Goal: Information Seeking & Learning: Learn about a topic

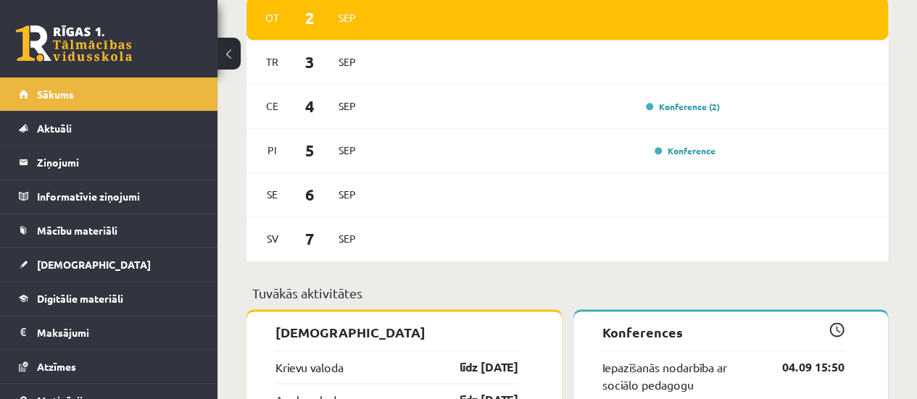
scroll to position [920, 0]
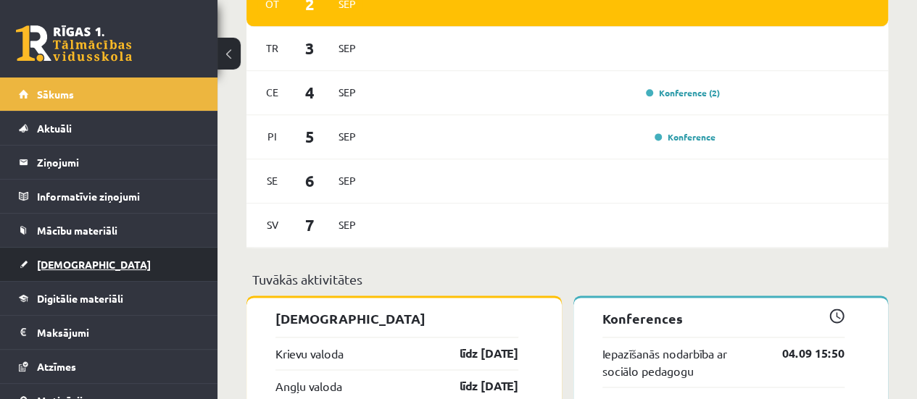
click at [126, 258] on link "[DEMOGRAPHIC_DATA]" at bounding box center [109, 264] width 180 height 33
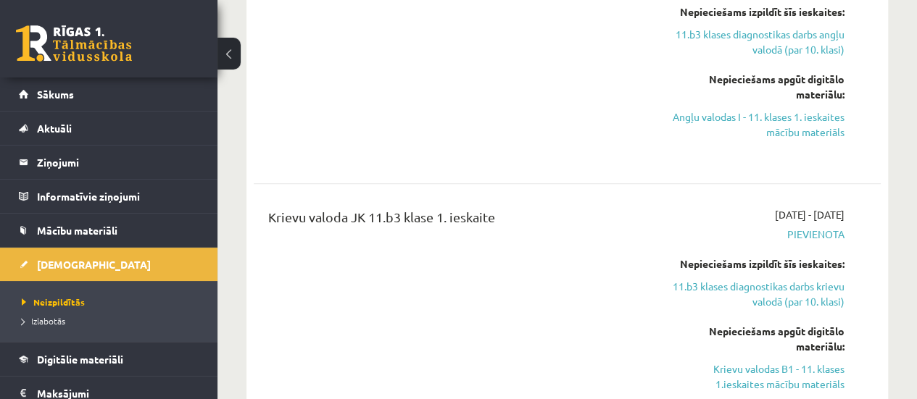
scroll to position [441, 0]
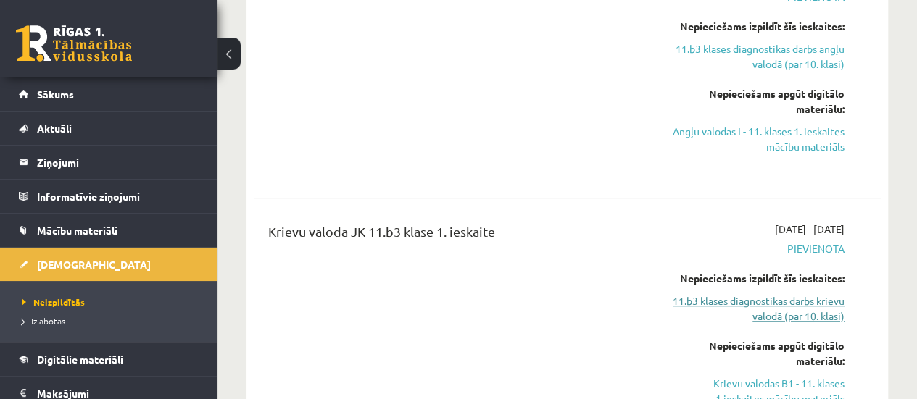
click at [783, 317] on link "11.b3 klases diagnostikas darbs krievu valodā (par 10. klasi)" at bounding box center [756, 309] width 178 height 30
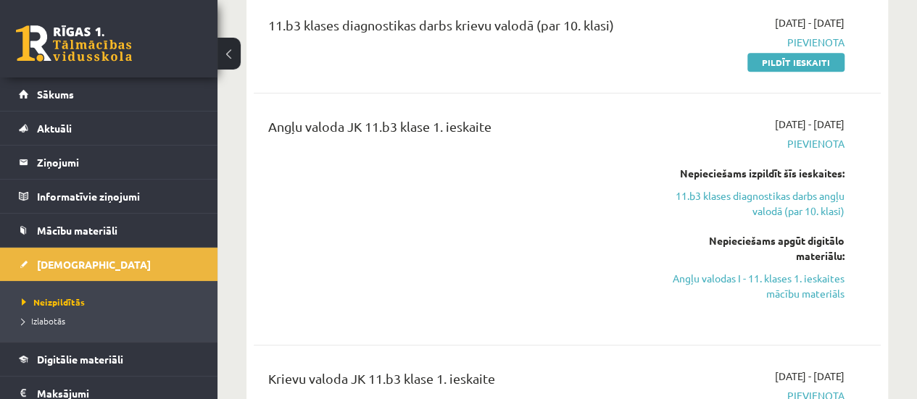
scroll to position [360, 0]
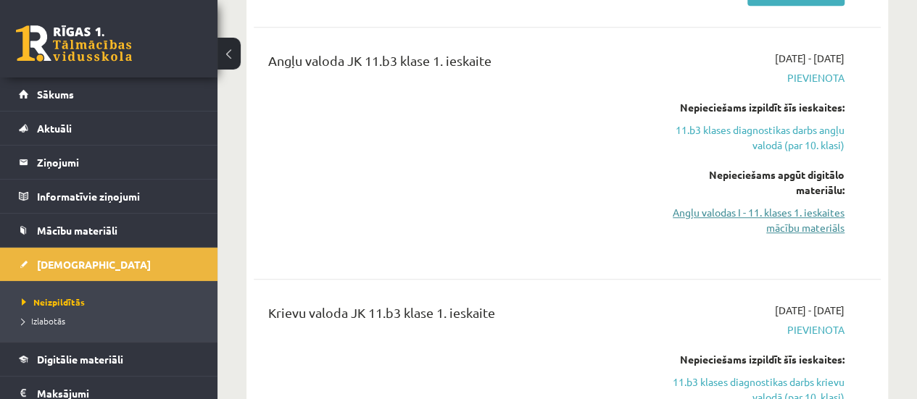
click at [811, 228] on link "Angļu valodas I - 11. klases 1. ieskaites mācību materiāls" at bounding box center [756, 220] width 178 height 30
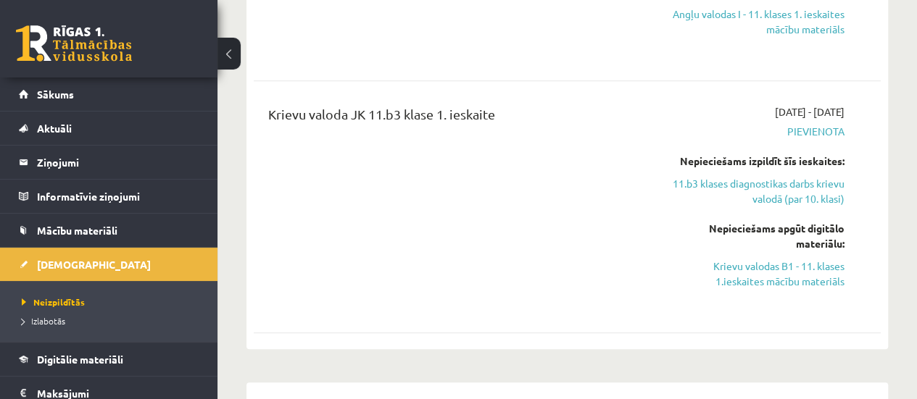
scroll to position [528, 0]
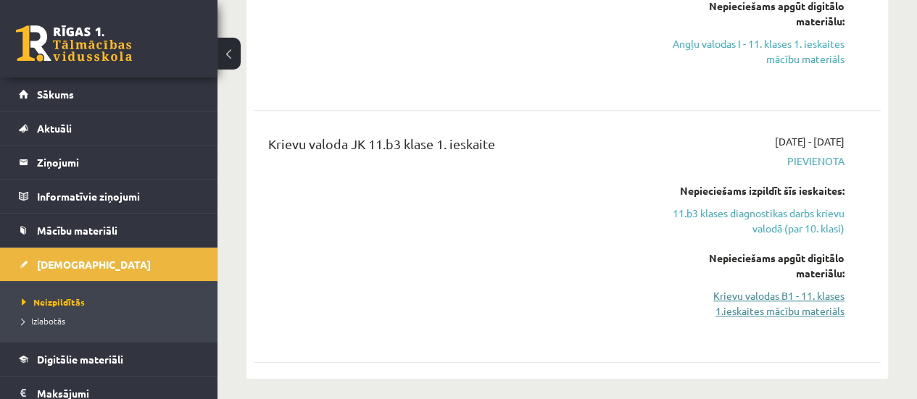
click at [839, 305] on link "Krievu valodas B1 - 11. klases 1.ieskaites mācību materiāls" at bounding box center [756, 304] width 178 height 30
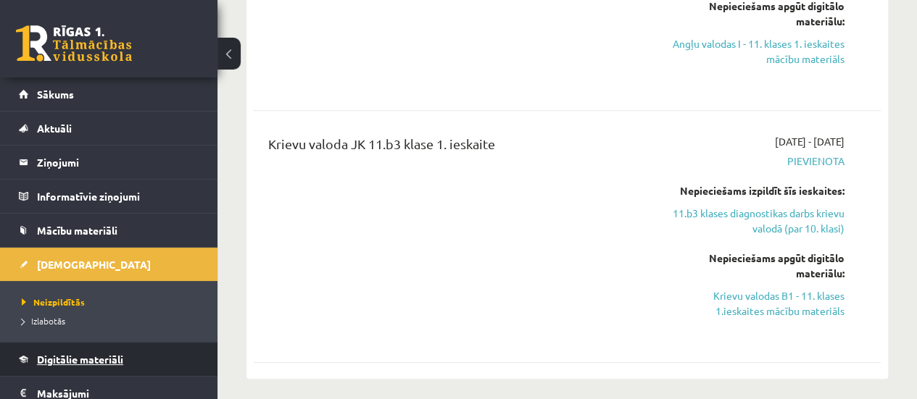
click at [77, 353] on span "Digitālie materiāli" at bounding box center [80, 359] width 86 height 13
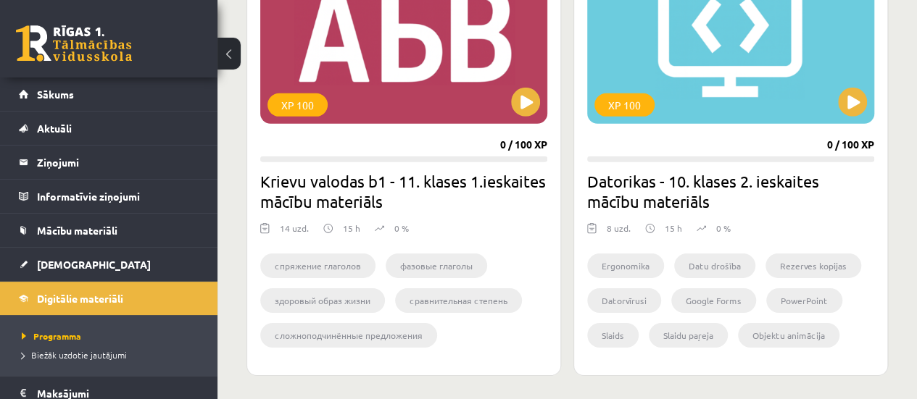
scroll to position [2217, 0]
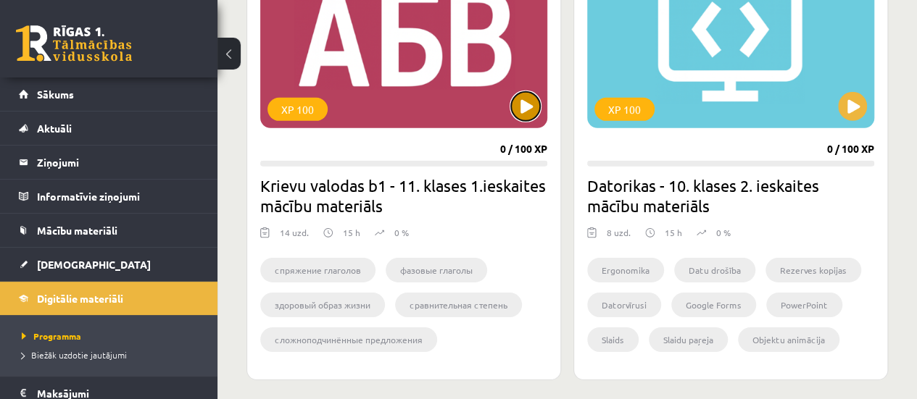
click at [522, 105] on button at bounding box center [525, 106] width 29 height 29
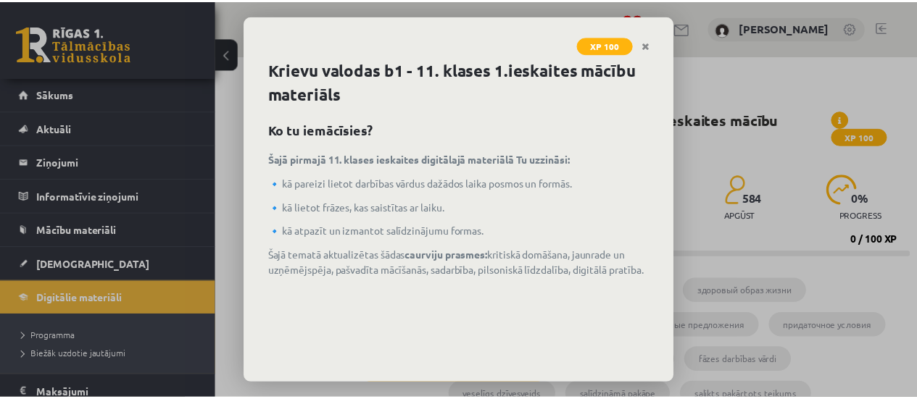
scroll to position [70, 0]
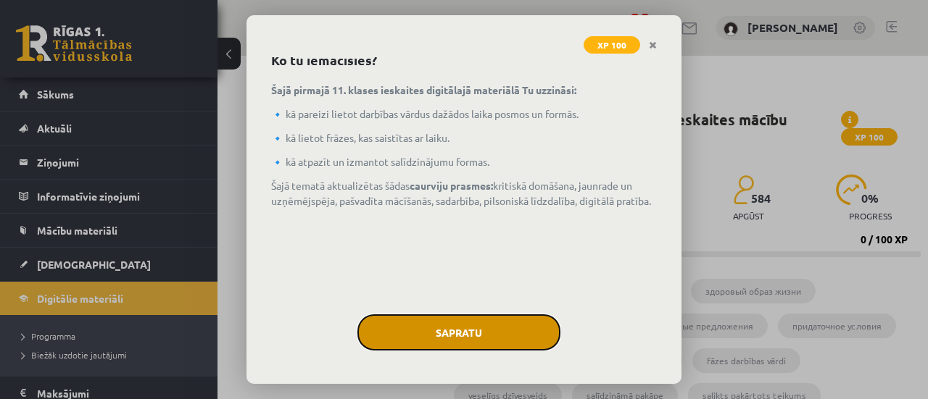
click at [502, 328] on button "Sapratu" at bounding box center [458, 333] width 203 height 36
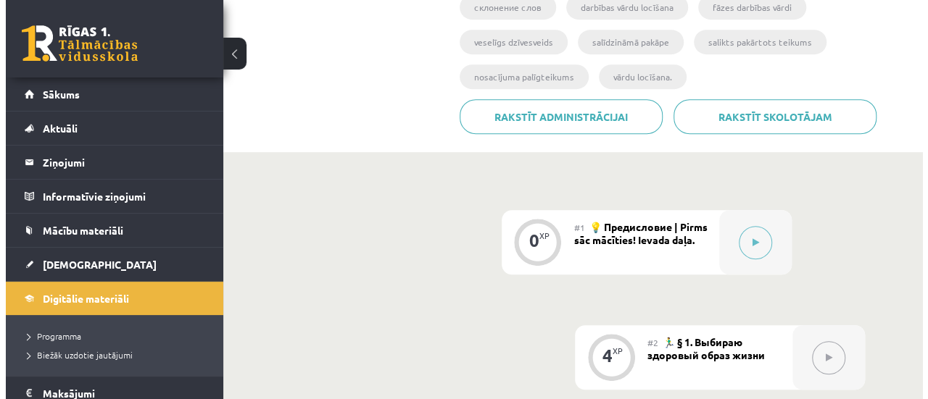
scroll to position [347, 0]
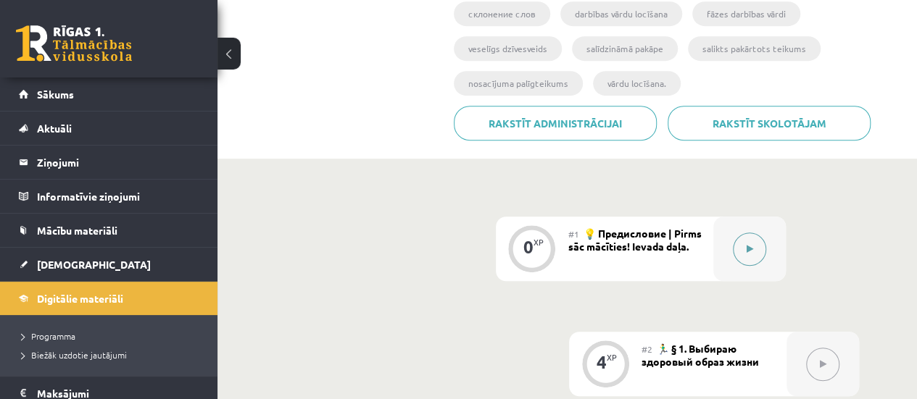
click at [765, 254] on div at bounding box center [749, 249] width 72 height 65
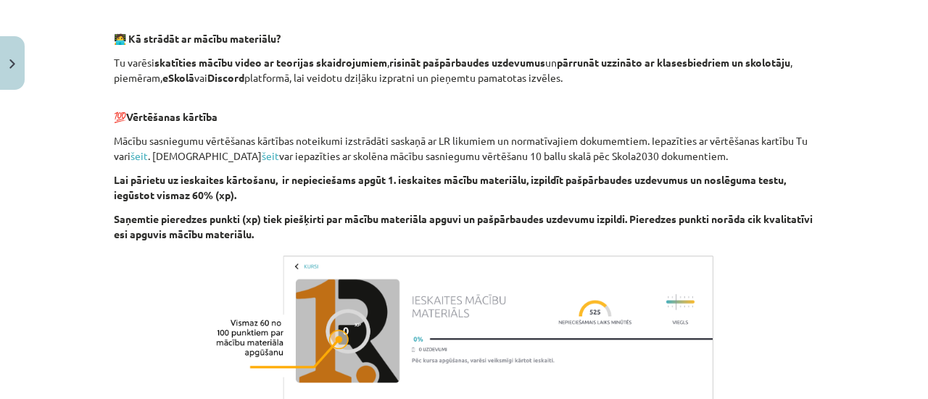
scroll to position [1079, 0]
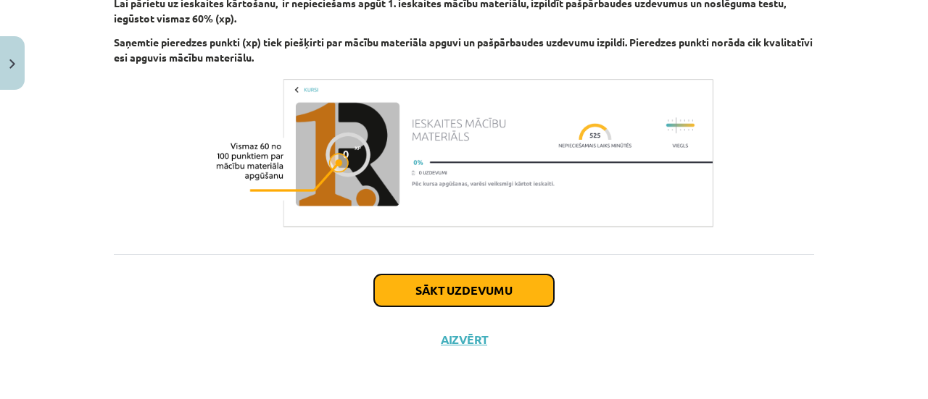
click at [468, 295] on button "Sākt uzdevumu" at bounding box center [464, 291] width 180 height 32
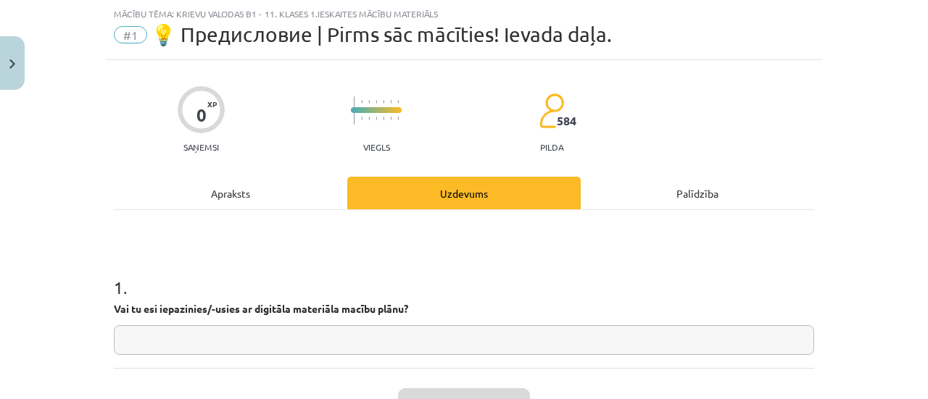
scroll to position [133, 0]
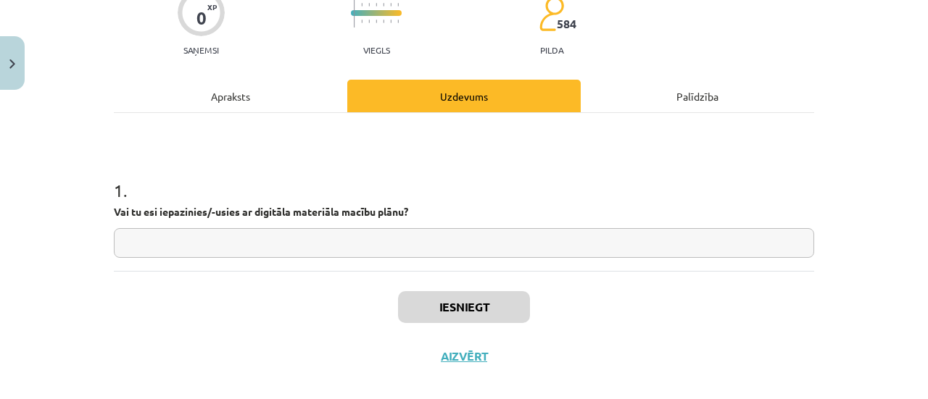
click at [339, 246] on input "text" at bounding box center [464, 243] width 700 height 30
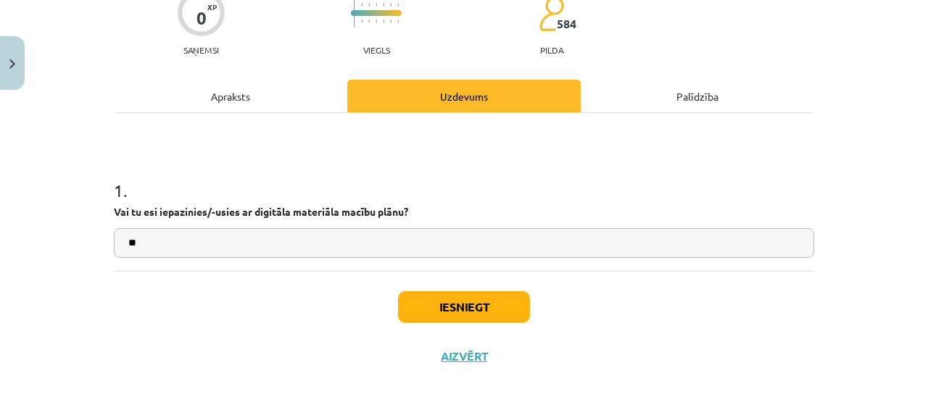
type input "**"
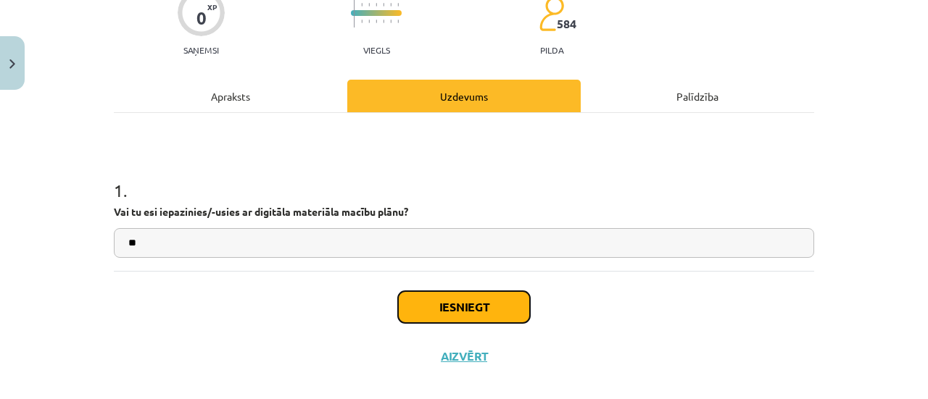
click at [399, 317] on button "Iesniegt" at bounding box center [464, 307] width 132 height 32
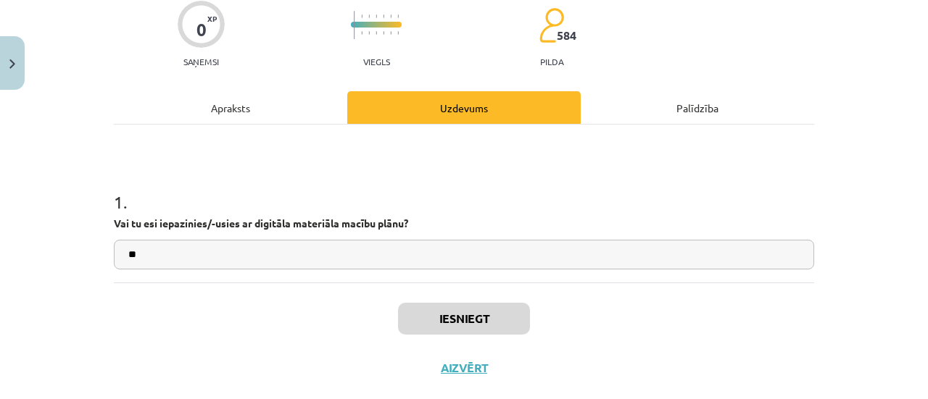
scroll to position [144, 0]
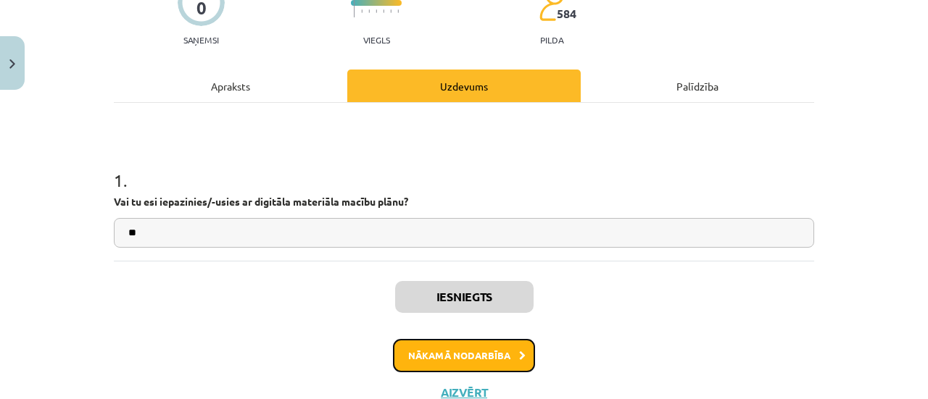
click at [462, 344] on button "Nākamā nodarbība" at bounding box center [464, 355] width 142 height 33
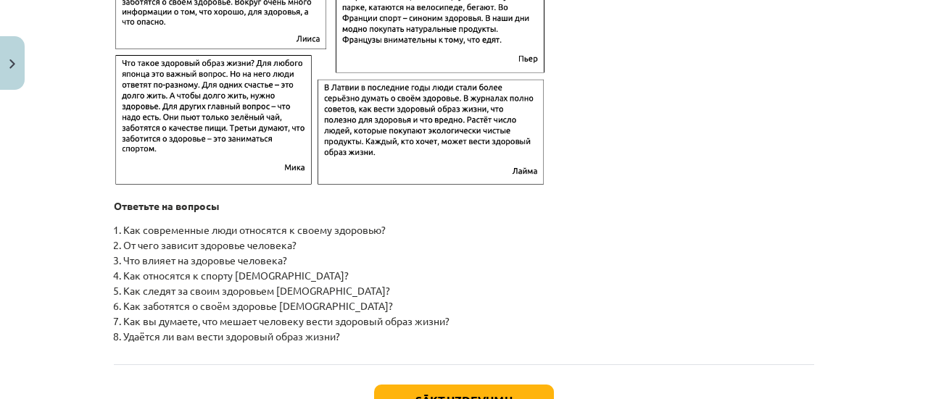
scroll to position [2457, 0]
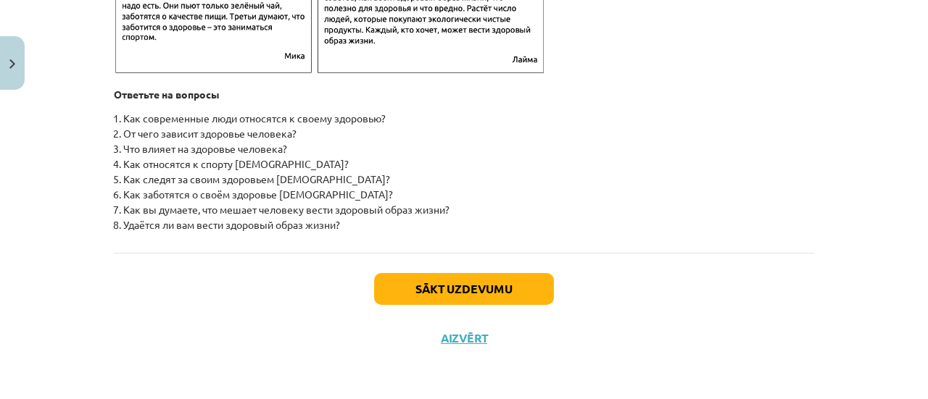
click at [518, 308] on div "Sākt uzdevumu Aizvērt" at bounding box center [464, 303] width 700 height 101
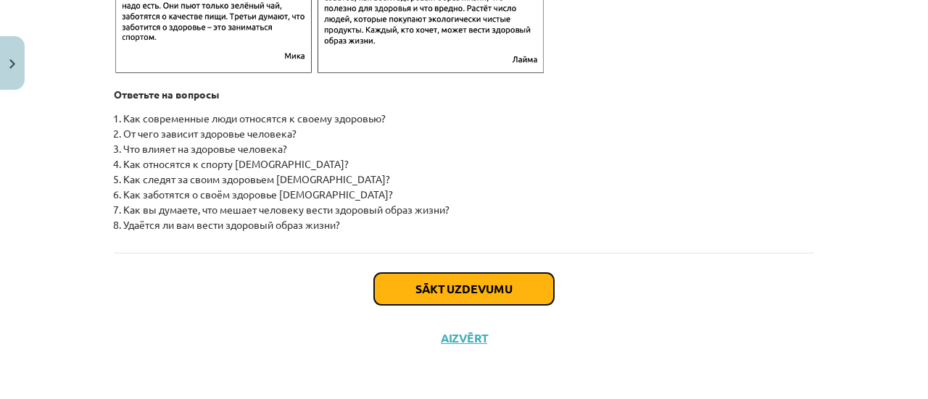
click at [524, 296] on button "Sākt uzdevumu" at bounding box center [464, 289] width 180 height 32
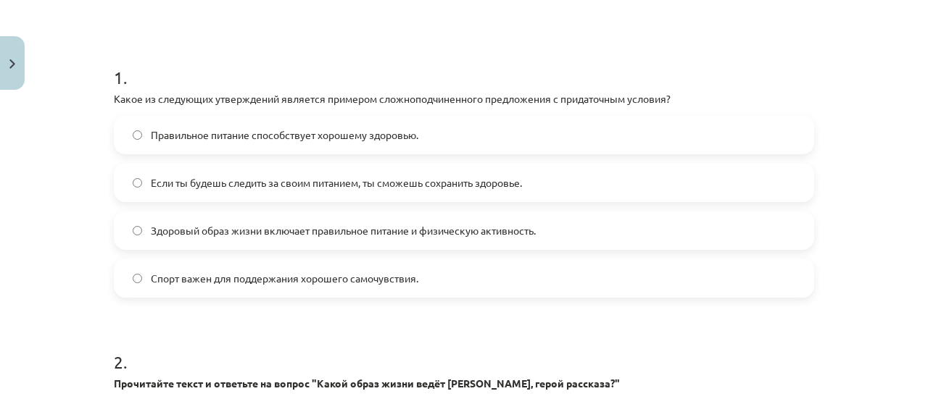
scroll to position [247, 0]
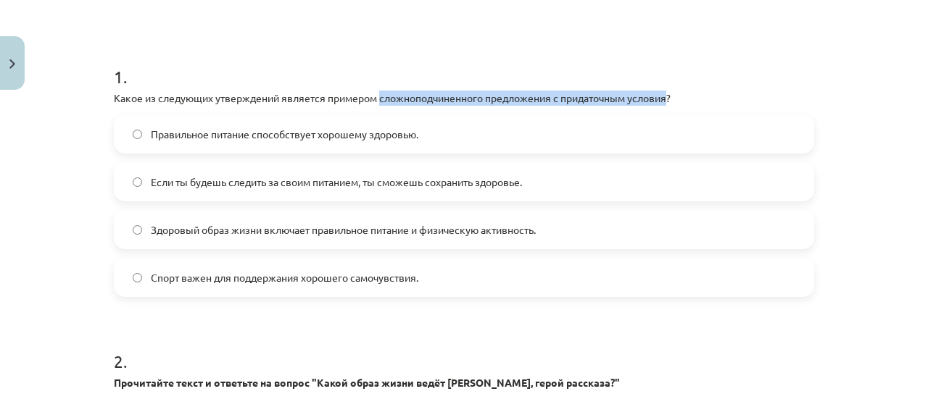
drag, startPoint x: 377, startPoint y: 97, endPoint x: 666, endPoint y: 101, distance: 289.3
click at [666, 101] on p "Какое из следующих утверждений является примером сложноподчиненного предложения…" at bounding box center [464, 98] width 700 height 15
copy p "сложноподчиненного предложения с придаточным условия"
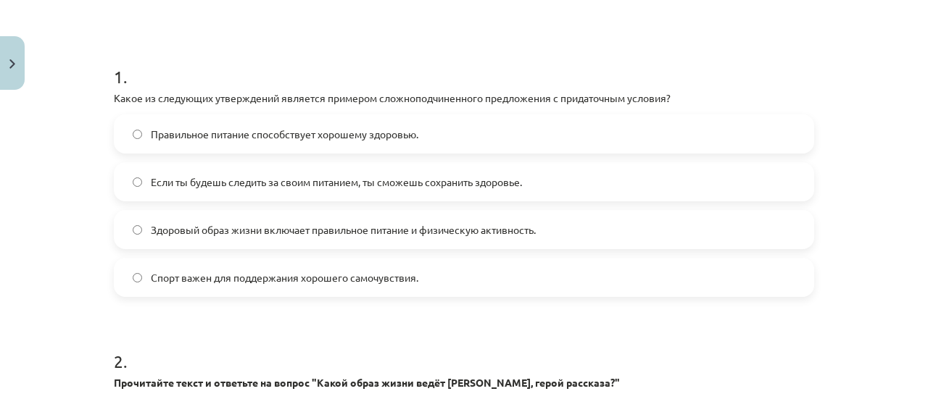
click at [267, 199] on div "Если ты будешь следить за своим питанием, ты сможешь сохранить здоровье." at bounding box center [464, 181] width 700 height 39
click at [138, 179] on label "Если ты будешь следить за своим питанием, ты сможешь сохранить здоровье." at bounding box center [463, 182] width 697 height 36
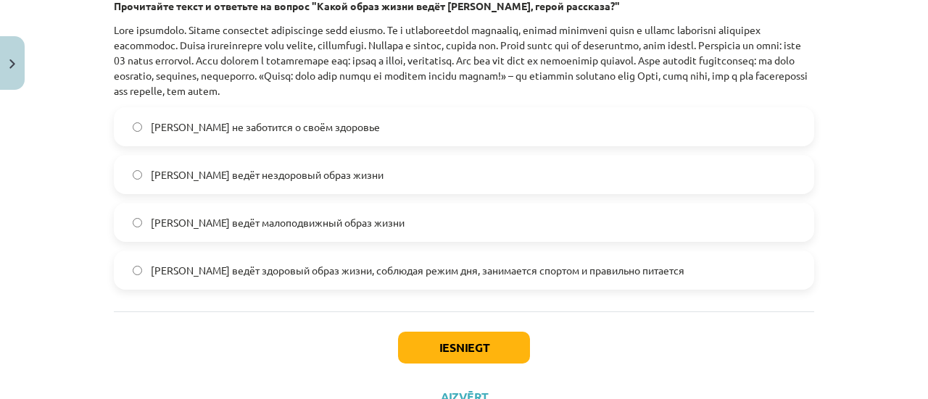
scroll to position [626, 0]
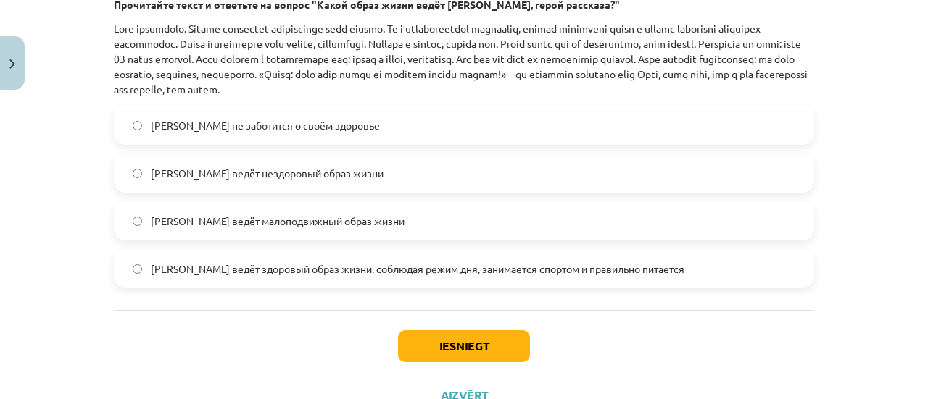
click at [536, 278] on label "[PERSON_NAME] ведёт здоровый образ жизни, соблюдая режим дня, занимается спорто…" at bounding box center [463, 269] width 697 height 36
click at [461, 348] on button "Iesniegt" at bounding box center [464, 347] width 132 height 32
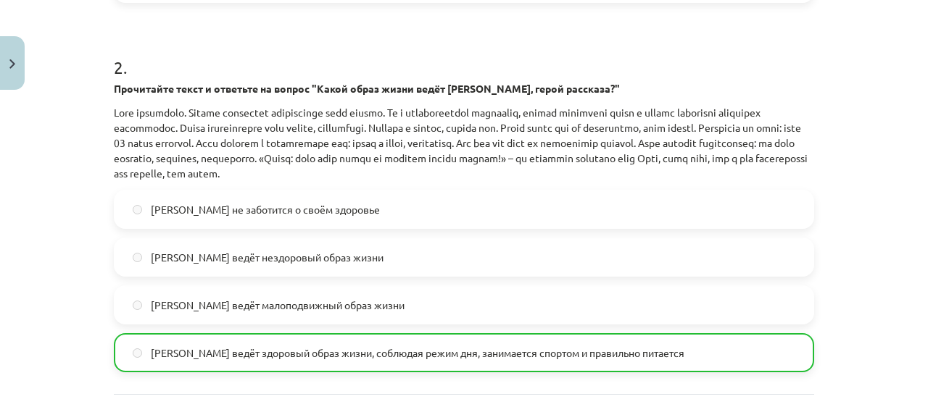
scroll to position [702, 0]
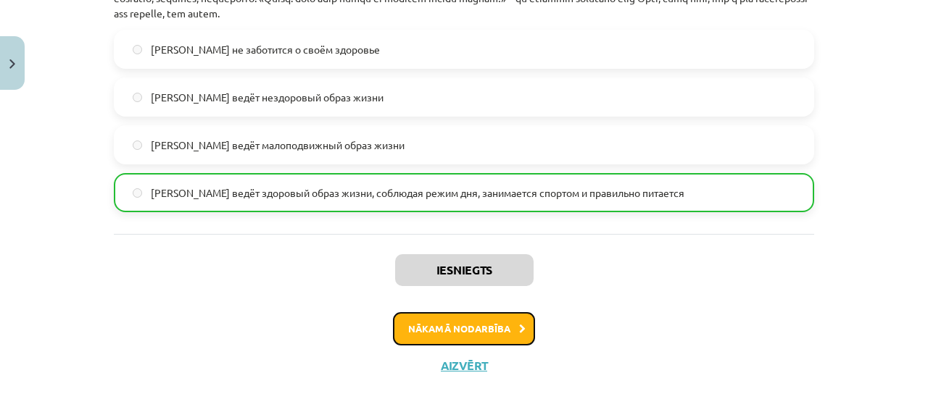
click at [448, 325] on button "Nākamā nodarbība" at bounding box center [464, 328] width 142 height 33
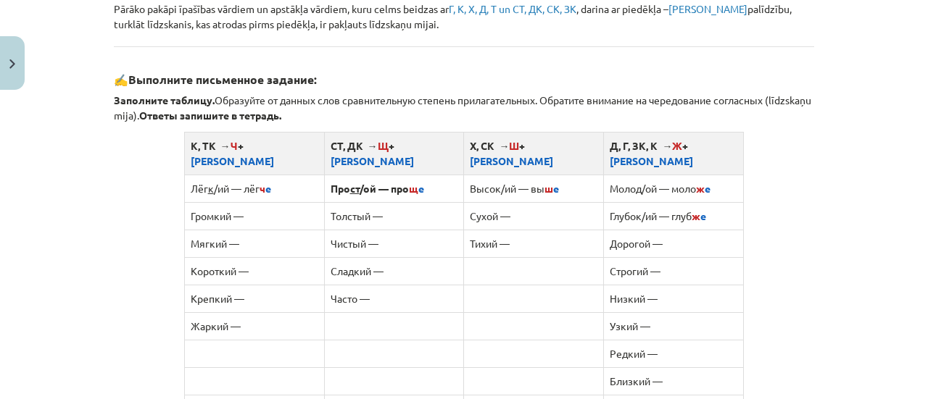
scroll to position [834, 0]
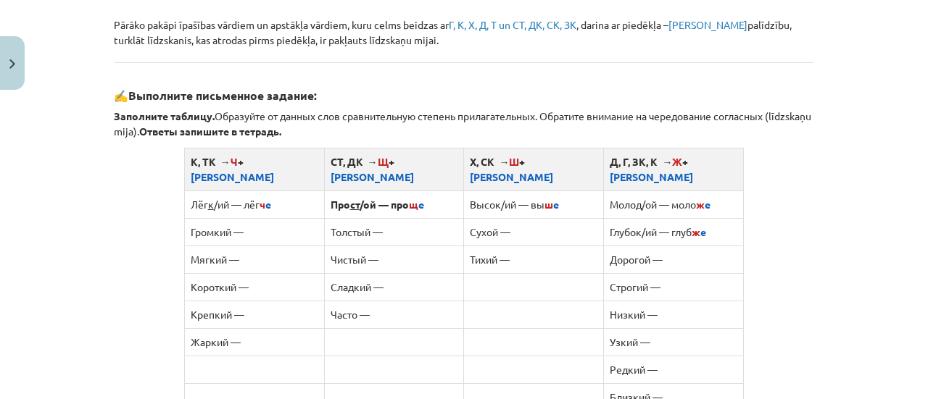
click at [238, 218] on td "Громкий —" at bounding box center [254, 232] width 140 height 28
click at [268, 218] on td "Громкий —" at bounding box center [254, 232] width 140 height 28
drag, startPoint x: 916, startPoint y: 203, endPoint x: 916, endPoint y: 223, distance: 20.3
click at [916, 223] on div "Mācību tēma: Krievu valodas b1 - 11. klases 1.ieskaites mācību materiāls #3 📖 §…" at bounding box center [464, 199] width 928 height 399
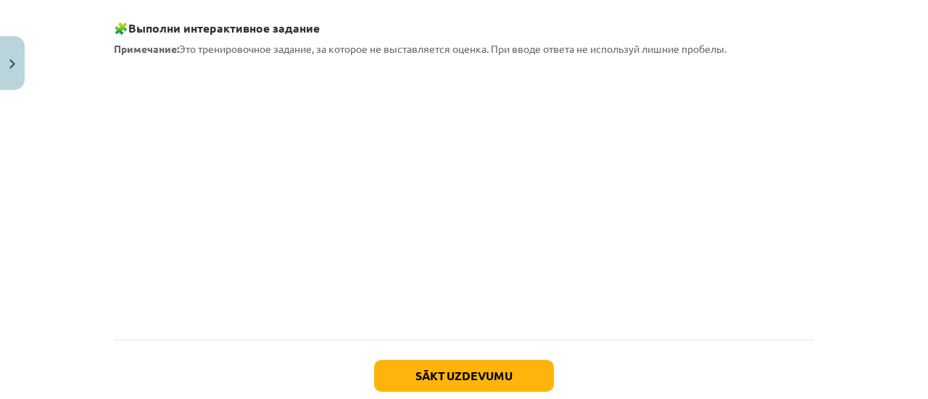
scroll to position [1402, 0]
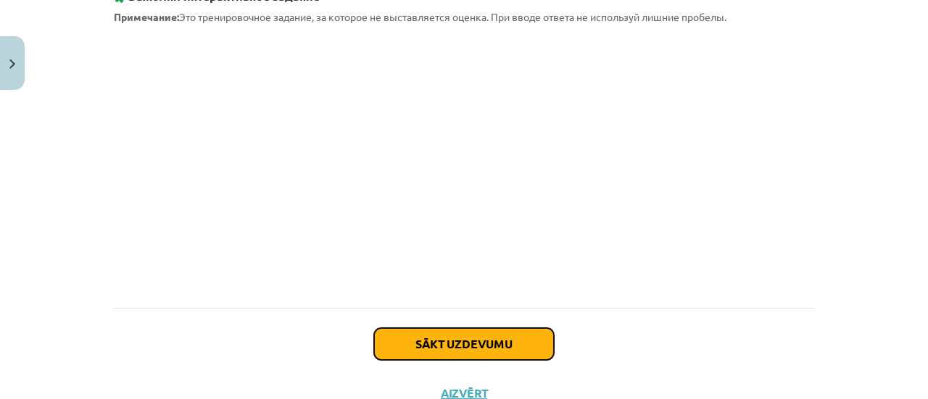
click at [448, 328] on button "Sākt uzdevumu" at bounding box center [464, 344] width 180 height 32
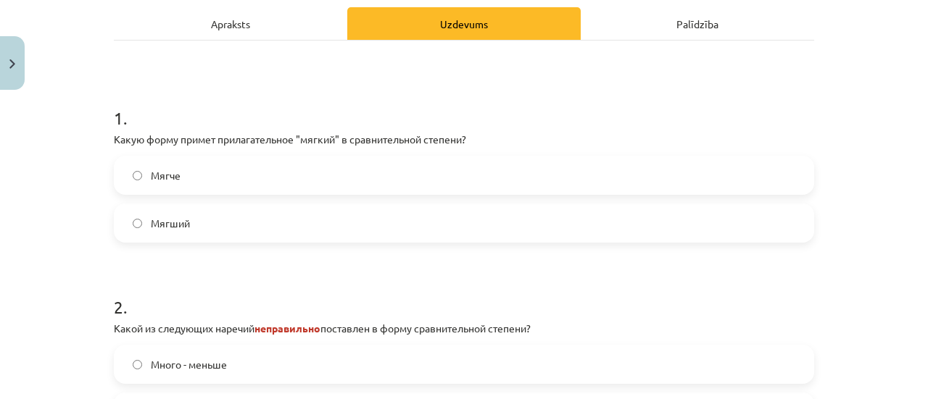
scroll to position [231, 0]
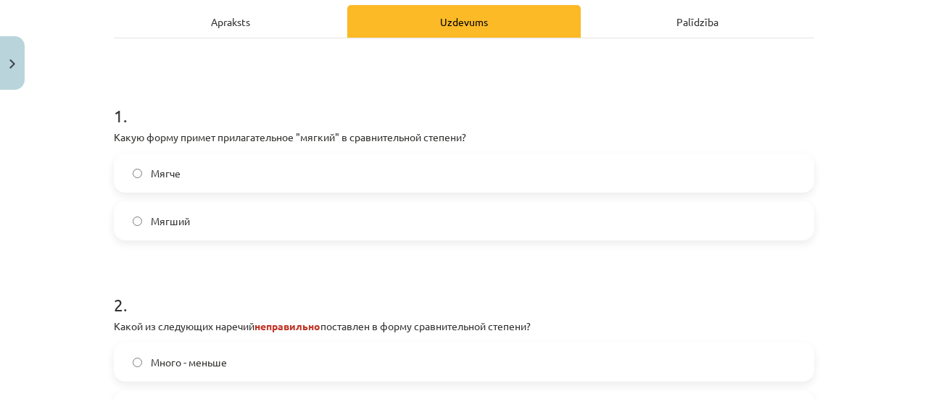
click at [341, 160] on label "Мягче" at bounding box center [463, 173] width 697 height 36
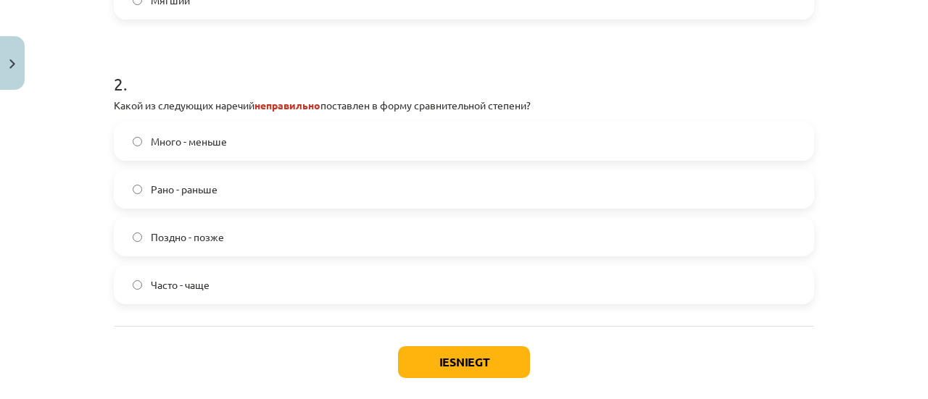
scroll to position [449, 0]
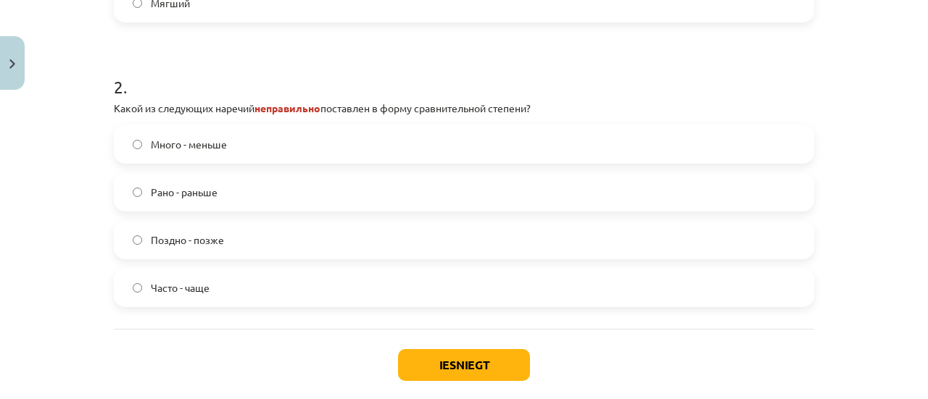
click at [270, 149] on label "Много - меньше" at bounding box center [463, 144] width 697 height 36
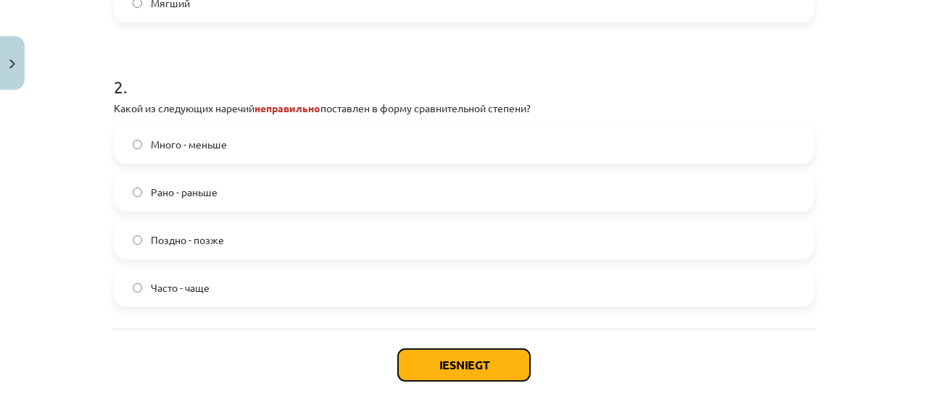
click at [480, 360] on button "Iesniegt" at bounding box center [464, 365] width 132 height 32
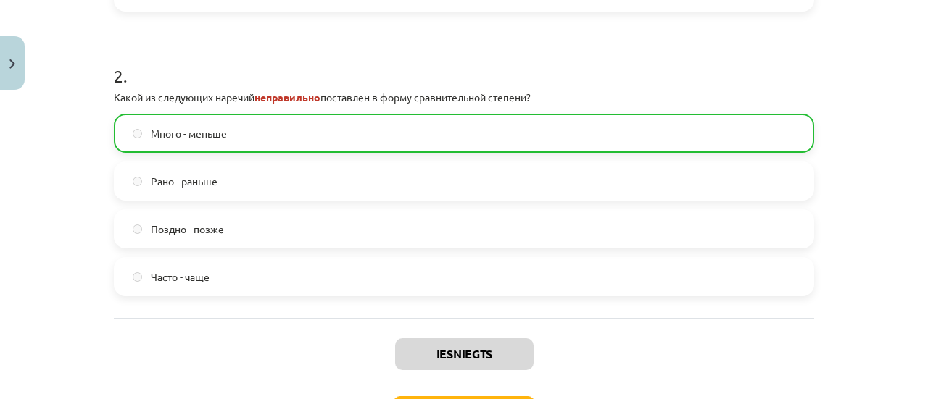
scroll to position [486, 0]
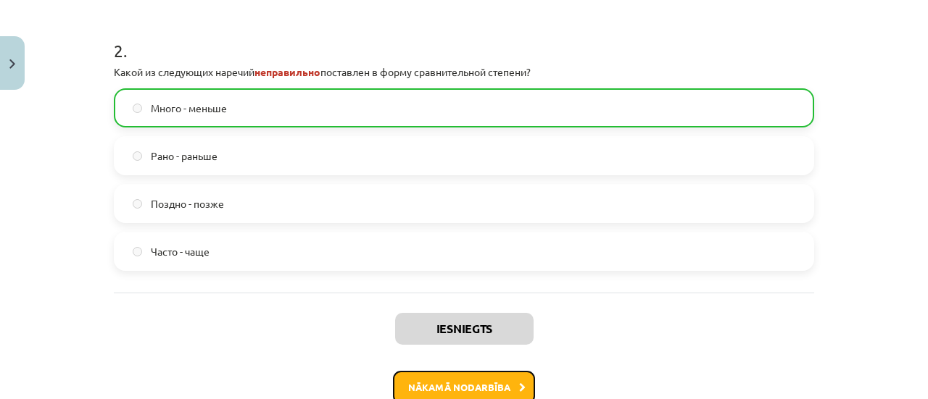
click at [497, 385] on button "Nākamā nodarbība" at bounding box center [464, 387] width 142 height 33
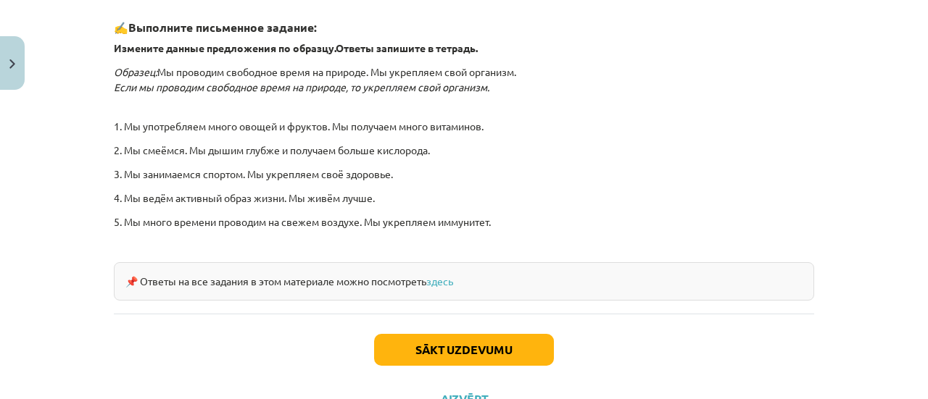
scroll to position [502, 0]
click at [440, 352] on button "Sākt uzdevumu" at bounding box center [464, 351] width 180 height 32
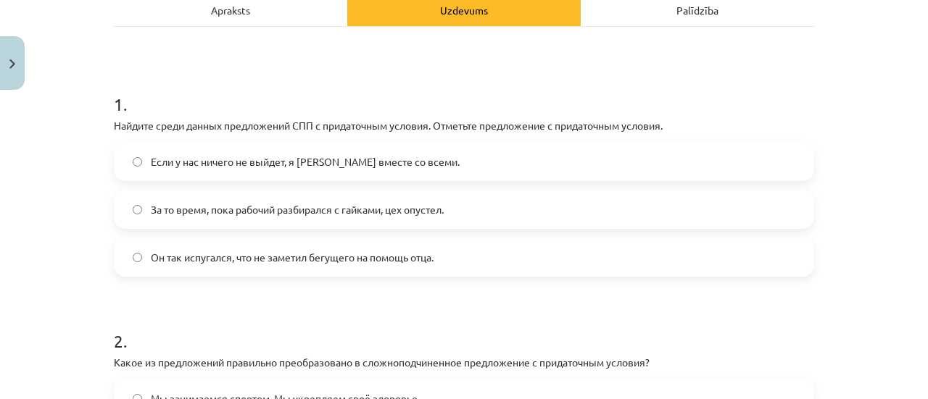
scroll to position [238, 0]
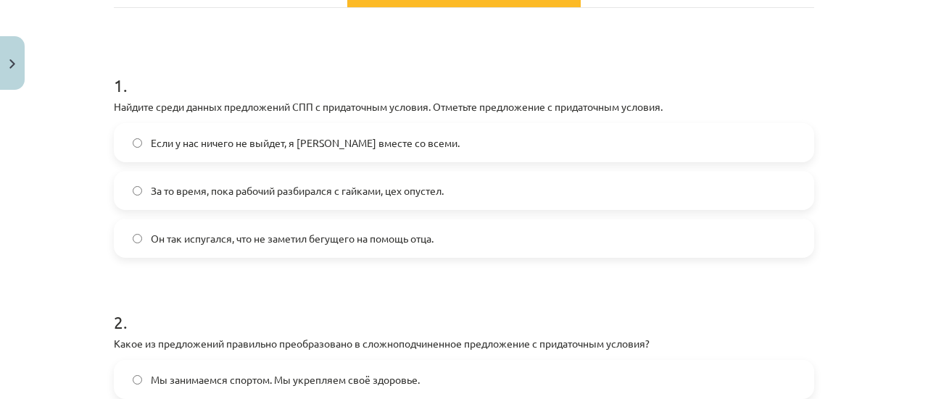
click at [394, 152] on label "Если у нас ничего не выйдет, я [PERSON_NAME] вместе со всеми." at bounding box center [463, 143] width 697 height 36
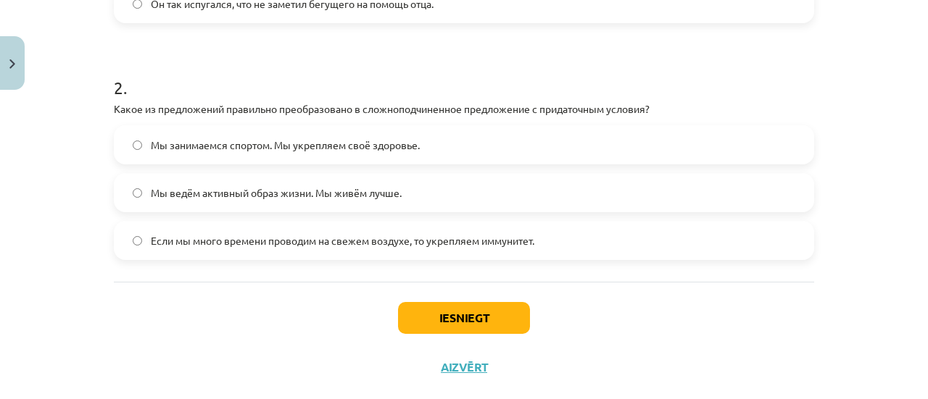
scroll to position [477, 0]
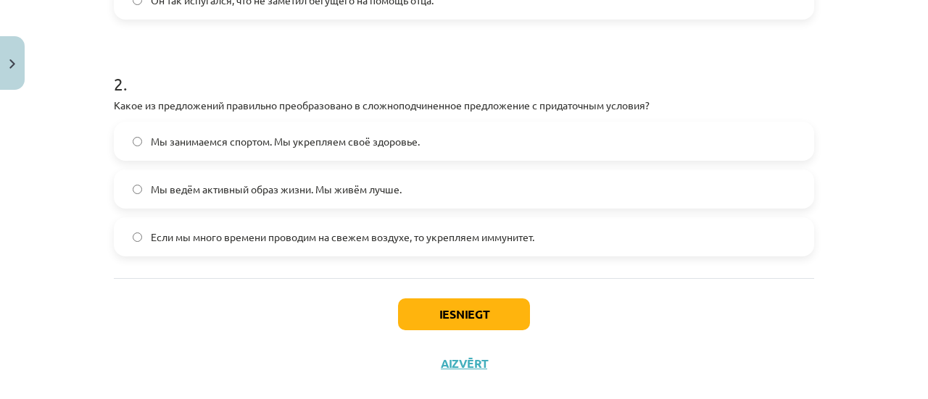
click at [538, 251] on label "Если мы много времени проводим на свежем воздухе, то укрепляем иммунитет." at bounding box center [463, 237] width 697 height 36
click at [486, 320] on button "Iesniegt" at bounding box center [464, 315] width 132 height 32
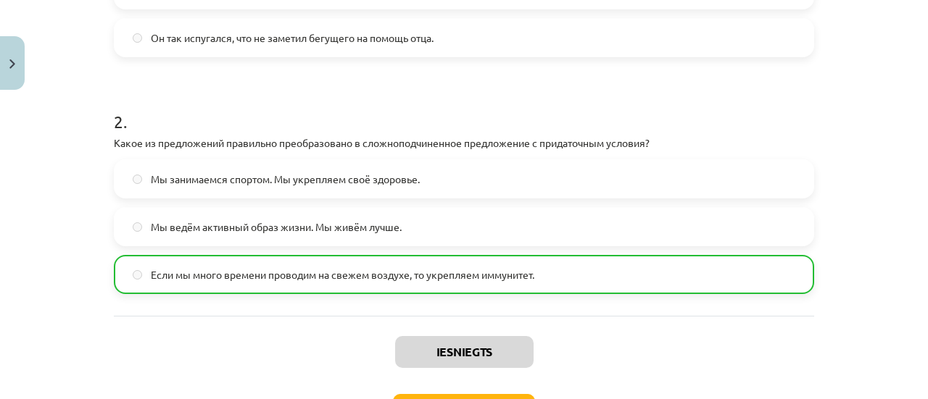
scroll to position [531, 0]
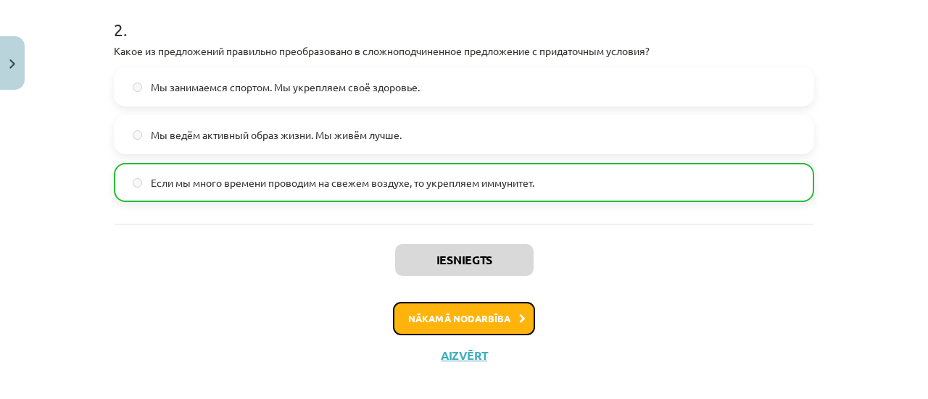
click at [500, 328] on button "Nākamā nodarbība" at bounding box center [464, 318] width 142 height 33
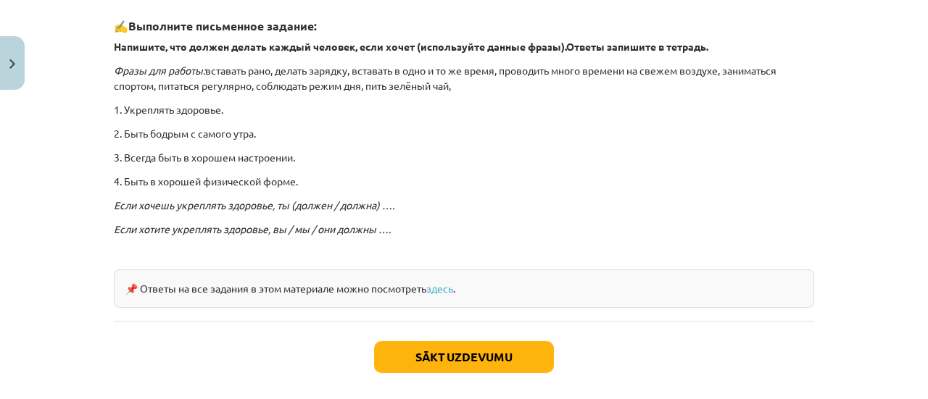
scroll to position [446, 0]
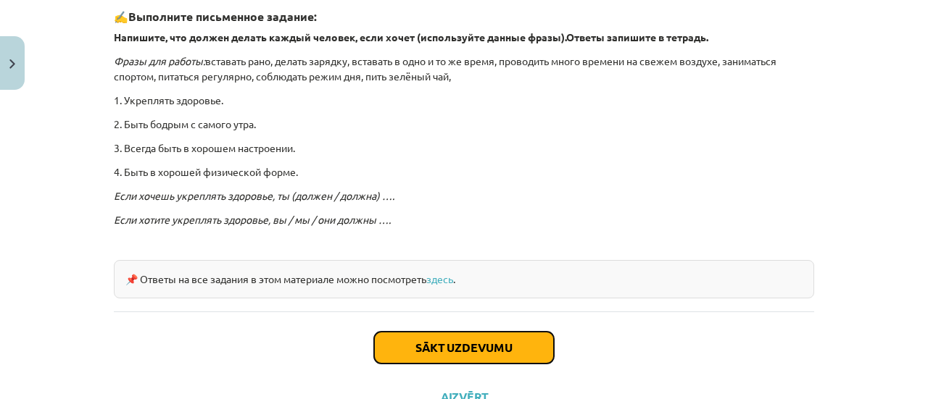
click at [541, 340] on button "Sākt uzdevumu" at bounding box center [464, 348] width 180 height 32
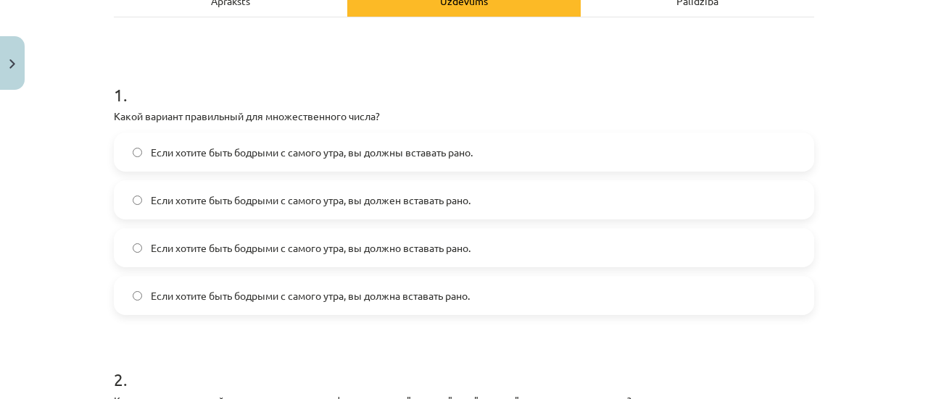
scroll to position [226, 0]
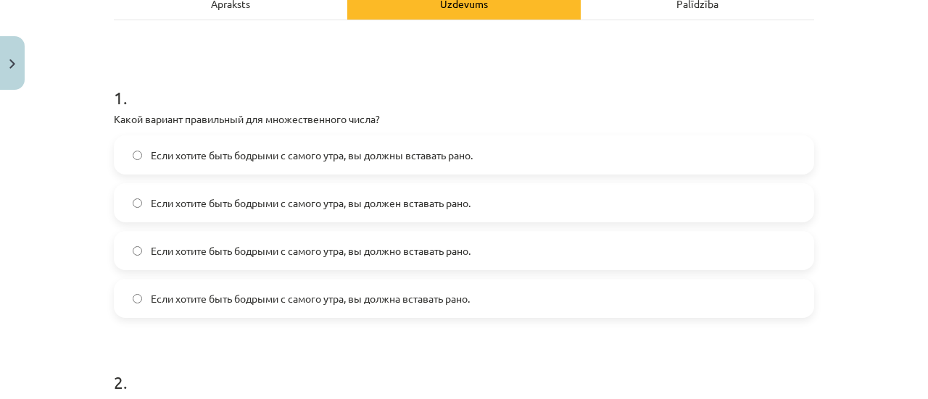
click at [346, 166] on label "Если хотите быть бодрыми с самого утра, вы должны вставать рано." at bounding box center [463, 155] width 697 height 36
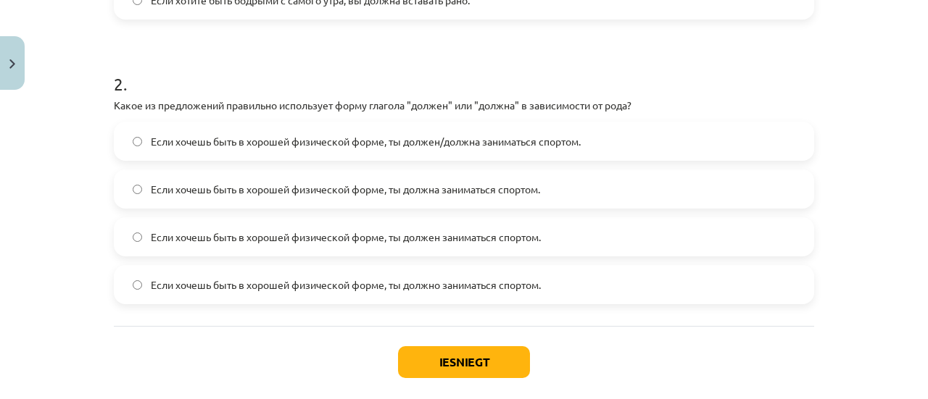
scroll to position [526, 0]
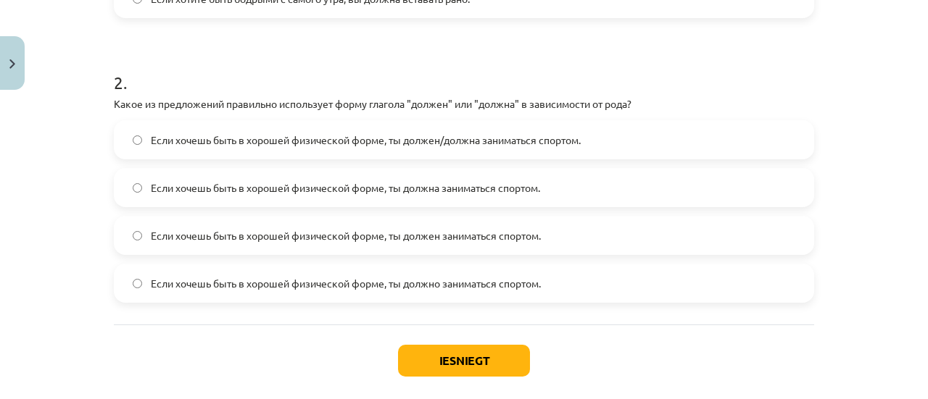
click at [530, 153] on label "Если хочешь быть в хорошей физической форме, ты должен/должна заниматься спорто…" at bounding box center [463, 140] width 697 height 36
click at [472, 365] on button "Iesniegt" at bounding box center [464, 361] width 132 height 32
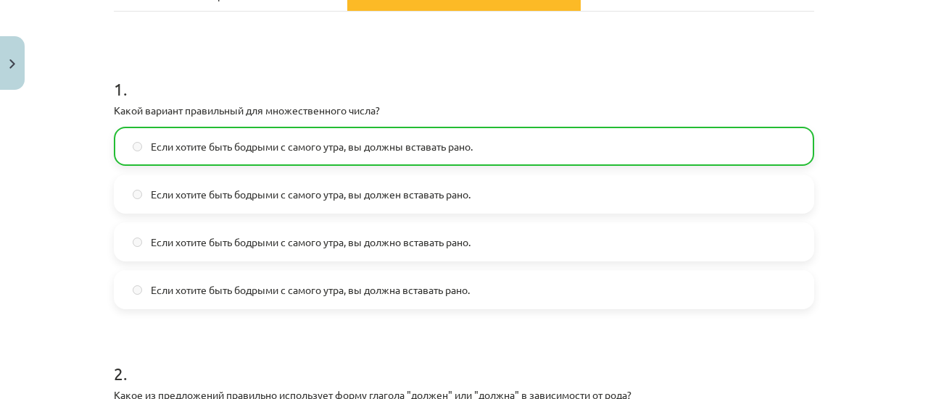
scroll to position [642, 0]
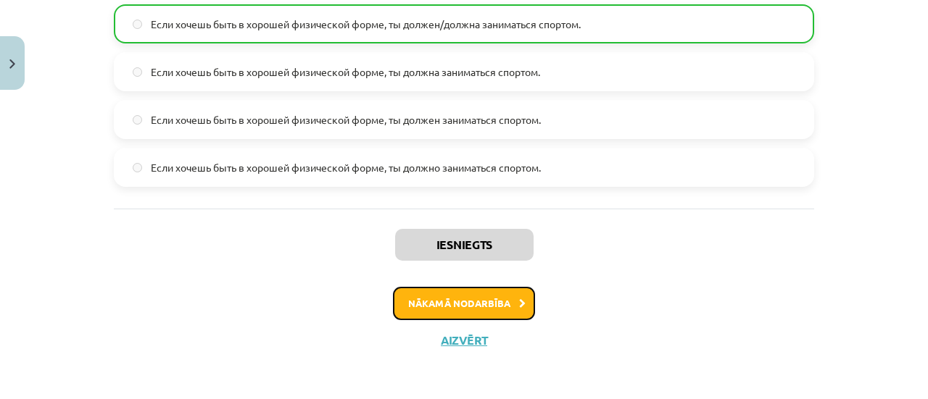
click at [475, 295] on button "Nākamā nodarbība" at bounding box center [464, 303] width 142 height 33
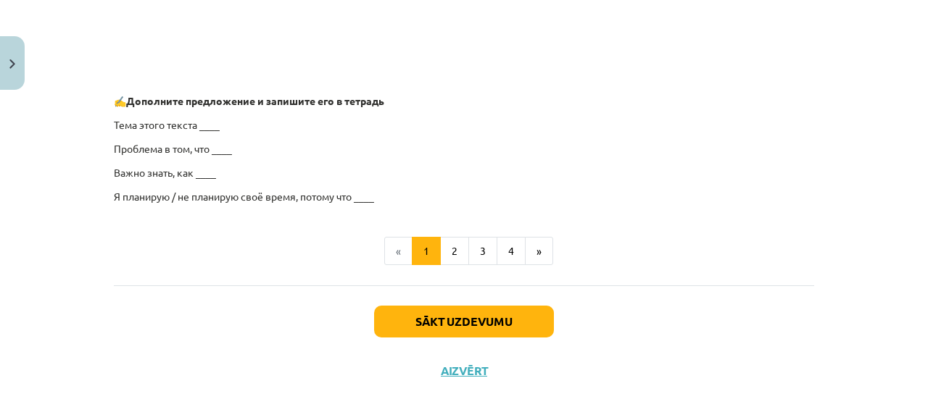
scroll to position [1263, 0]
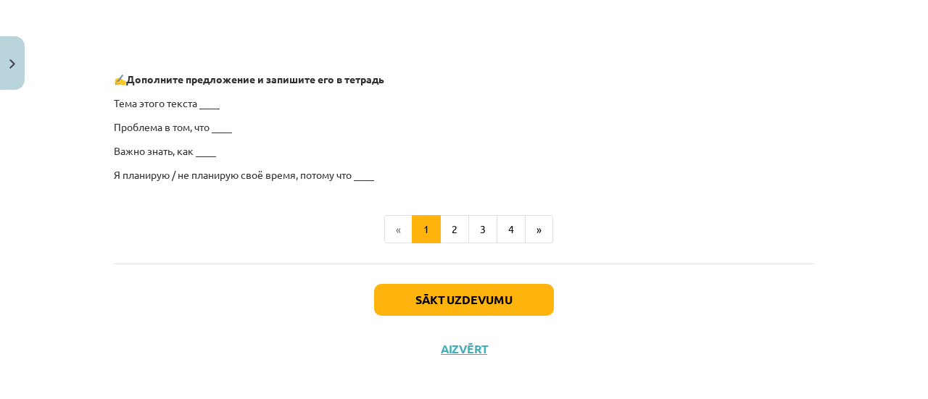
click at [196, 102] on p "Тема этого текста ____" at bounding box center [464, 103] width 700 height 15
click at [451, 222] on button "2" at bounding box center [454, 229] width 29 height 29
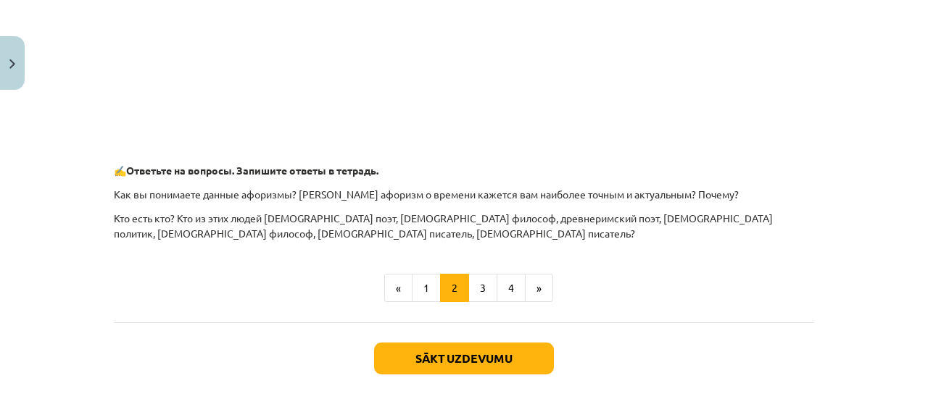
scroll to position [780, 0]
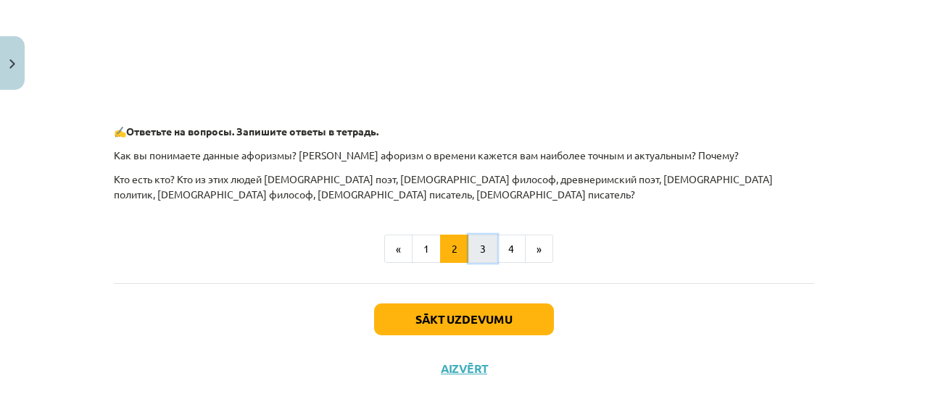
click at [476, 251] on button "3" at bounding box center [482, 249] width 29 height 29
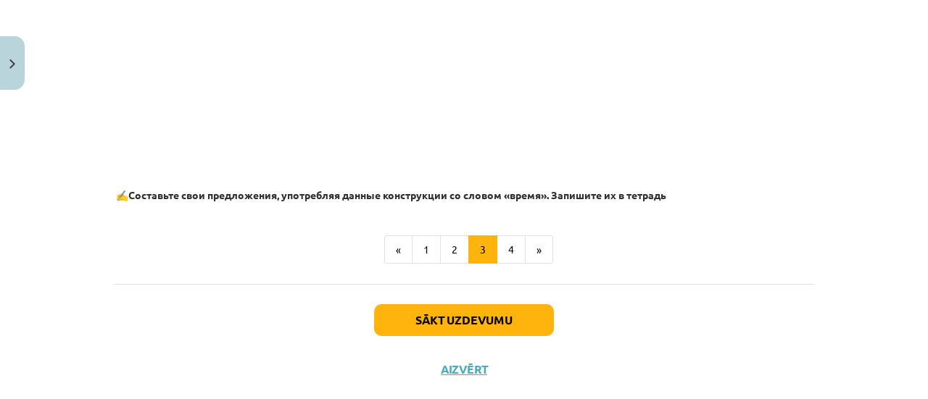
scroll to position [1029, 0]
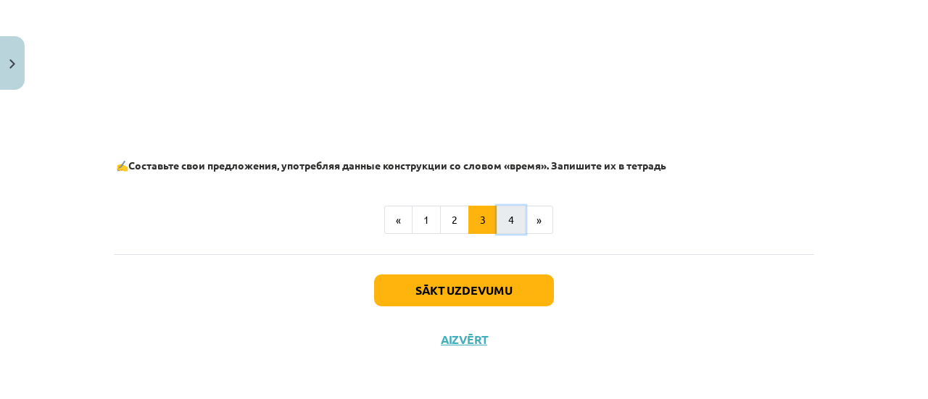
click at [497, 211] on button "4" at bounding box center [511, 220] width 29 height 29
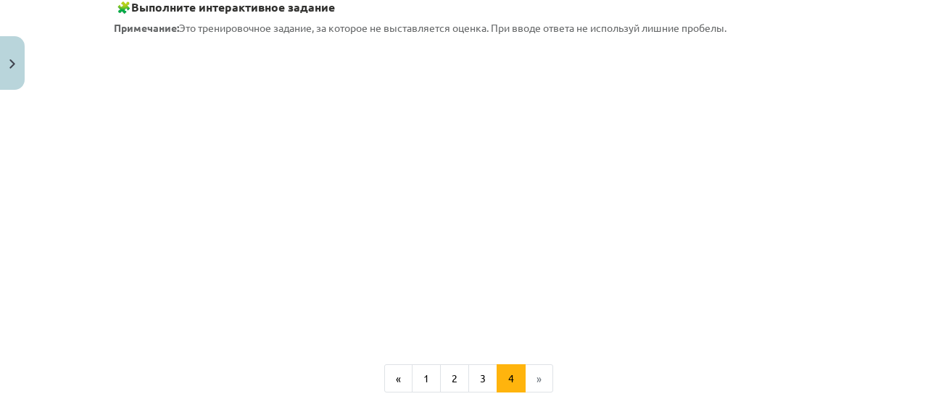
scroll to position [429, 0]
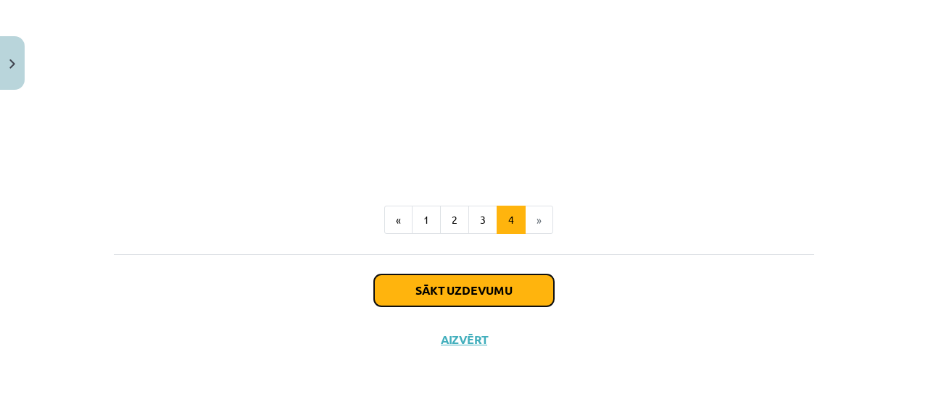
click at [533, 286] on button "Sākt uzdevumu" at bounding box center [464, 291] width 180 height 32
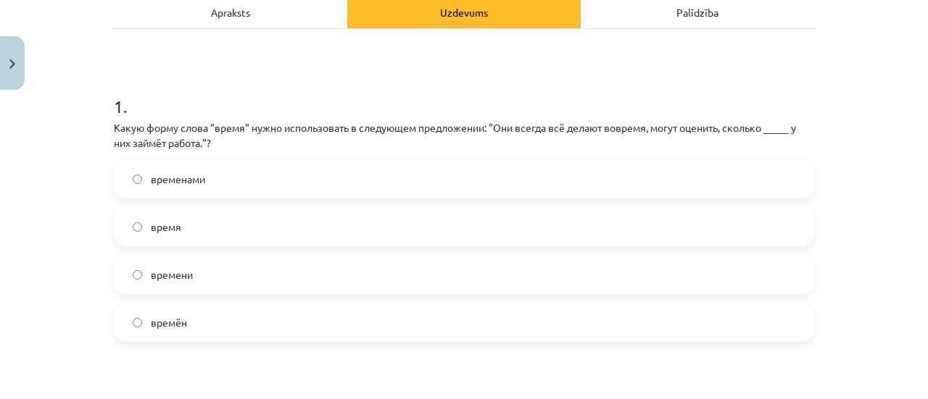
scroll to position [216, 0]
click at [307, 288] on label "времени" at bounding box center [463, 276] width 697 height 36
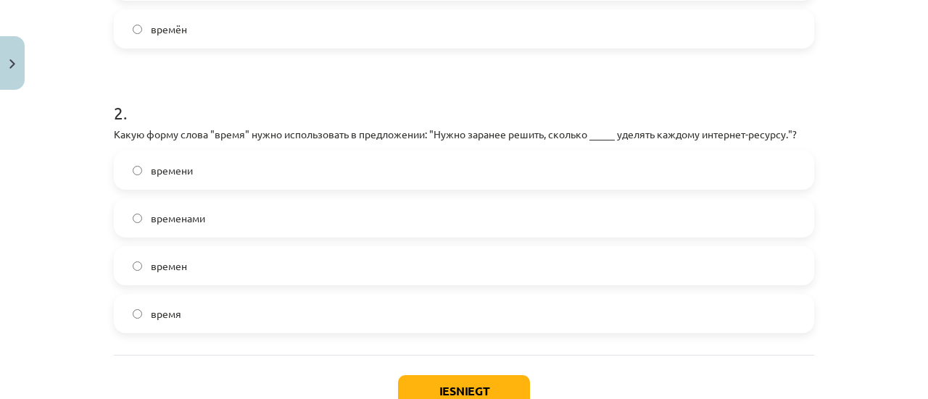
scroll to position [524, 0]
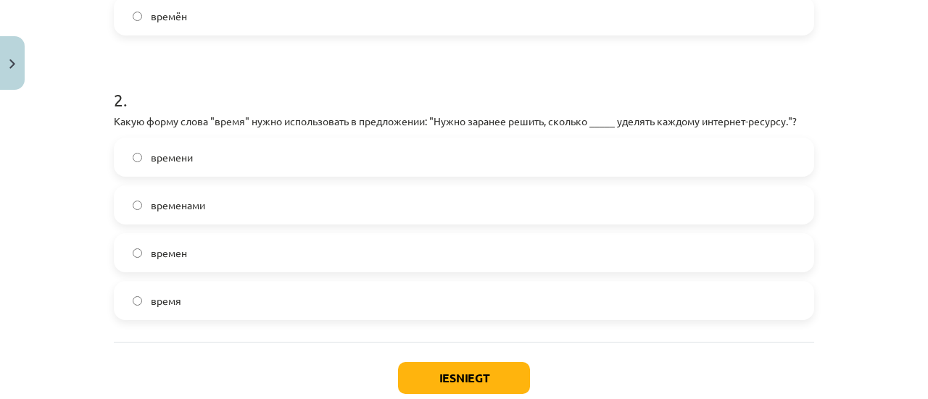
click at [267, 162] on label "времени" at bounding box center [463, 157] width 697 height 36
click at [420, 383] on button "Iesniegt" at bounding box center [464, 378] width 132 height 32
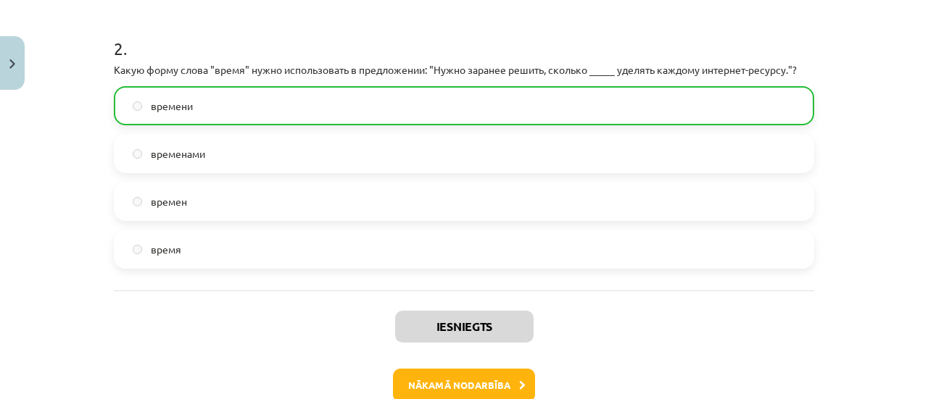
scroll to position [607, 0]
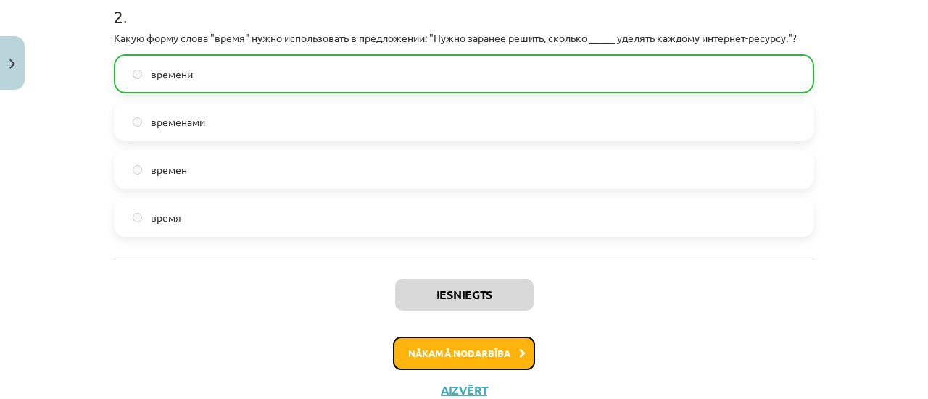
click at [436, 348] on button "Nākamā nodarbība" at bounding box center [464, 353] width 142 height 33
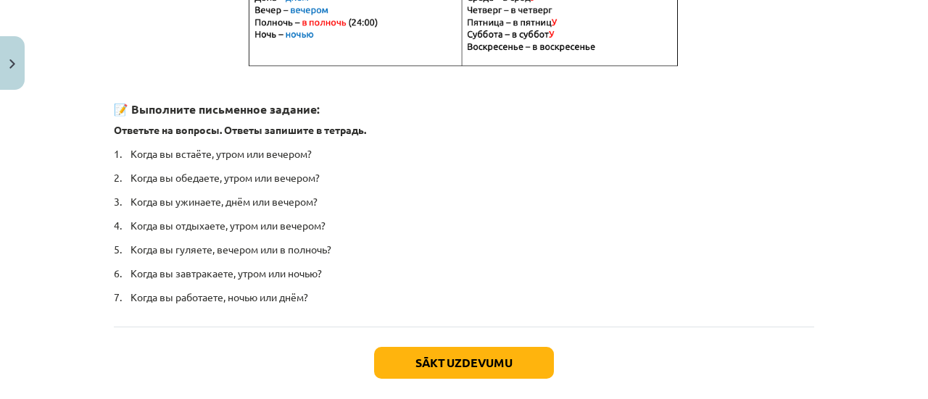
scroll to position [387, 0]
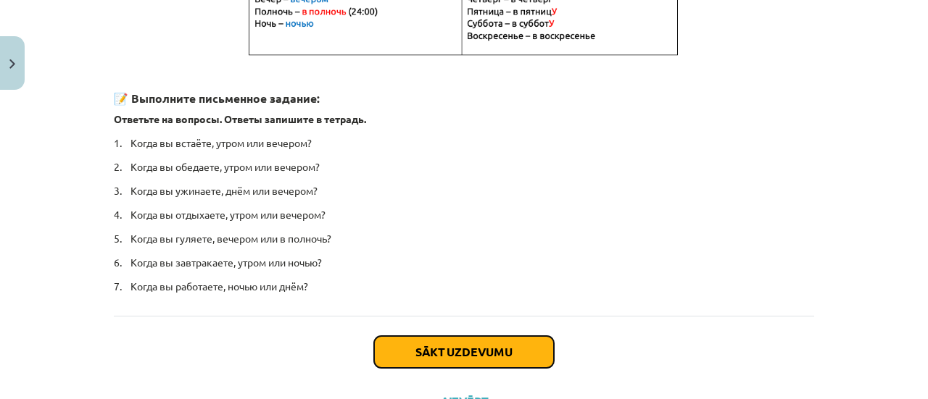
click at [438, 341] on button "Sākt uzdevumu" at bounding box center [464, 352] width 180 height 32
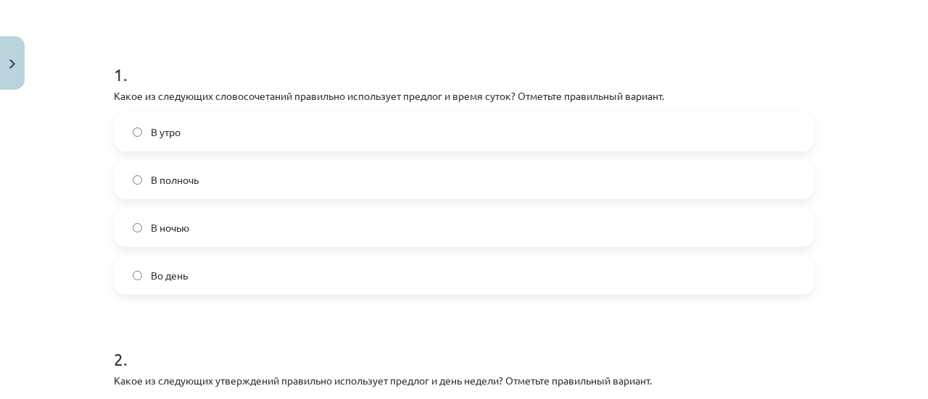
scroll to position [277, 0]
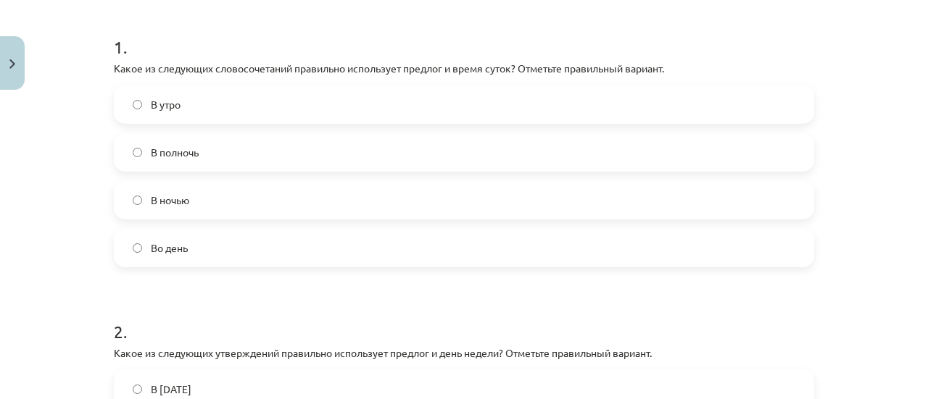
click at [307, 157] on label "В полночь" at bounding box center [463, 152] width 697 height 36
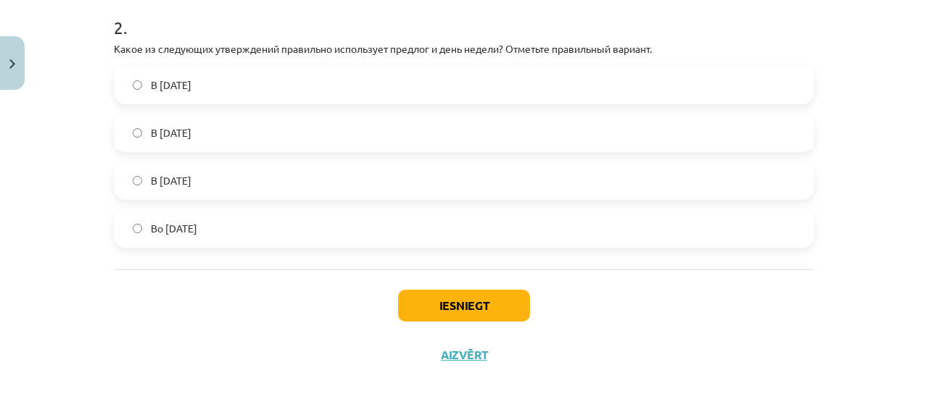
scroll to position [584, 0]
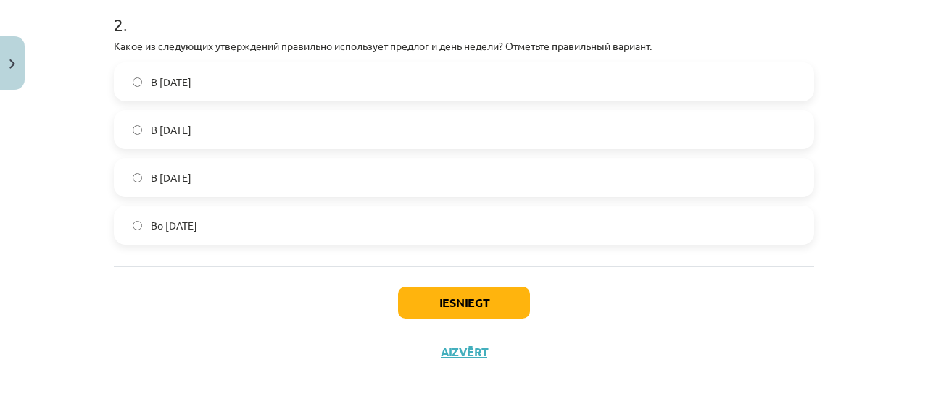
click at [344, 69] on label "В [DATE]" at bounding box center [463, 82] width 697 height 36
click at [486, 292] on button "Iesniegt" at bounding box center [464, 303] width 132 height 32
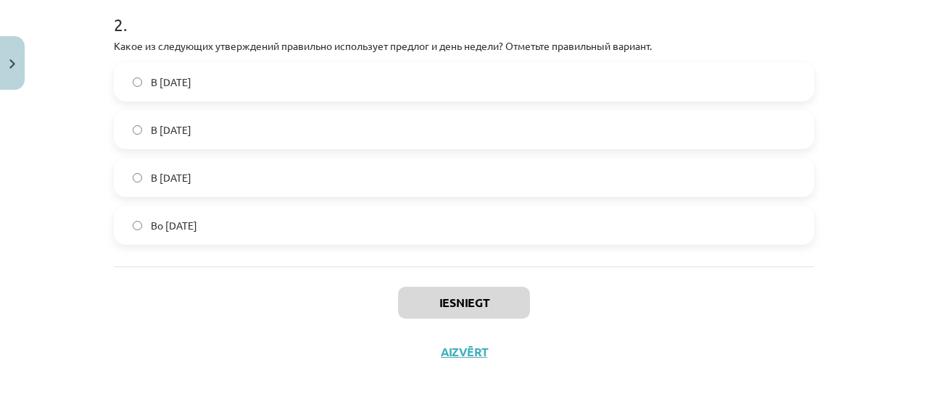
click at [299, 222] on label "Во [DATE]" at bounding box center [463, 225] width 697 height 36
click at [519, 301] on button "Iesniegt" at bounding box center [464, 303] width 132 height 32
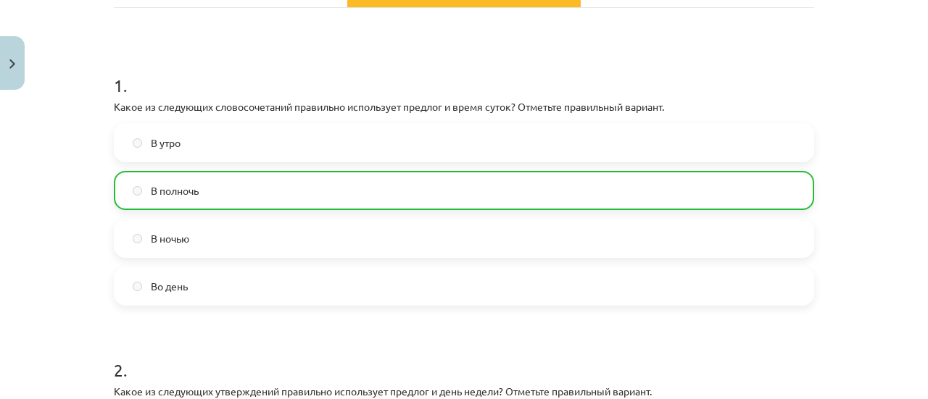
scroll to position [642, 0]
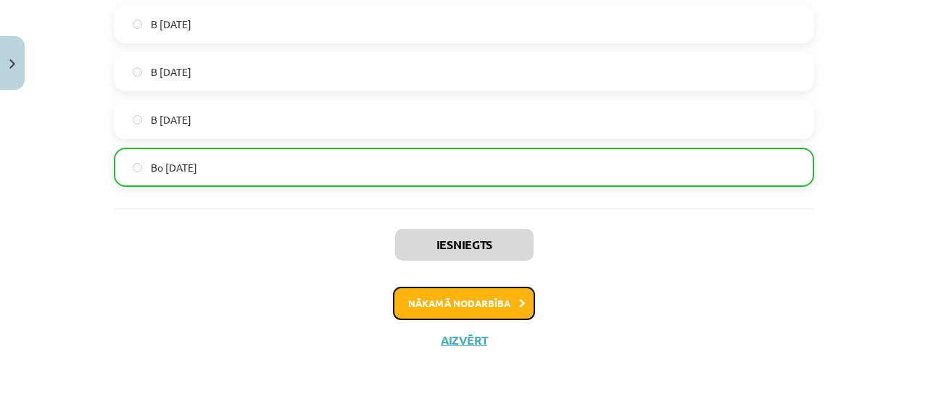
click at [464, 307] on button "Nākamā nodarbība" at bounding box center [464, 303] width 142 height 33
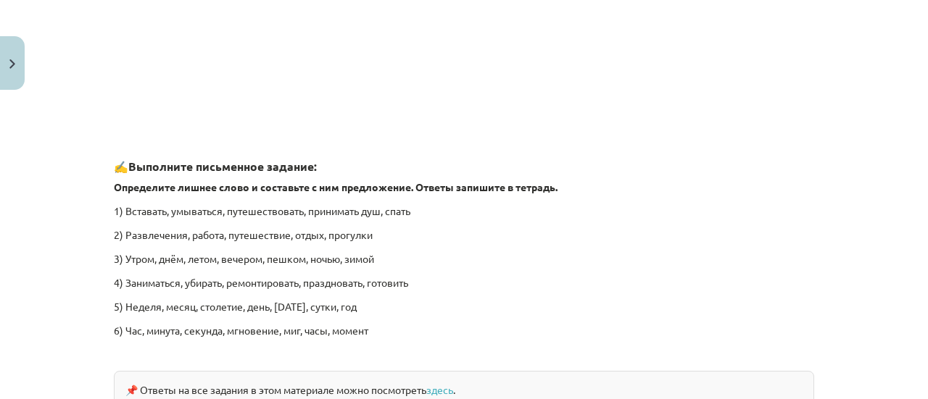
scroll to position [2304, 0]
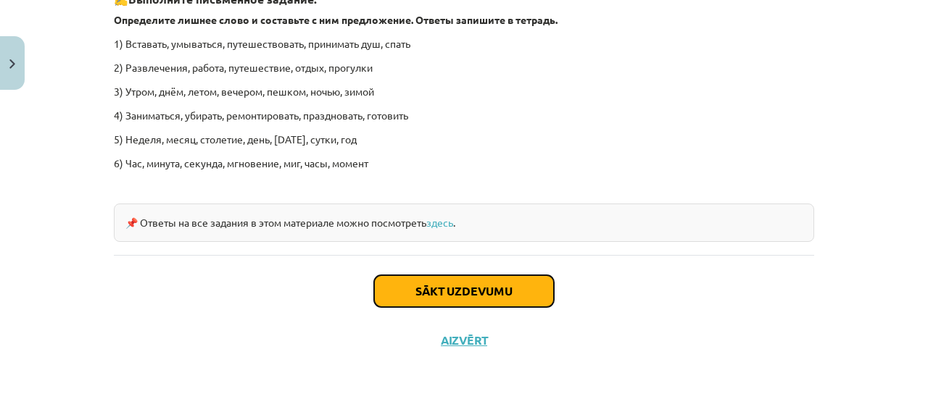
click at [475, 282] on button "Sākt uzdevumu" at bounding box center [464, 291] width 180 height 32
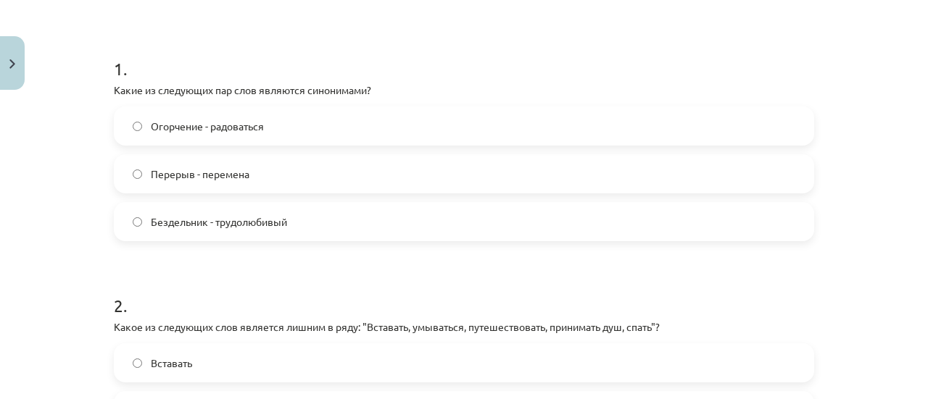
scroll to position [251, 0]
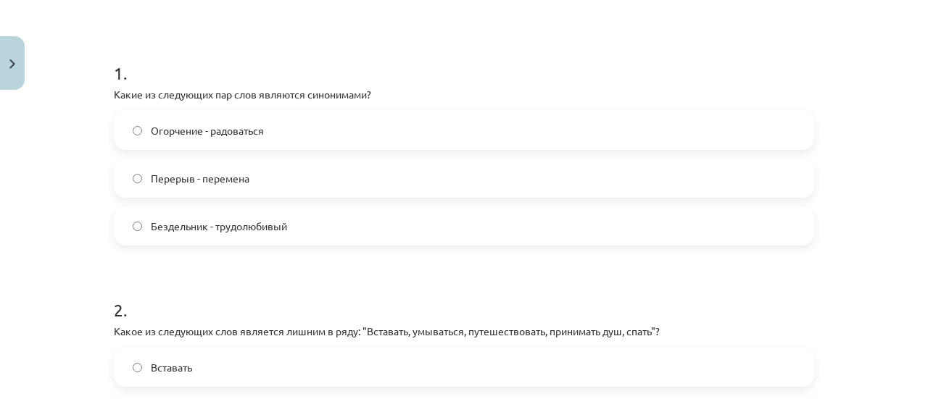
click at [362, 138] on label "Огорчение - радоваться" at bounding box center [463, 130] width 697 height 36
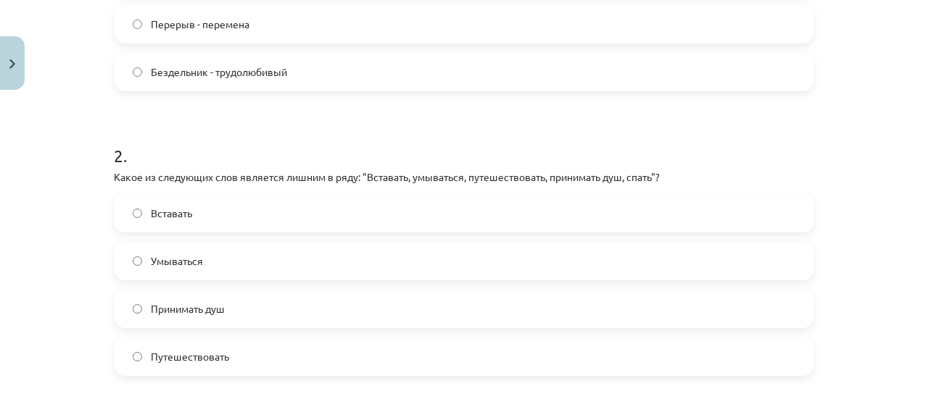
scroll to position [452, 0]
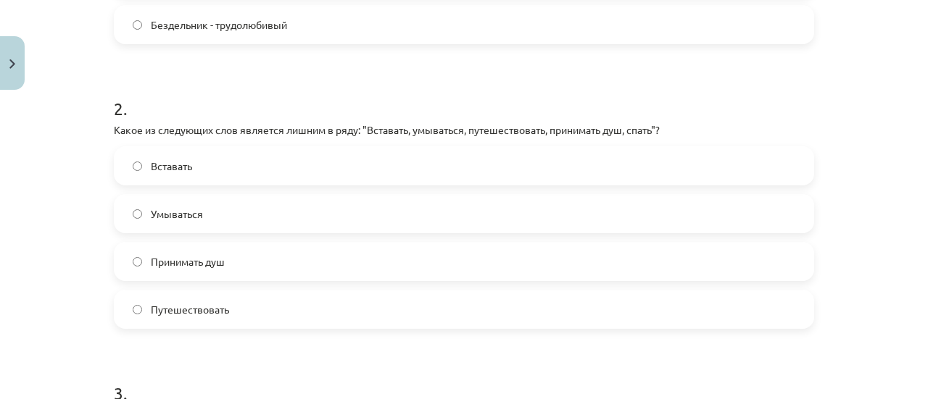
click at [231, 302] on label "Путешествовать" at bounding box center [463, 309] width 697 height 36
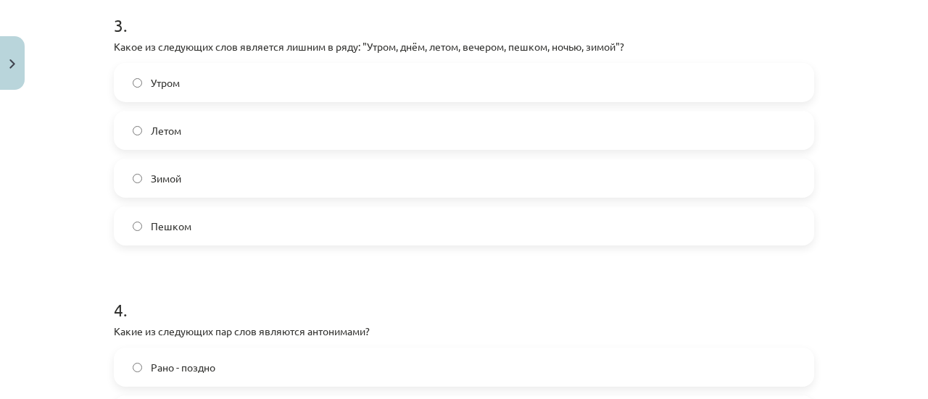
scroll to position [824, 0]
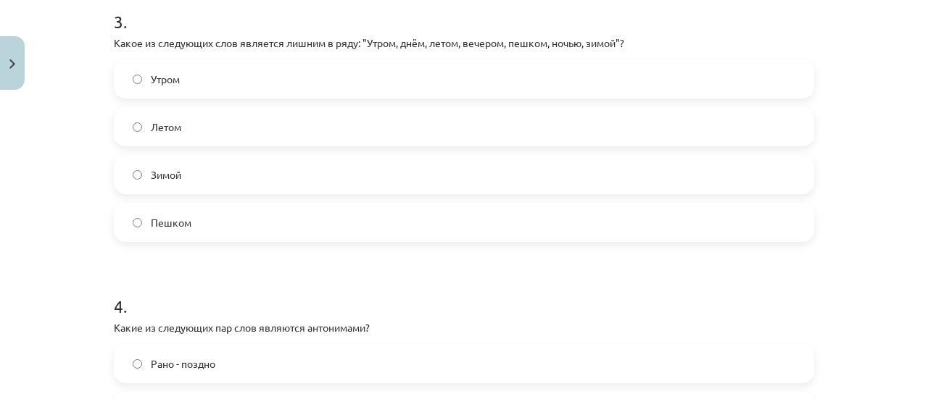
click at [257, 176] on label "Зимой" at bounding box center [463, 175] width 697 height 36
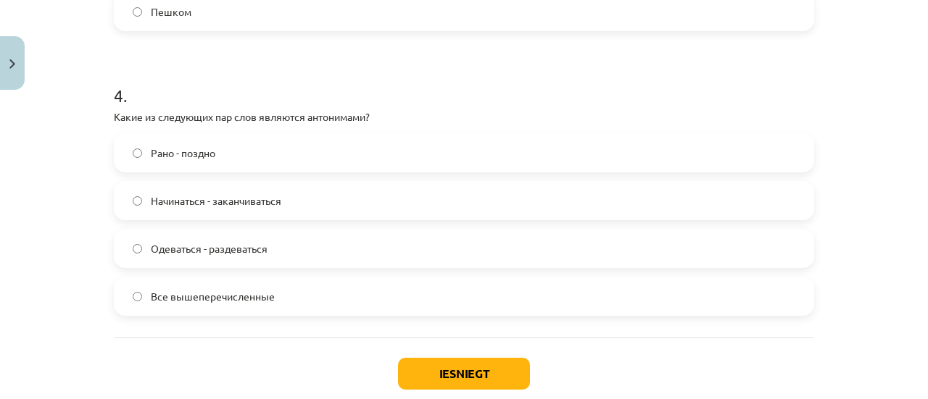
scroll to position [1068, 0]
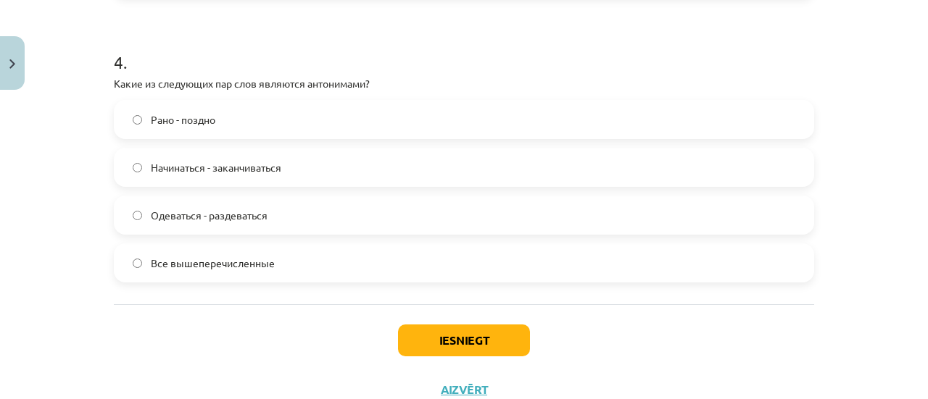
click at [310, 121] on label "Рано - поздно" at bounding box center [463, 119] width 697 height 36
click at [424, 334] on button "Iesniegt" at bounding box center [464, 341] width 132 height 32
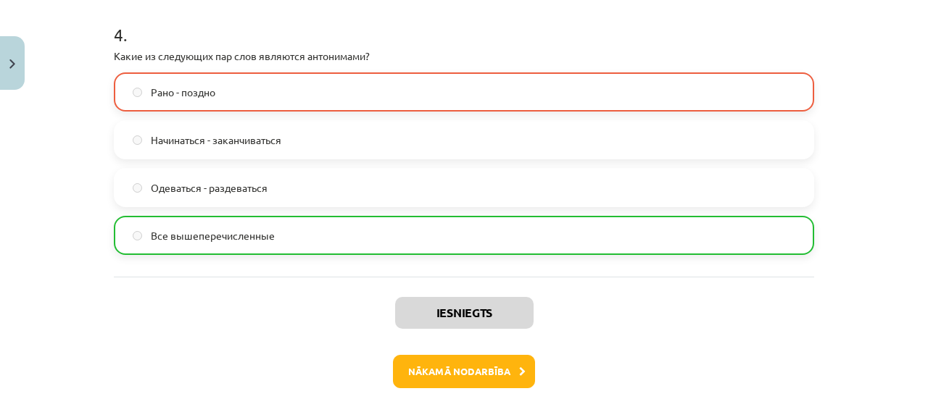
scroll to position [1114, 0]
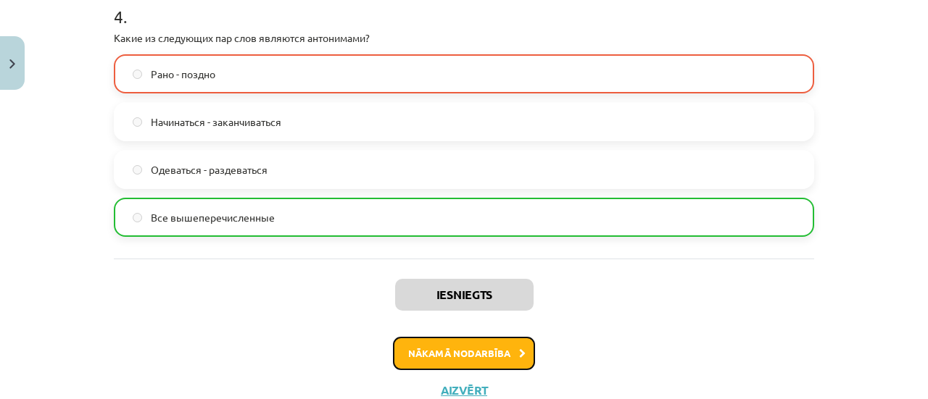
click at [460, 352] on button "Nākamā nodarbība" at bounding box center [464, 353] width 142 height 33
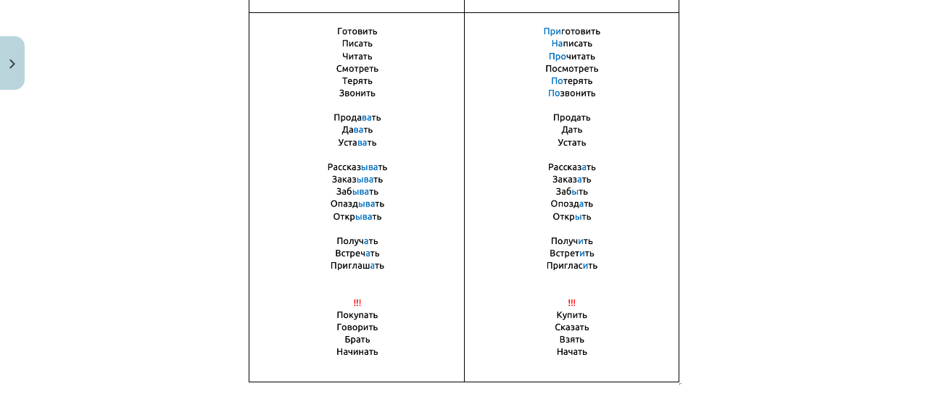
scroll to position [1157, 0]
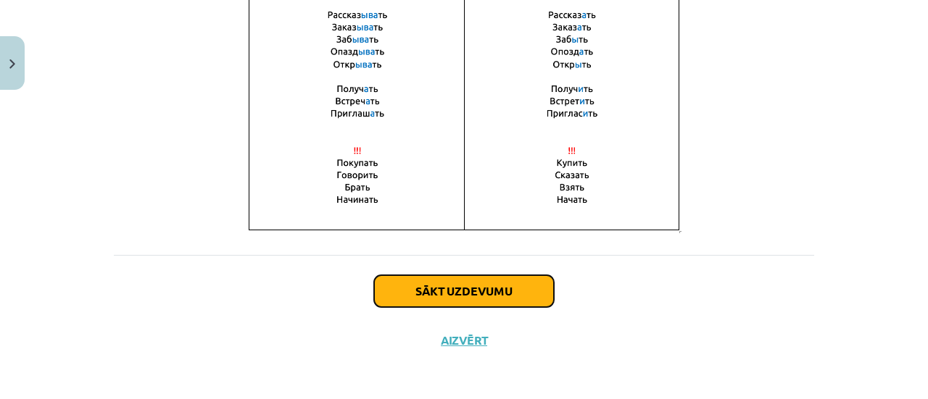
click at [473, 281] on button "Sākt uzdevumu" at bounding box center [464, 291] width 180 height 32
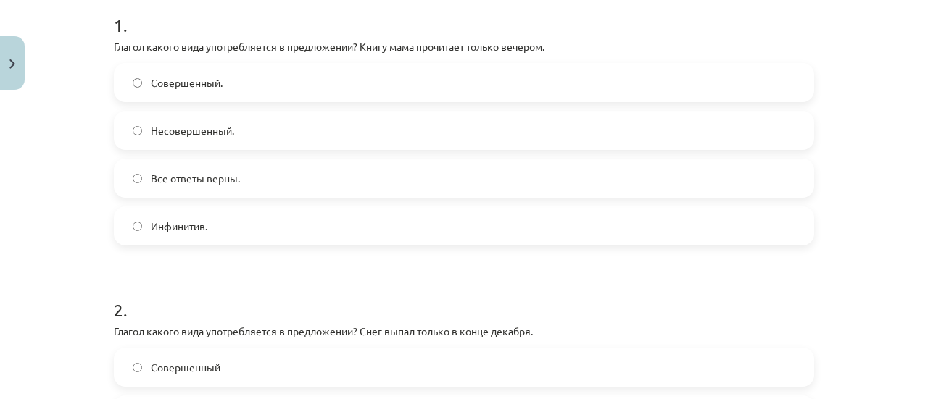
scroll to position [310, 0]
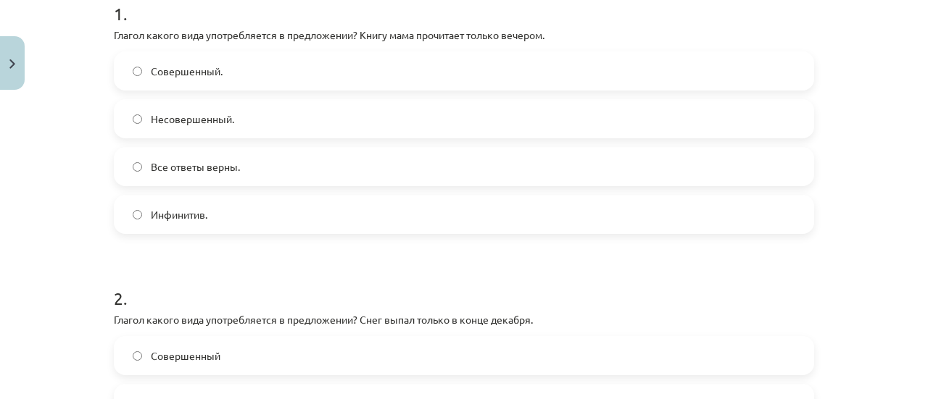
click at [331, 217] on label "Инфинитив." at bounding box center [463, 214] width 697 height 36
click at [341, 63] on label "Совершенный." at bounding box center [463, 71] width 697 height 36
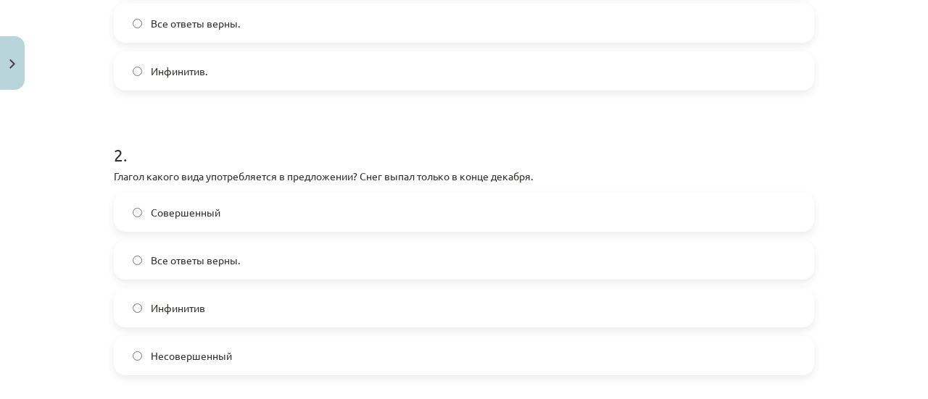
scroll to position [455, 0]
click at [252, 214] on label "Совершенный" at bounding box center [463, 211] width 697 height 36
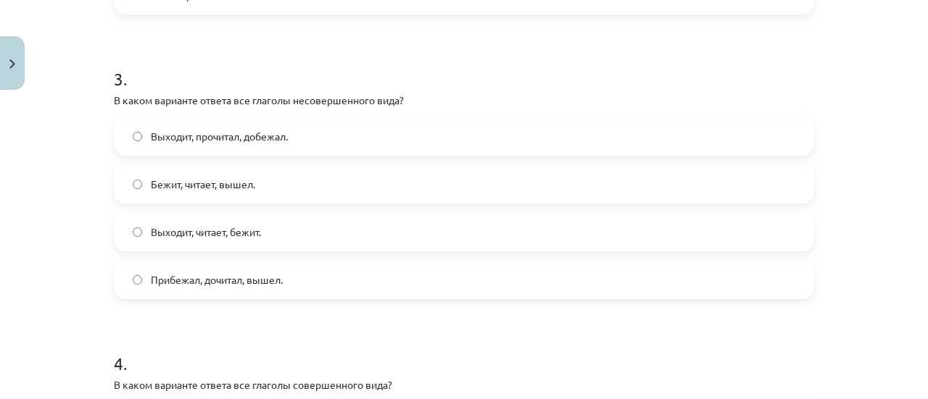
scroll to position [827, 0]
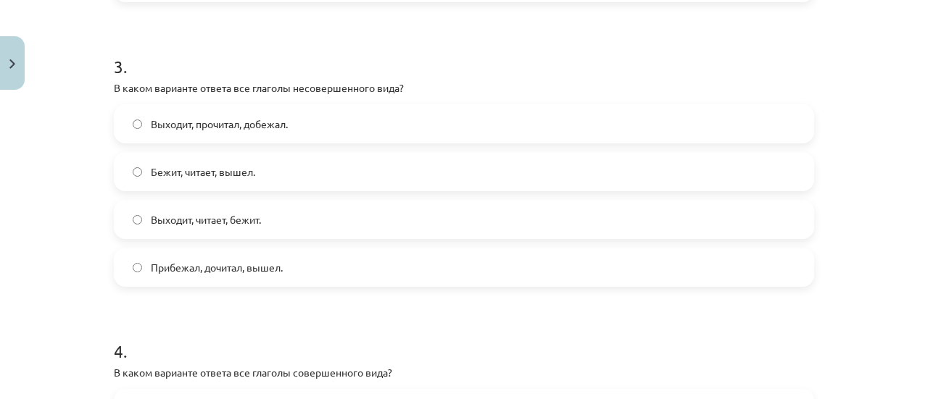
click at [238, 223] on span "Выходит, читает, бежит." at bounding box center [206, 219] width 110 height 15
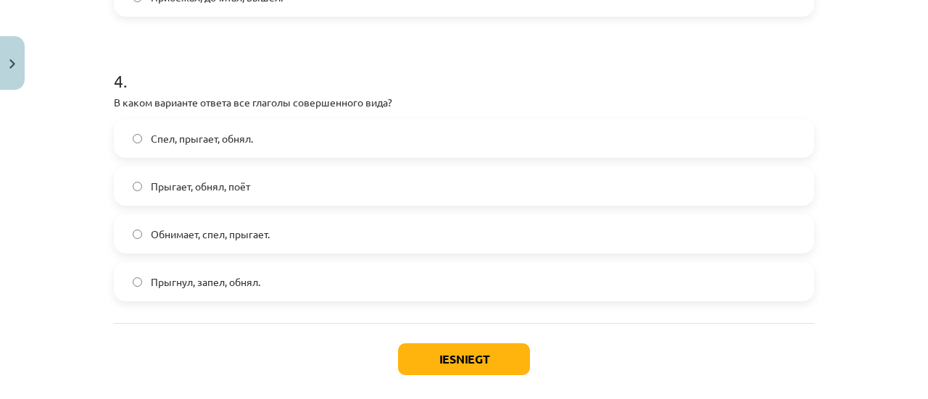
scroll to position [1096, 0]
click at [203, 197] on label "Прыгает, обнял, поёт" at bounding box center [463, 188] width 697 height 36
click at [199, 241] on span "Обнимает, спел, прыгает." at bounding box center [210, 235] width 119 height 15
click at [443, 358] on button "Iesniegt" at bounding box center [464, 361] width 132 height 32
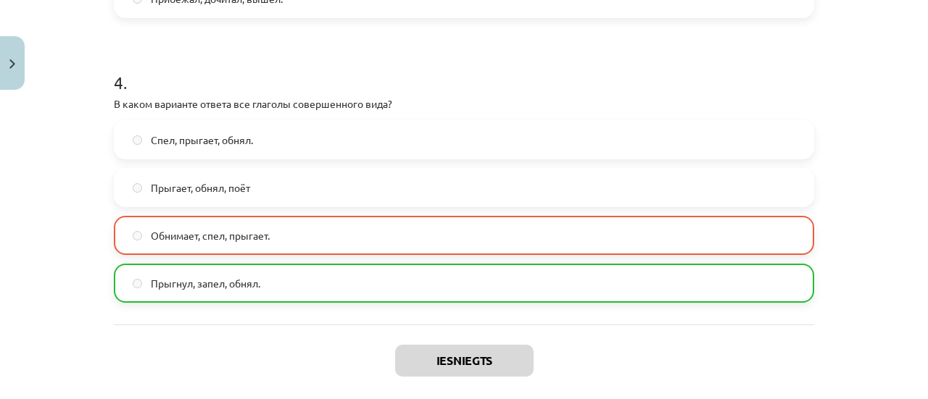
scroll to position [1205, 0]
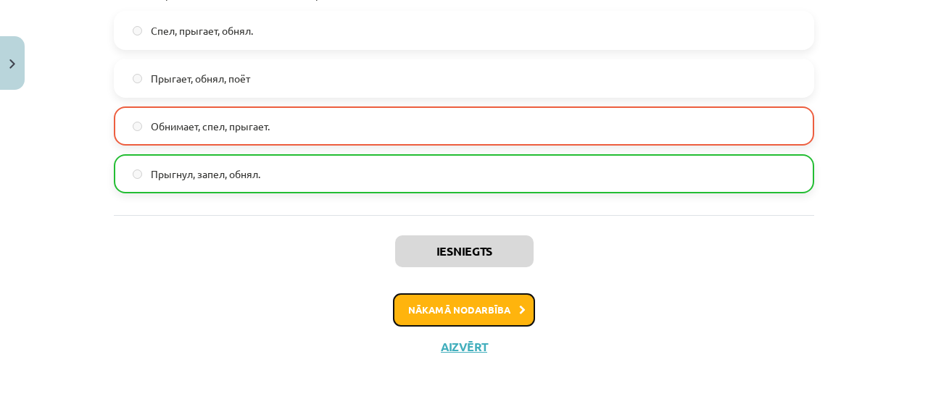
click at [505, 307] on button "Nākamā nodarbība" at bounding box center [464, 310] width 142 height 33
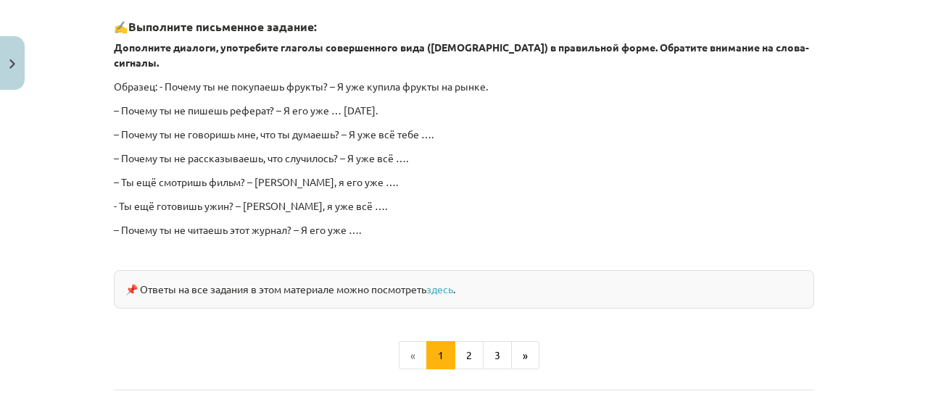
scroll to position [1338, 0]
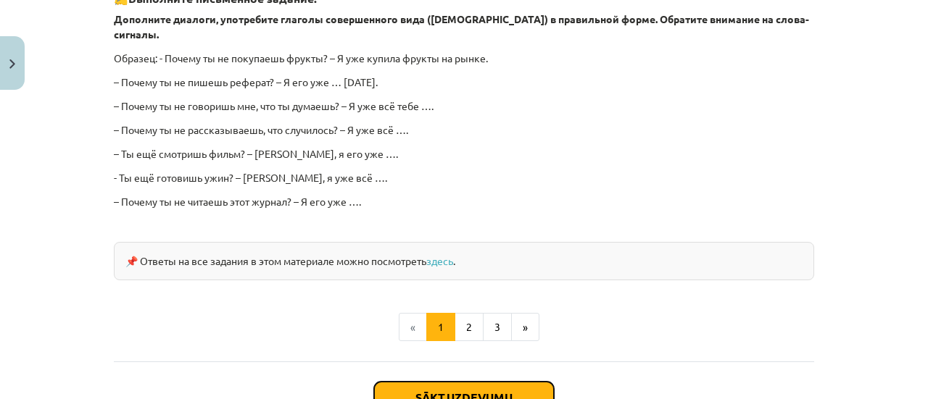
click at [468, 382] on button "Sākt uzdevumu" at bounding box center [464, 398] width 180 height 32
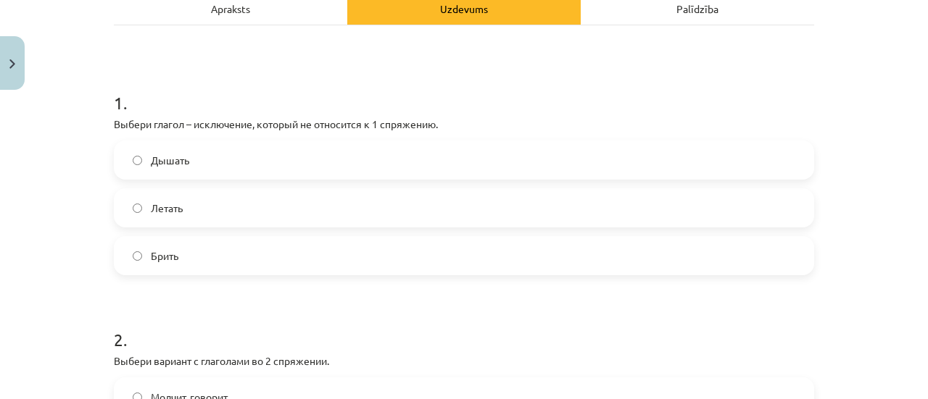
scroll to position [217, 0]
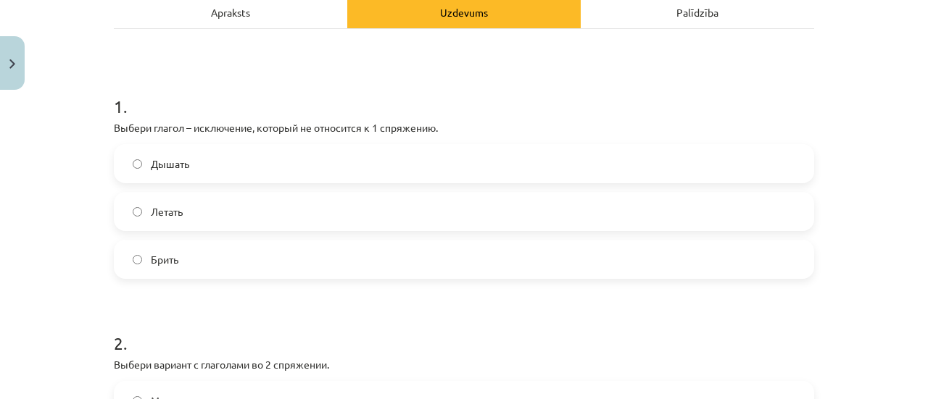
click at [266, 275] on label "Брить" at bounding box center [463, 259] width 697 height 36
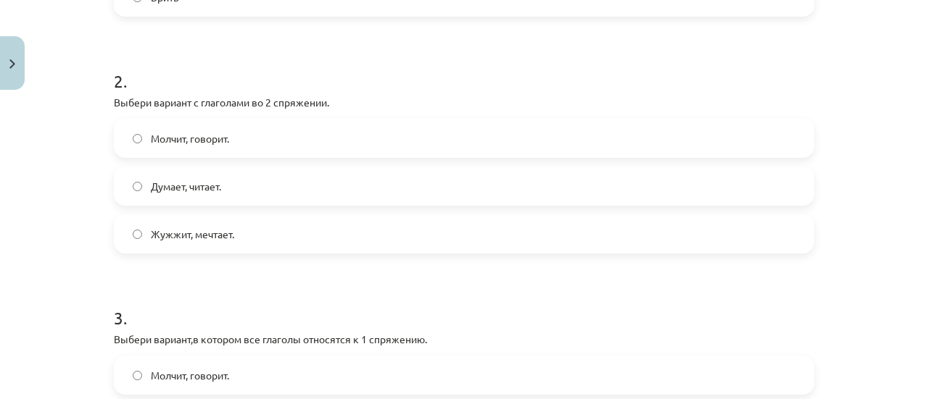
scroll to position [468, 0]
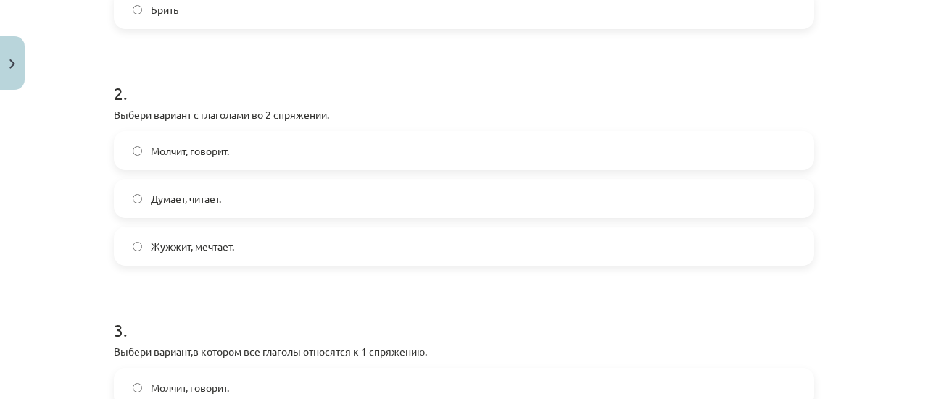
click at [296, 137] on label "Молчит, говорит." at bounding box center [463, 151] width 697 height 36
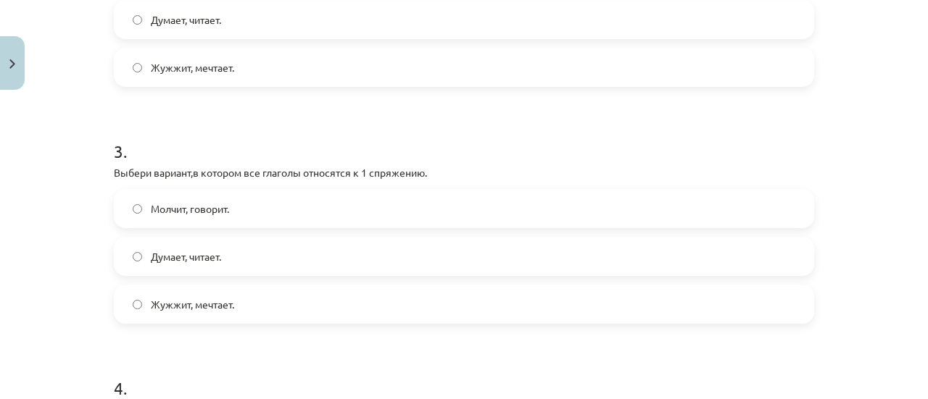
scroll to position [648, 0]
click at [270, 252] on label "Думает, читает." at bounding box center [463, 255] width 697 height 36
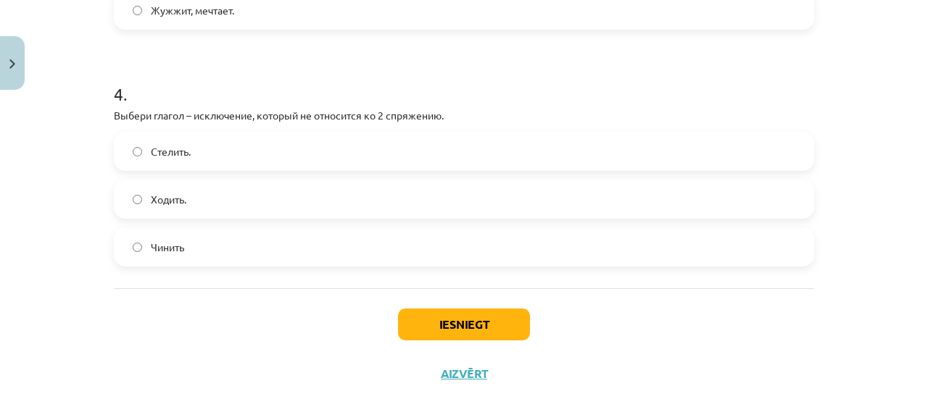
scroll to position [943, 0]
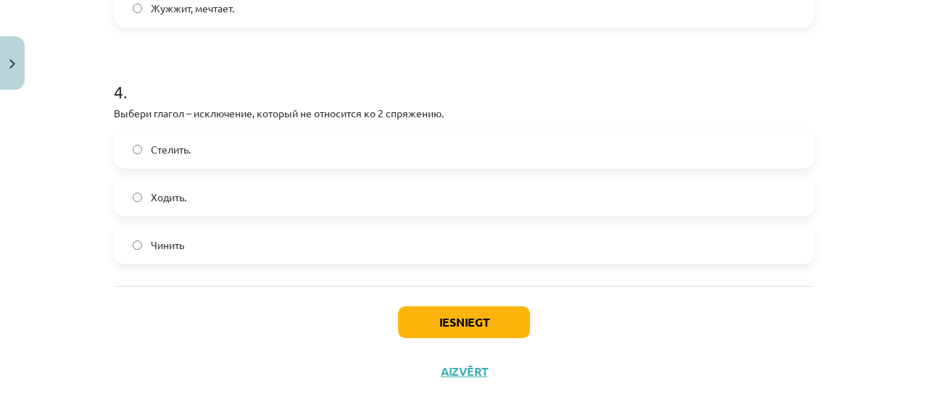
click at [233, 142] on label "Стелить." at bounding box center [463, 149] width 697 height 36
click at [459, 326] on button "Iesniegt" at bounding box center [464, 323] width 132 height 32
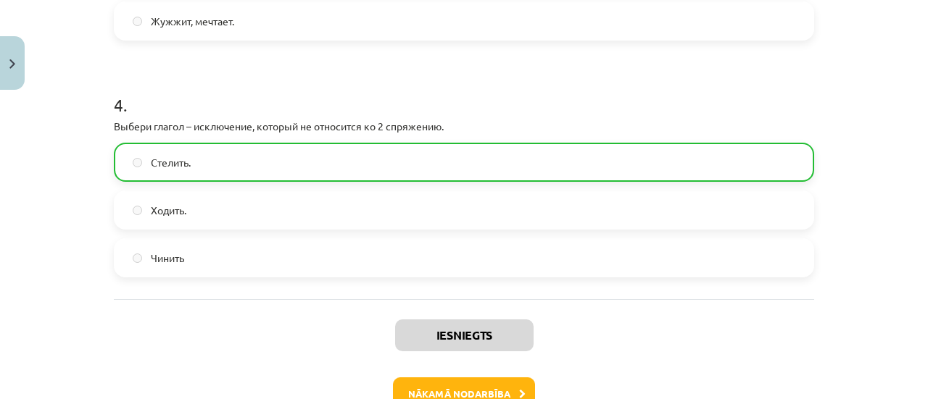
scroll to position [932, 0]
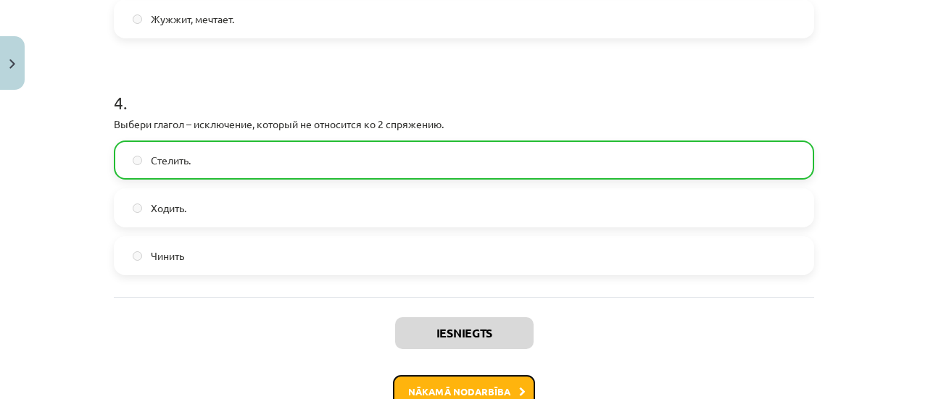
click at [512, 379] on button "Nākamā nodarbība" at bounding box center [464, 391] width 142 height 33
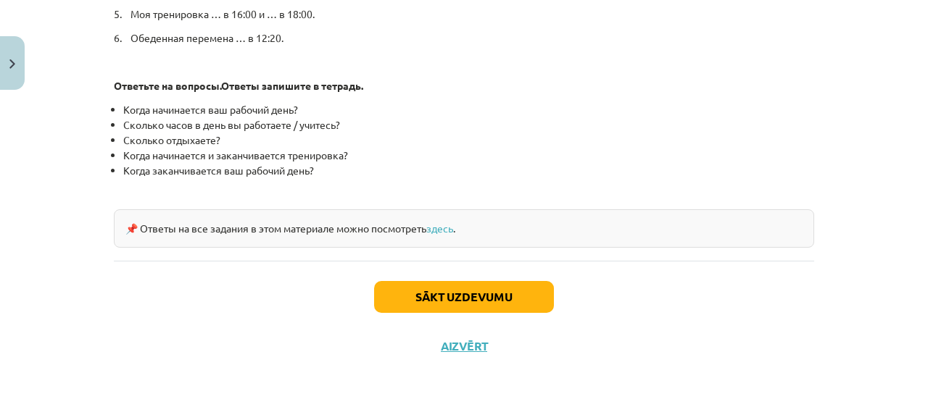
scroll to position [887, 0]
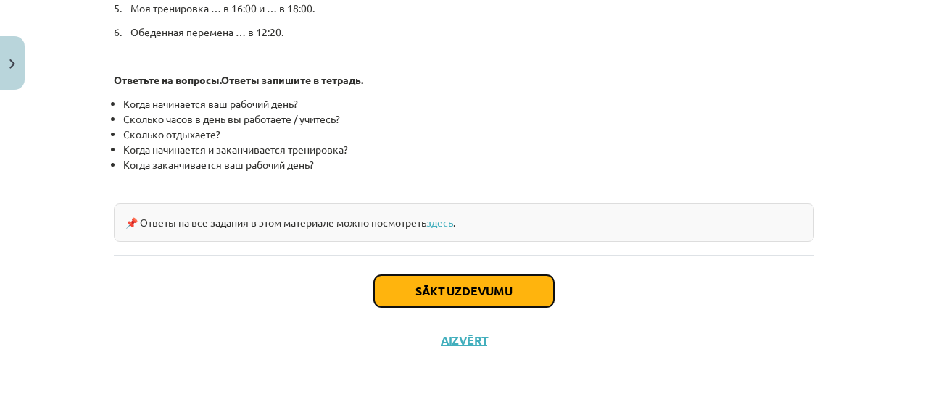
click at [415, 282] on button "Sākt uzdevumu" at bounding box center [464, 291] width 180 height 32
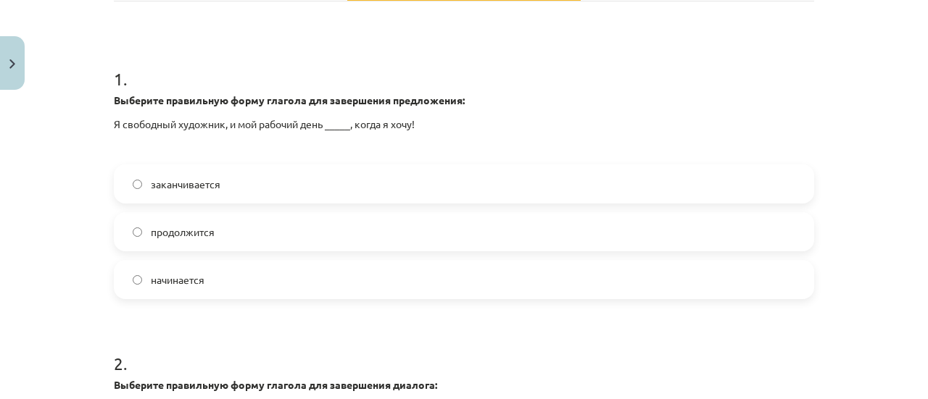
scroll to position [276, 0]
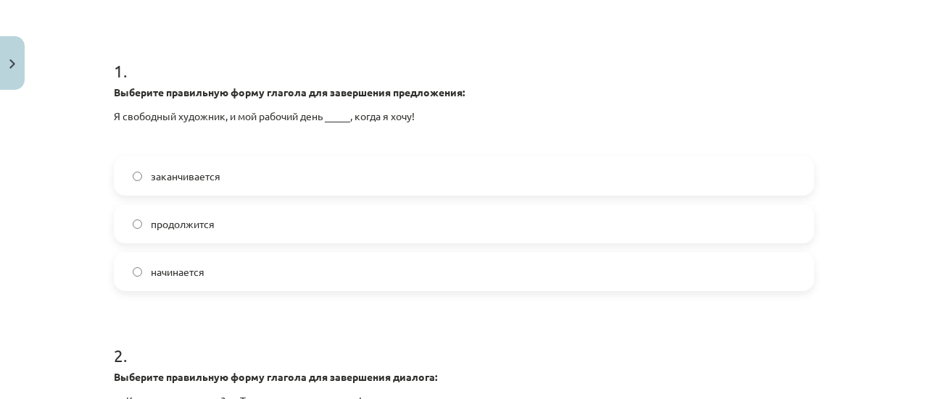
click at [238, 176] on label "заканчивается" at bounding box center [463, 176] width 697 height 36
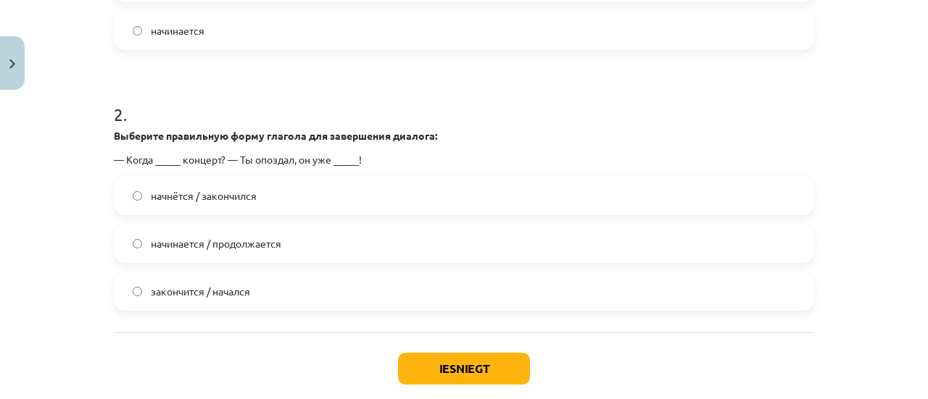
scroll to position [519, 0]
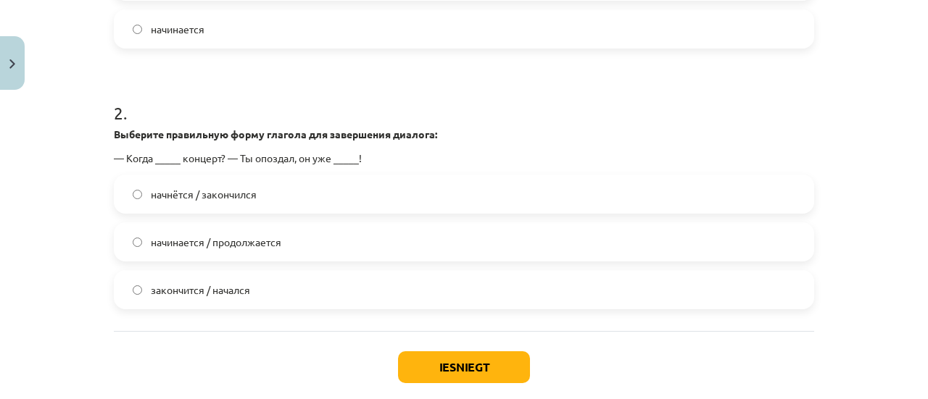
click at [235, 195] on span "начнётся / закончился" at bounding box center [204, 194] width 106 height 15
click at [436, 357] on button "Iesniegt" at bounding box center [464, 368] width 132 height 32
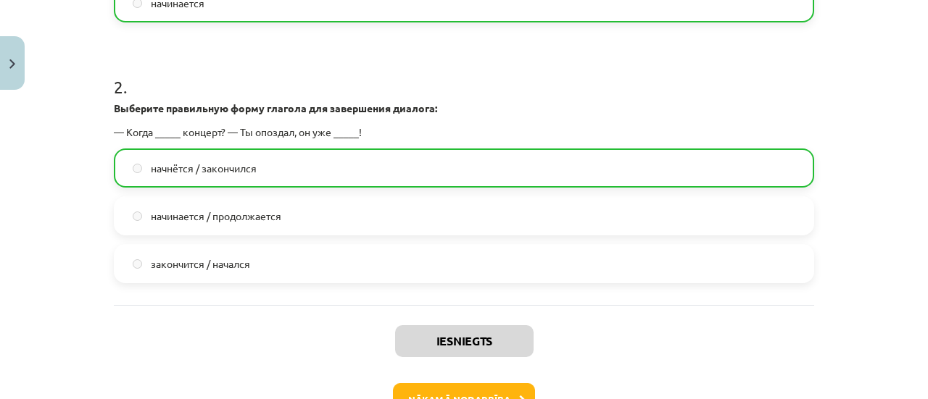
scroll to position [561, 0]
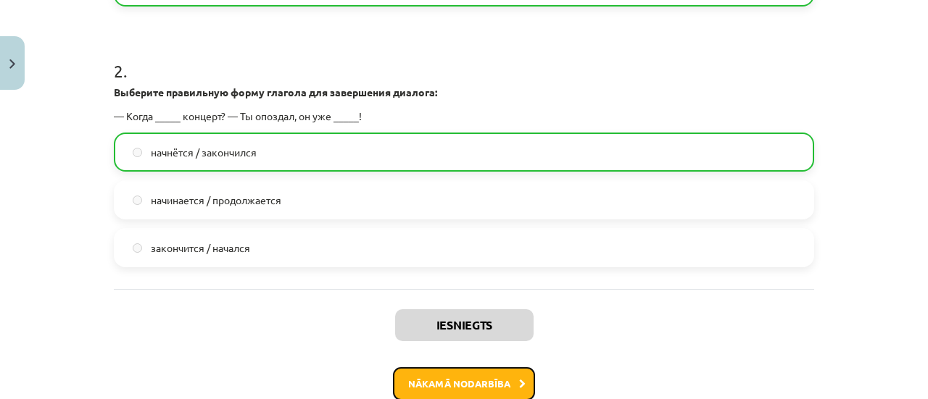
click at [438, 392] on button "Nākamā nodarbība" at bounding box center [464, 384] width 142 height 33
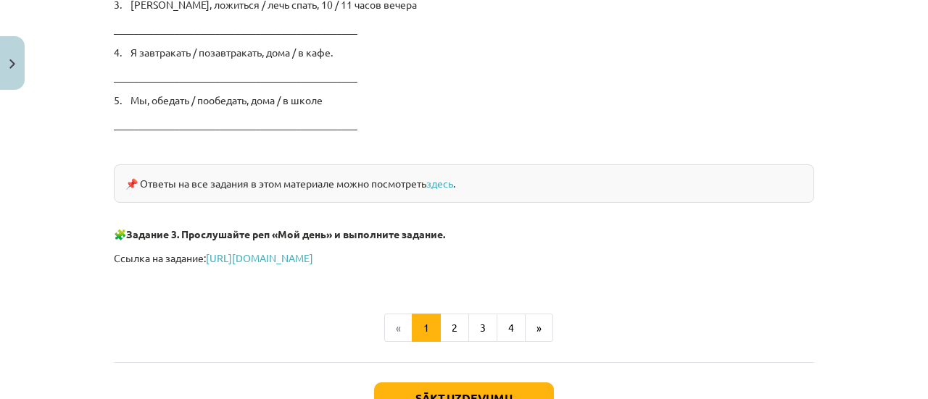
scroll to position [2494, 0]
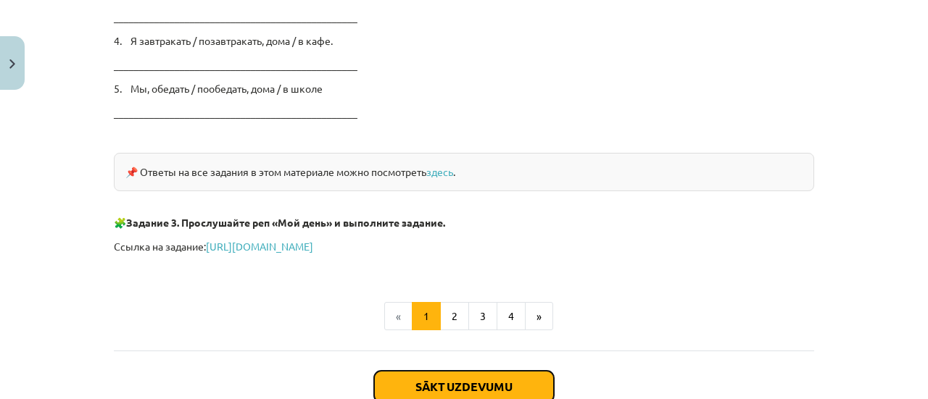
click at [489, 373] on button "Sākt uzdevumu" at bounding box center [464, 387] width 180 height 32
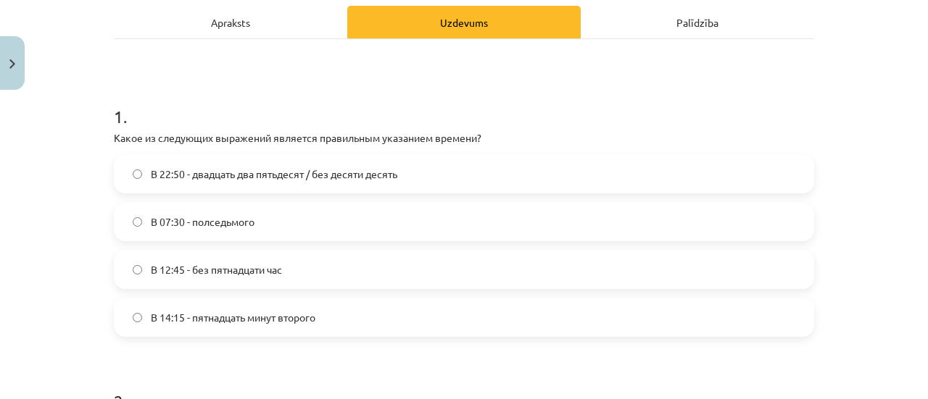
scroll to position [208, 0]
click at [228, 262] on span "В 12:45 - без пятнадцати час" at bounding box center [216, 269] width 131 height 15
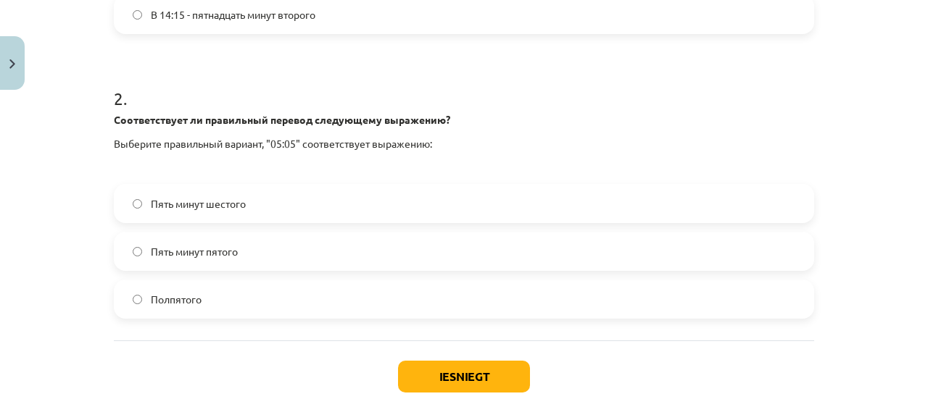
scroll to position [534, 0]
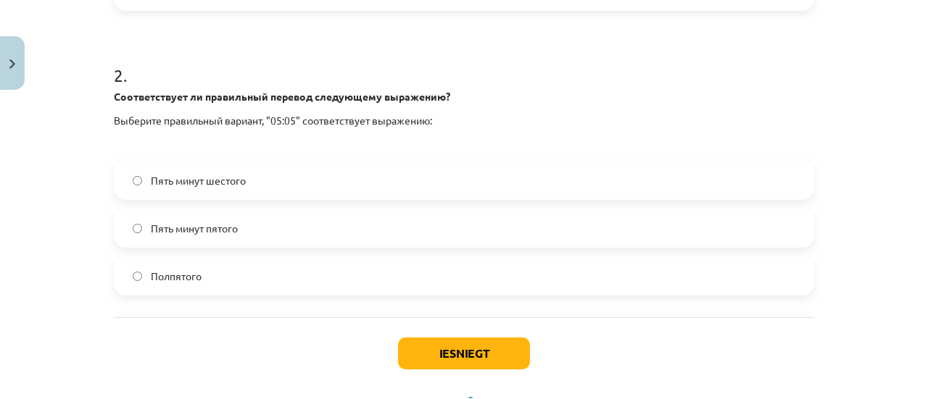
click at [318, 183] on label "Пять минут шестого" at bounding box center [463, 180] width 697 height 36
click at [486, 357] on button "Iesniegt" at bounding box center [464, 354] width 132 height 32
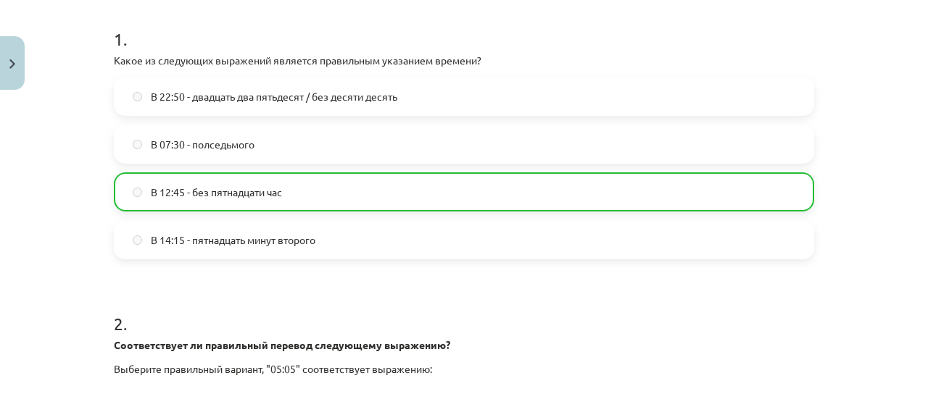
scroll to position [642, 0]
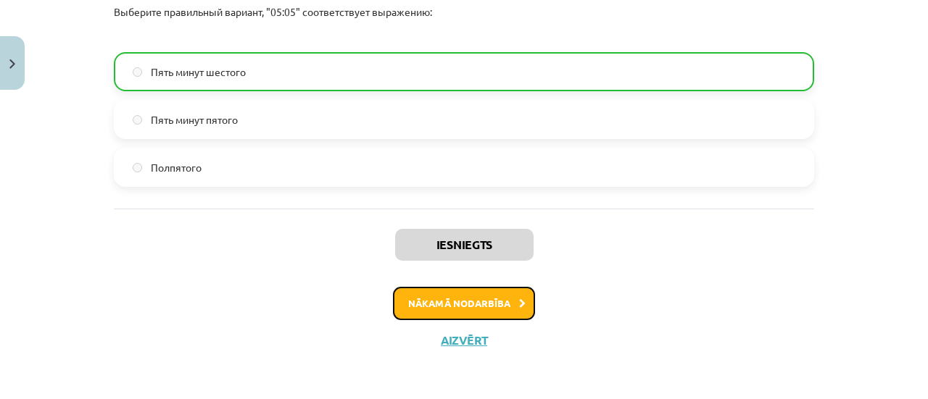
click at [504, 304] on button "Nākamā nodarbība" at bounding box center [464, 303] width 142 height 33
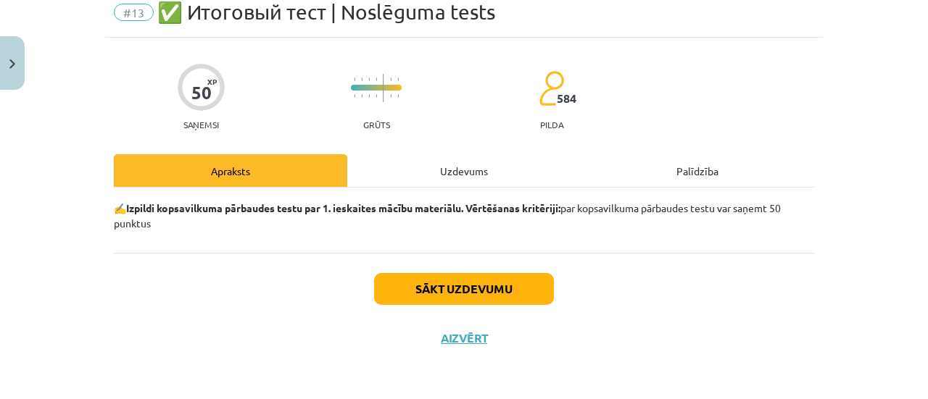
scroll to position [36, 0]
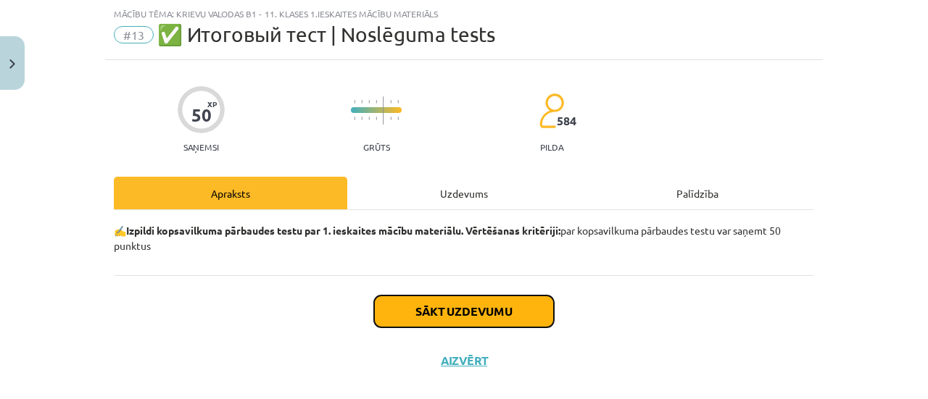
click at [491, 315] on button "Sākt uzdevumu" at bounding box center [464, 312] width 180 height 32
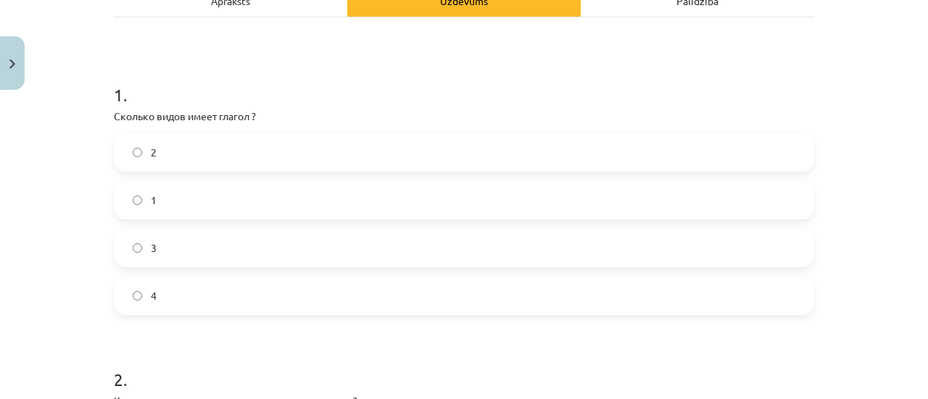
scroll to position [233, 0]
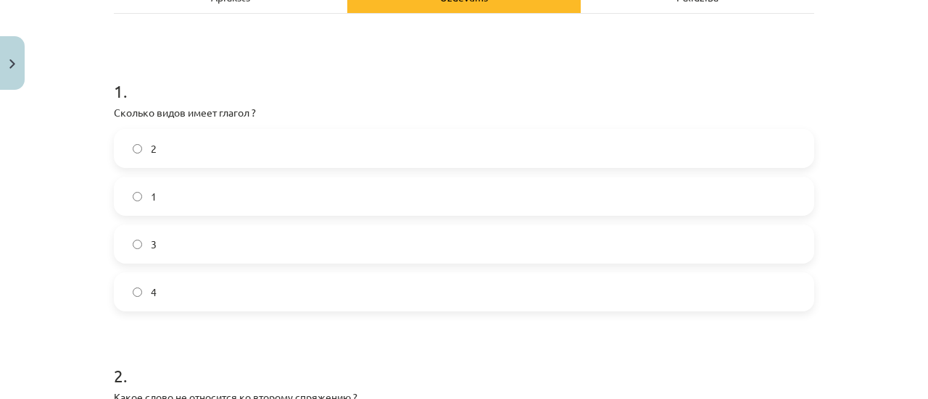
click at [302, 143] on label "2" at bounding box center [463, 148] width 697 height 36
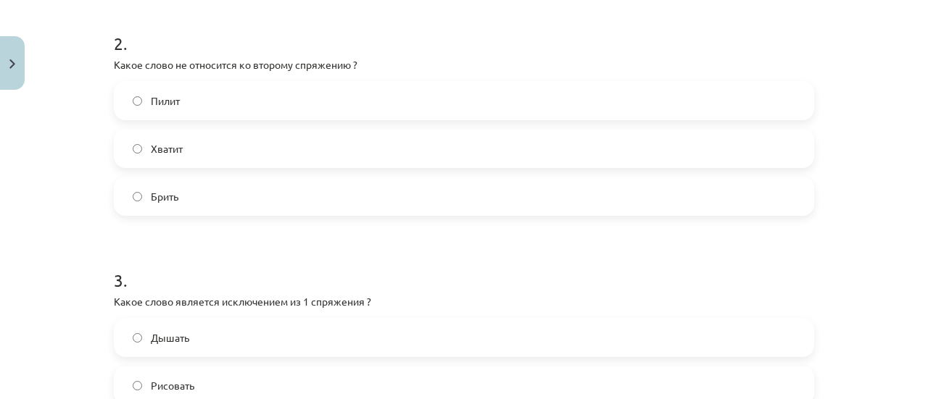
scroll to position [570, 0]
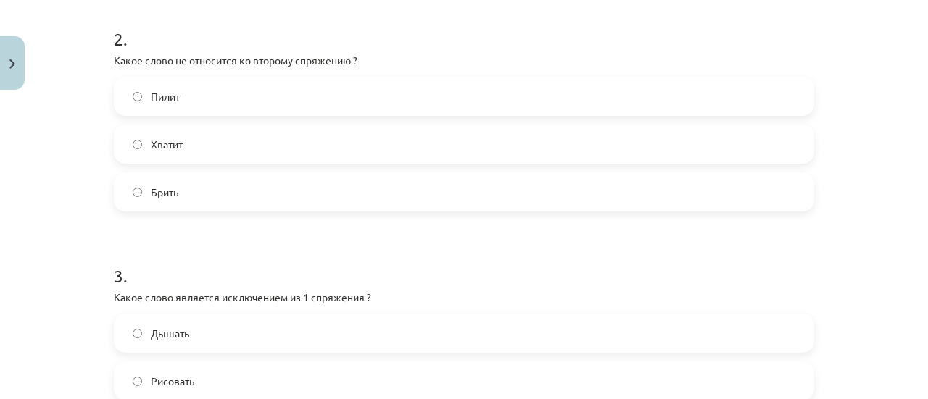
click at [341, 204] on label "Брить" at bounding box center [463, 192] width 697 height 36
click at [451, 99] on label "Пилит" at bounding box center [463, 96] width 697 height 36
click at [609, 146] on label "Хватит" at bounding box center [463, 144] width 697 height 36
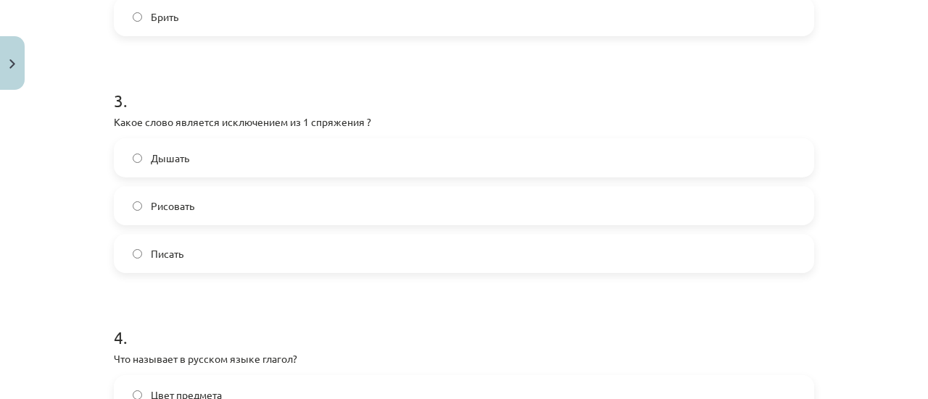
scroll to position [732, 0]
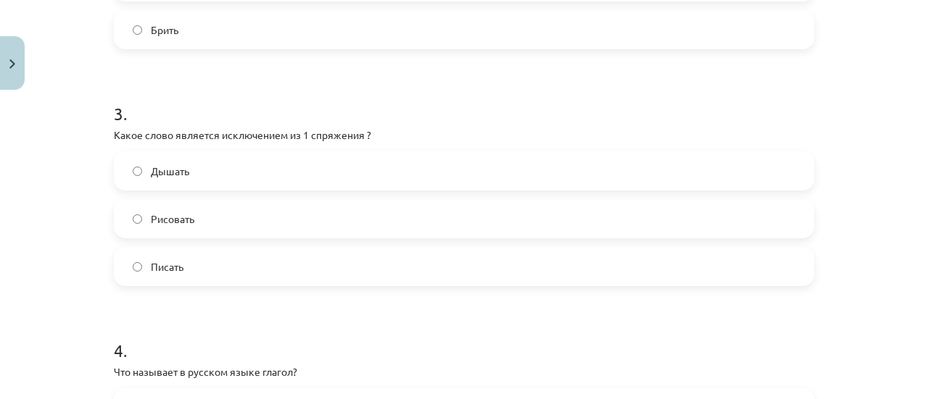
click at [264, 212] on label "Рисовать" at bounding box center [463, 219] width 697 height 36
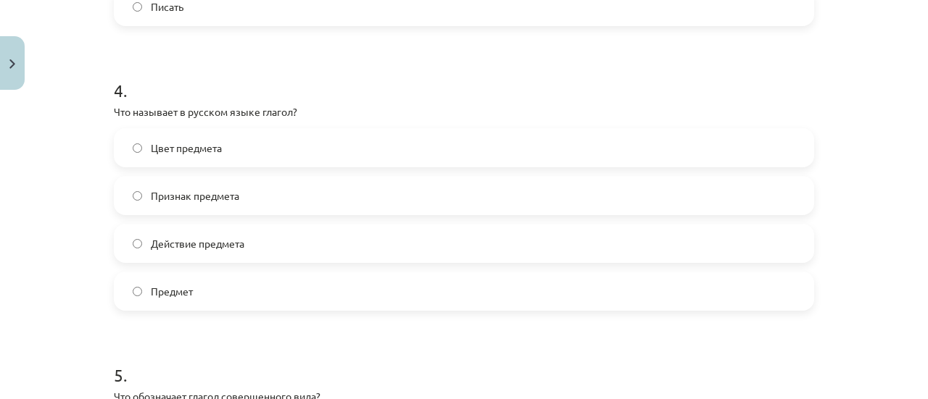
scroll to position [984, 0]
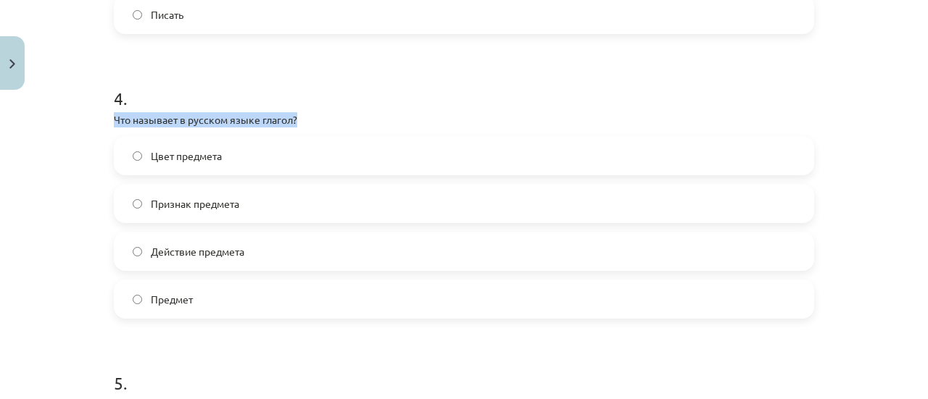
drag, startPoint x: 111, startPoint y: 115, endPoint x: 310, endPoint y: 118, distance: 198.6
click at [310, 118] on p "Что называет в русском языке глагол?" at bounding box center [464, 119] width 700 height 15
copy p "Что называет в русском языке глагол?"
click at [428, 78] on h1 "4 ." at bounding box center [464, 85] width 700 height 45
click at [231, 302] on label "Предмет" at bounding box center [463, 299] width 697 height 36
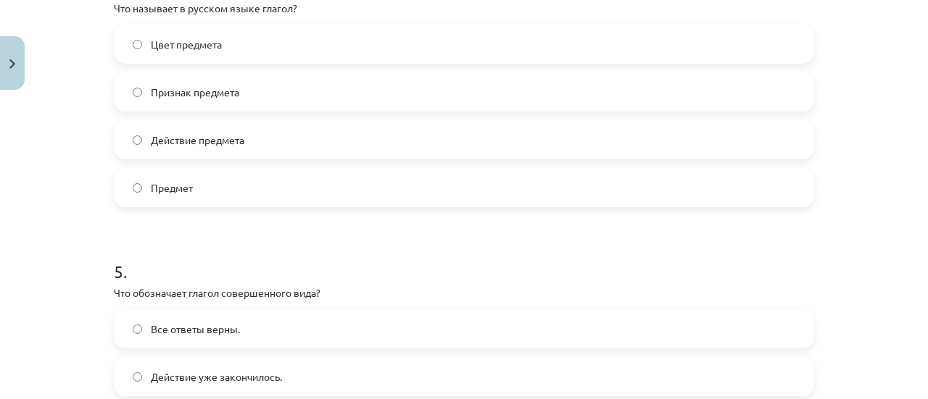
scroll to position [1122, 0]
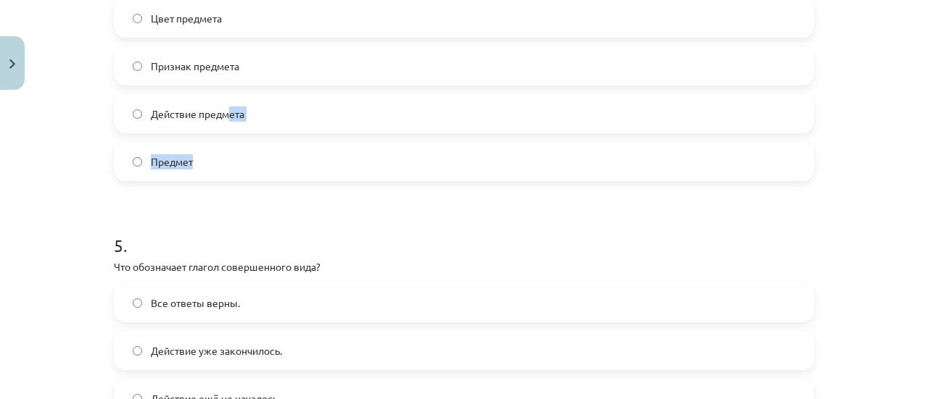
drag, startPoint x: 217, startPoint y: 137, endPoint x: 223, endPoint y: 118, distance: 19.9
click at [223, 118] on div "Цвет предмета Признак предмета Действие предмета Предмет" at bounding box center [464, 90] width 700 height 183
click at [223, 118] on span "Действие предмета" at bounding box center [198, 114] width 94 height 15
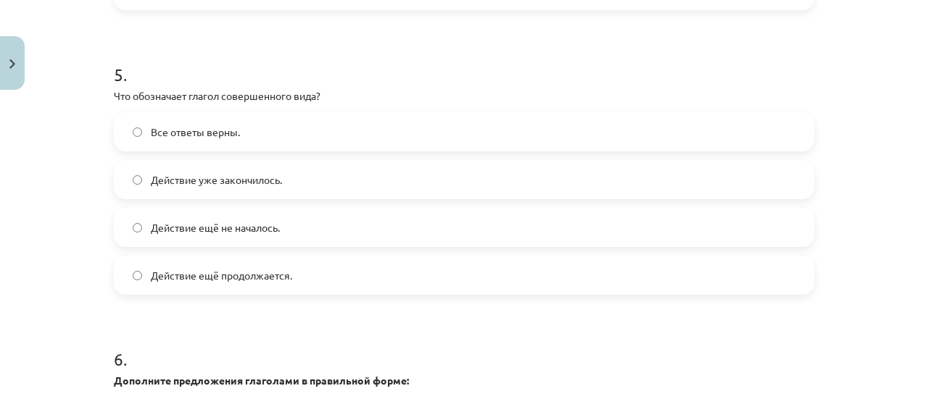
scroll to position [1289, 0]
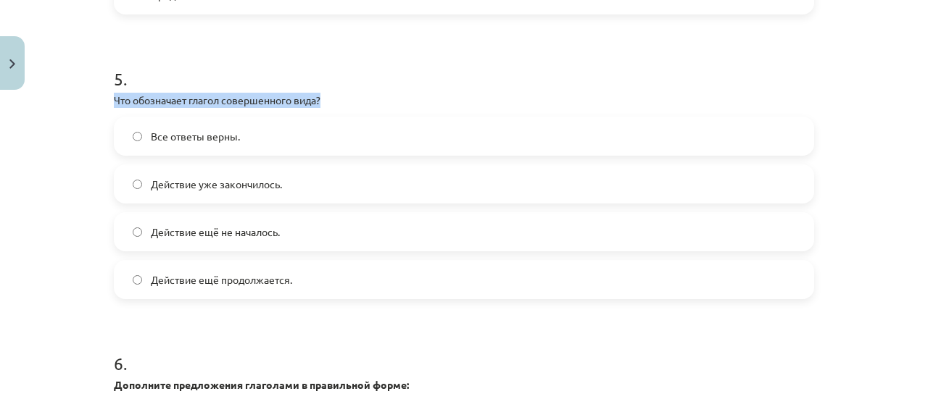
drag, startPoint x: 109, startPoint y: 99, endPoint x: 316, endPoint y: 95, distance: 206.6
click at [316, 95] on p "Что обозначает глагол совершенного вида?" at bounding box center [464, 100] width 700 height 15
copy p "Что обозначает глагол совершенного вида?"
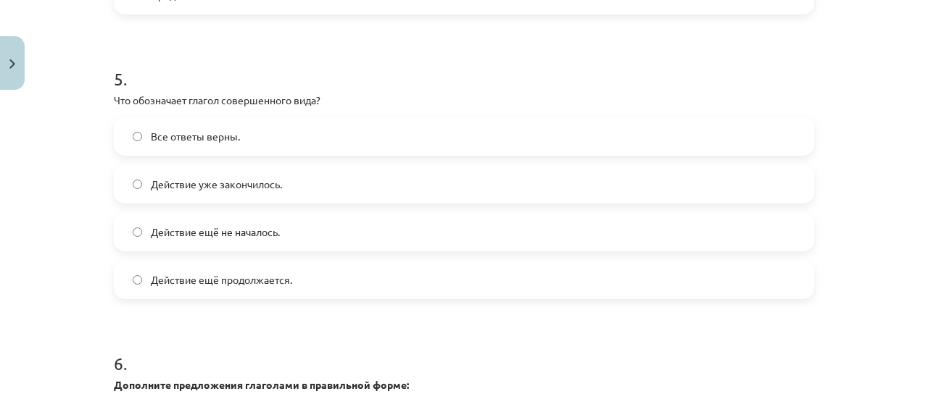
click at [340, 180] on label "Действие уже закончилось." at bounding box center [463, 184] width 697 height 36
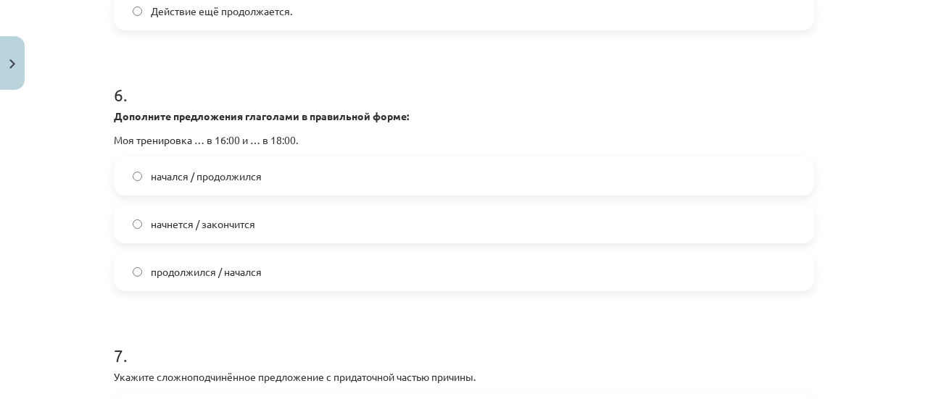
scroll to position [1553, 0]
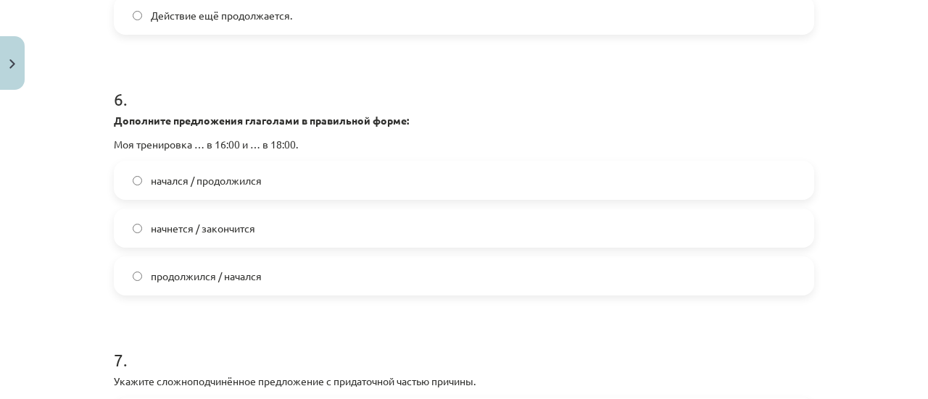
click at [213, 234] on span "начнется / закончится" at bounding box center [203, 228] width 104 height 15
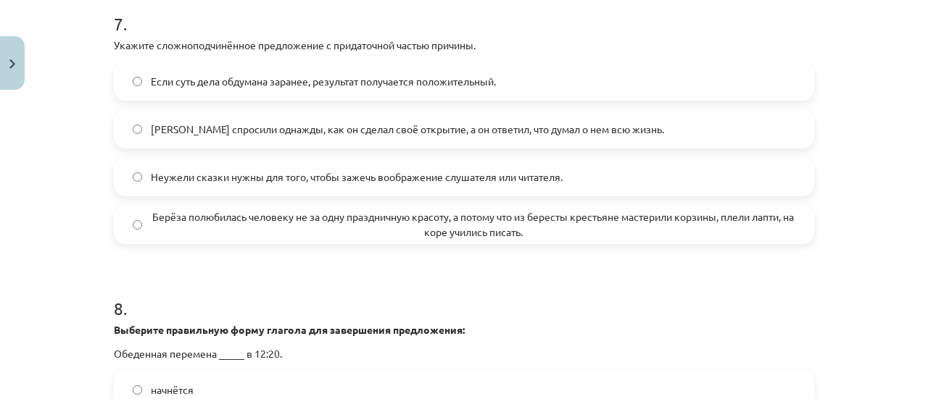
scroll to position [1894, 0]
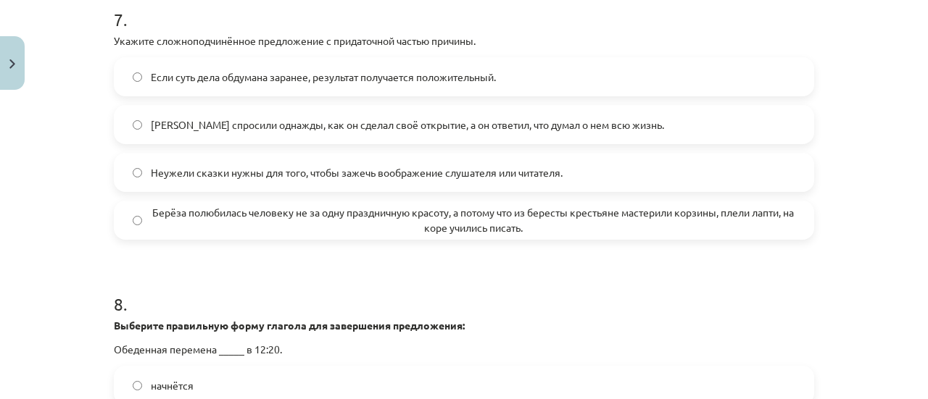
click at [389, 77] on span "Если суть дела обдумана заранее, результат получается положительный." at bounding box center [323, 77] width 345 height 15
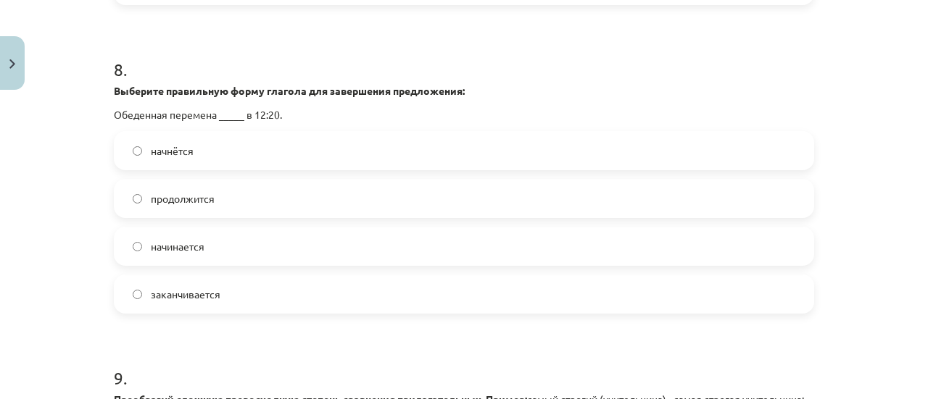
scroll to position [2138, 0]
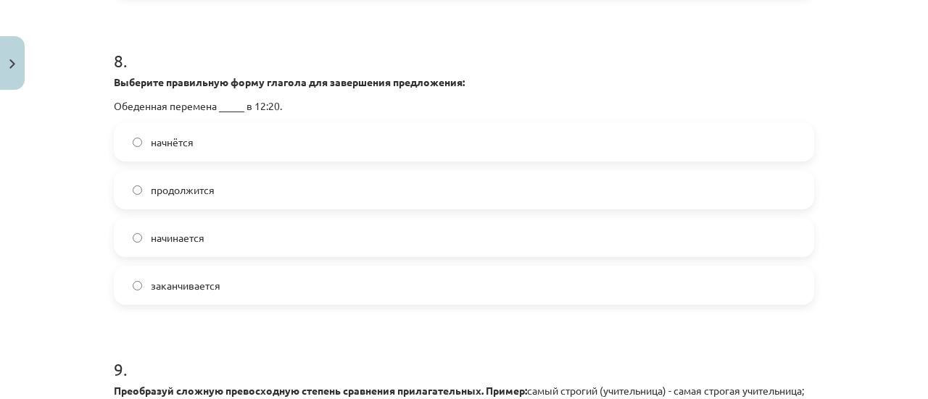
click at [447, 298] on label "заканчивается" at bounding box center [463, 285] width 697 height 36
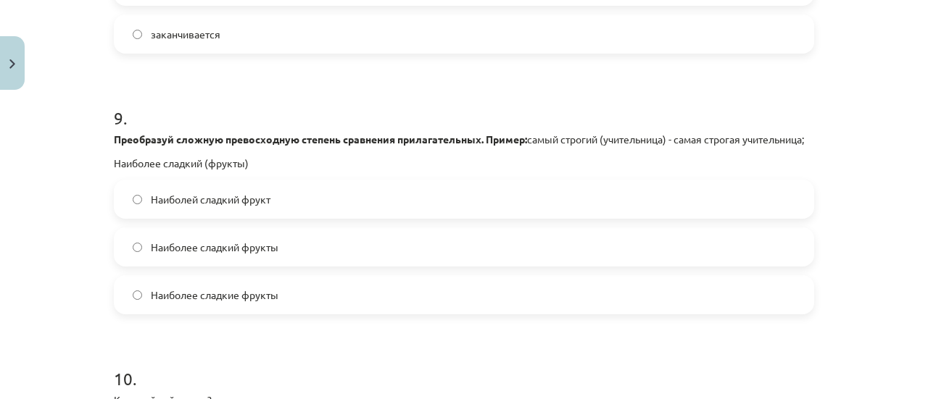
scroll to position [2394, 0]
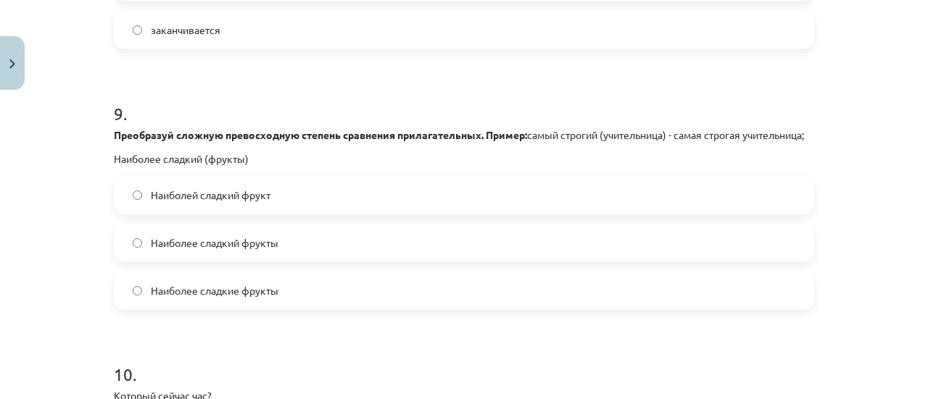
click at [297, 305] on label "Наиболее сладкие фрукты" at bounding box center [463, 291] width 697 height 36
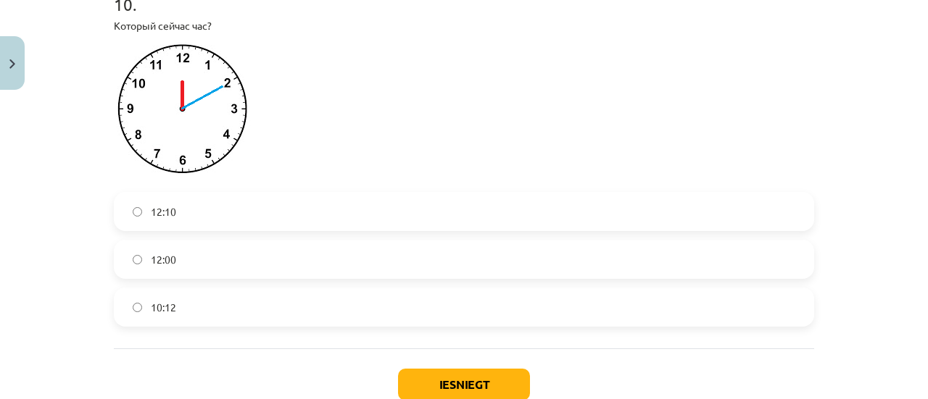
scroll to position [2772, 0]
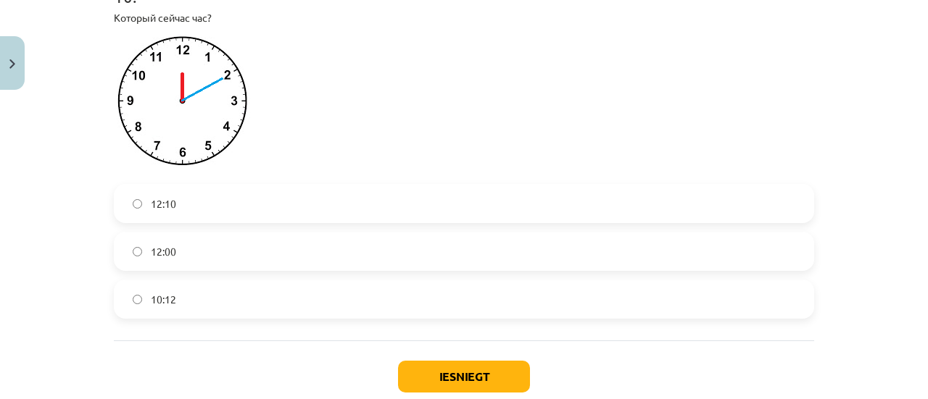
click at [305, 220] on label "12:10" at bounding box center [463, 204] width 697 height 36
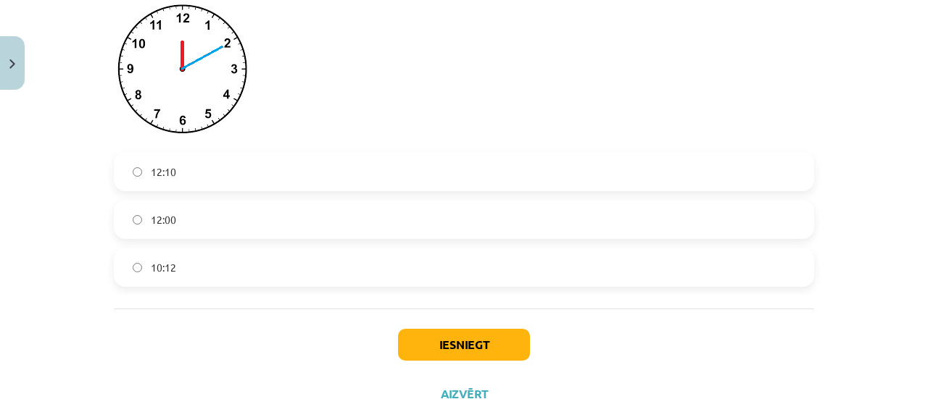
scroll to position [2821, 0]
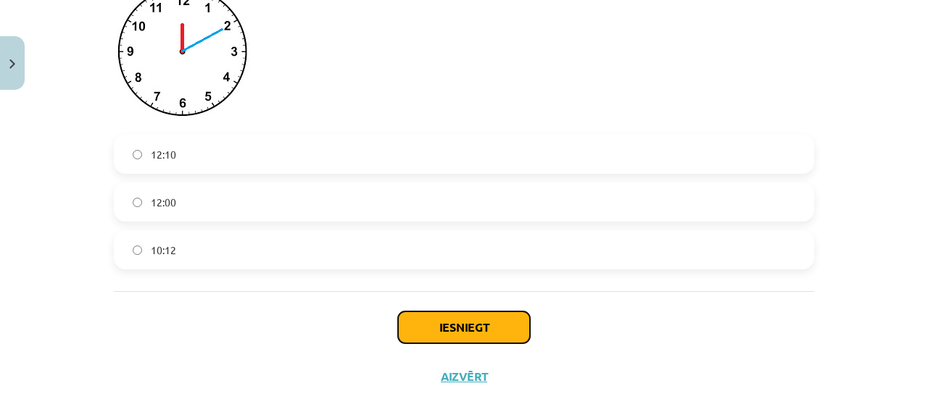
click at [486, 333] on button "Iesniegt" at bounding box center [464, 328] width 132 height 32
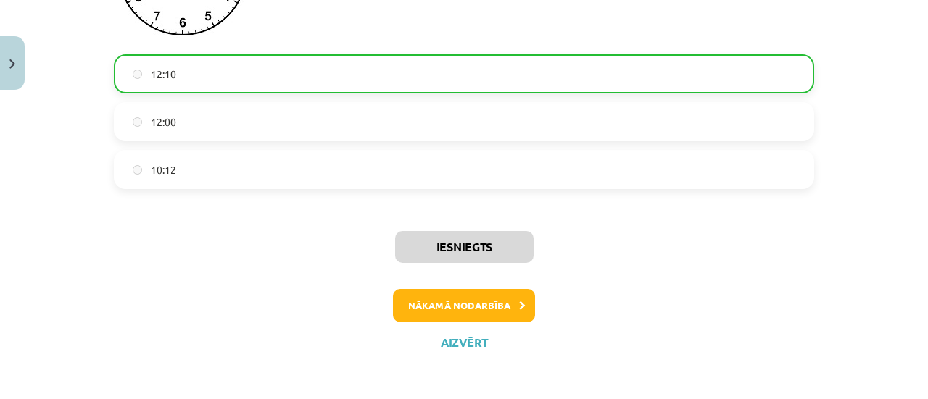
scroll to position [2897, 0]
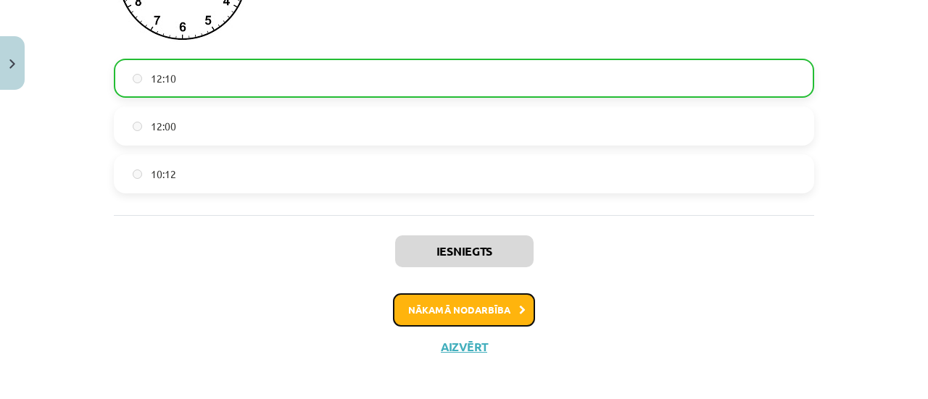
click at [447, 327] on button "Nākamā nodarbība" at bounding box center [464, 310] width 142 height 33
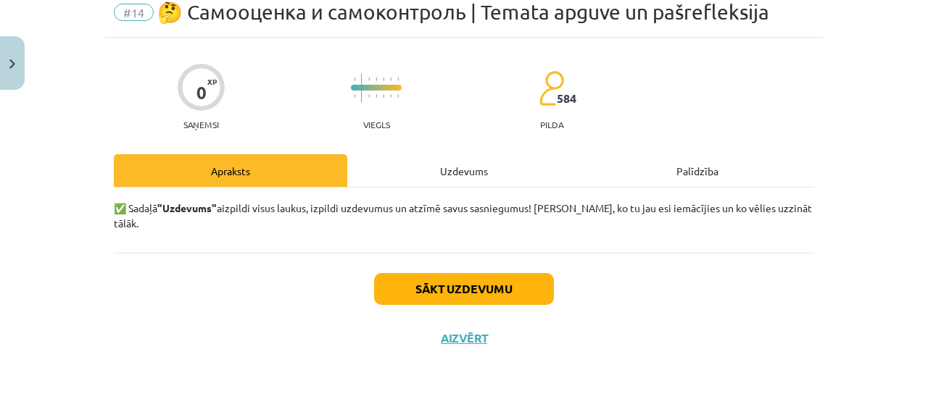
scroll to position [36, 0]
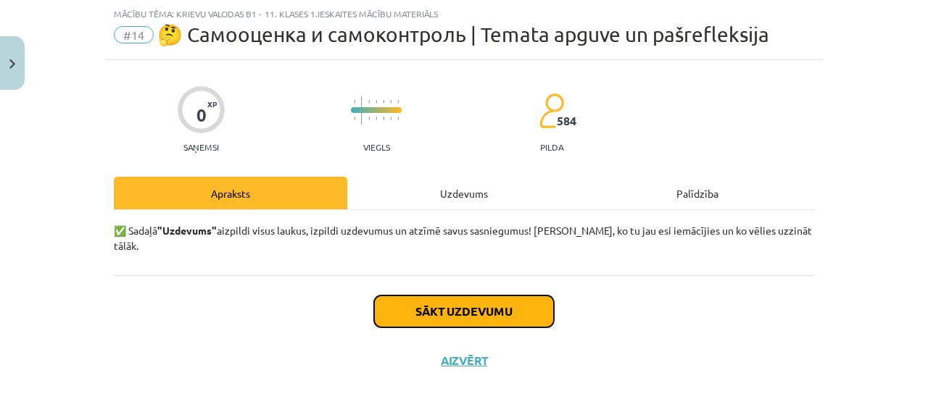
click at [480, 296] on button "Sākt uzdevumu" at bounding box center [464, 312] width 180 height 32
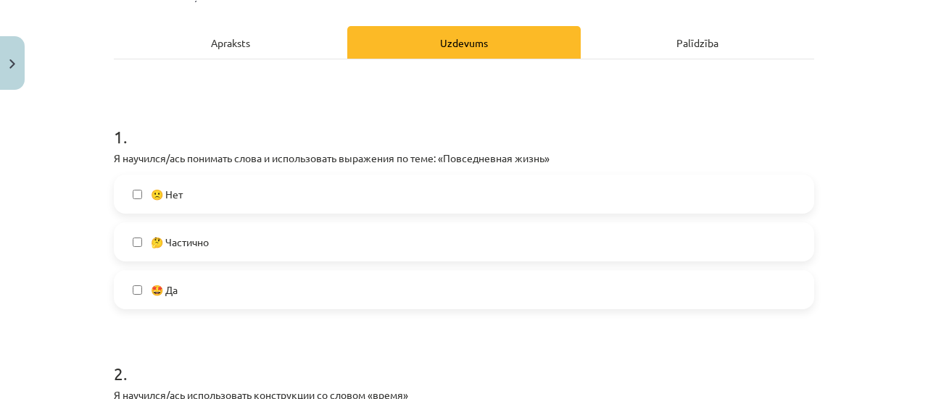
scroll to position [197, 0]
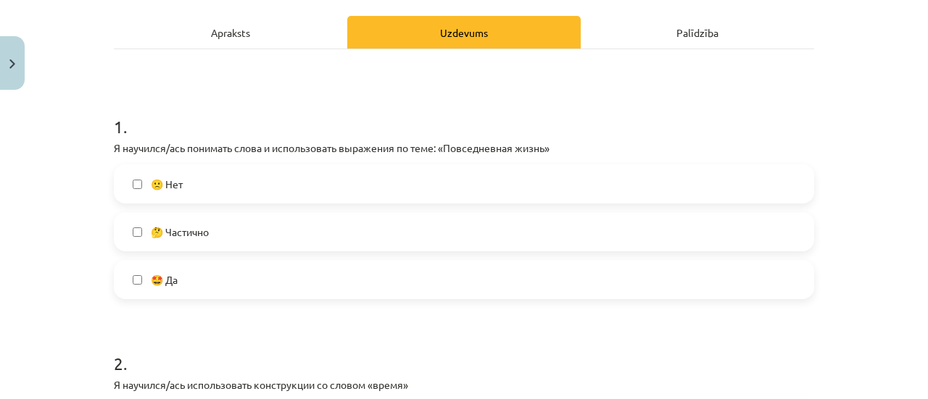
click at [202, 234] on span "🤔 Частично" at bounding box center [180, 232] width 58 height 15
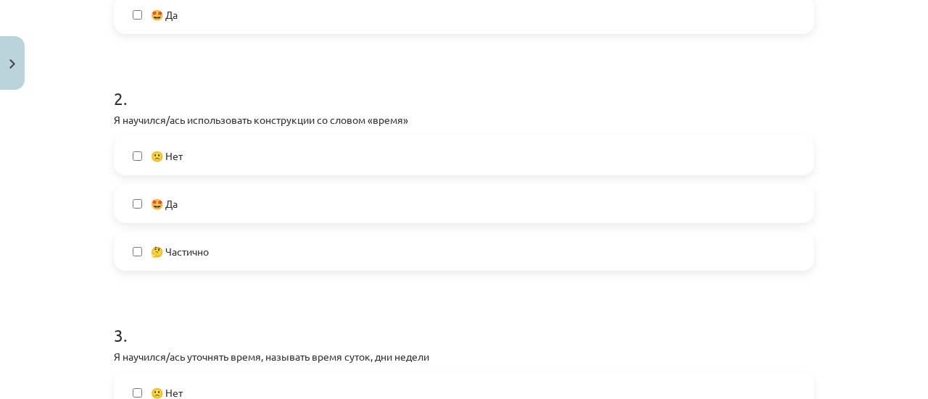
scroll to position [466, 0]
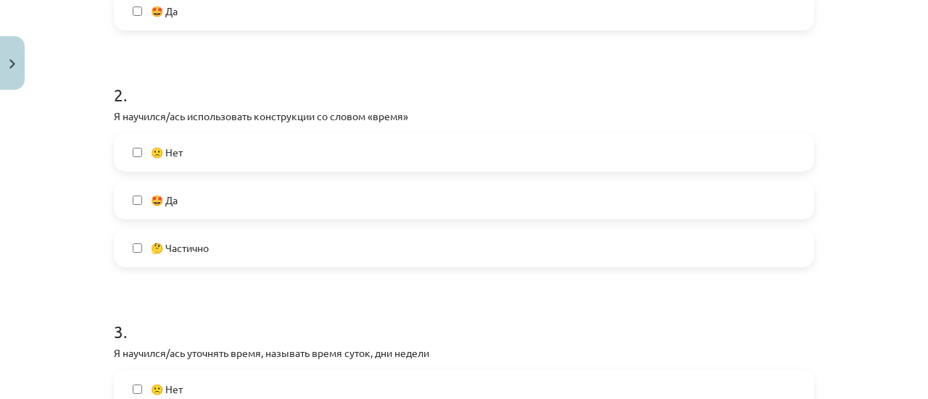
click at [309, 192] on label "🤩 Да" at bounding box center [463, 200] width 697 height 36
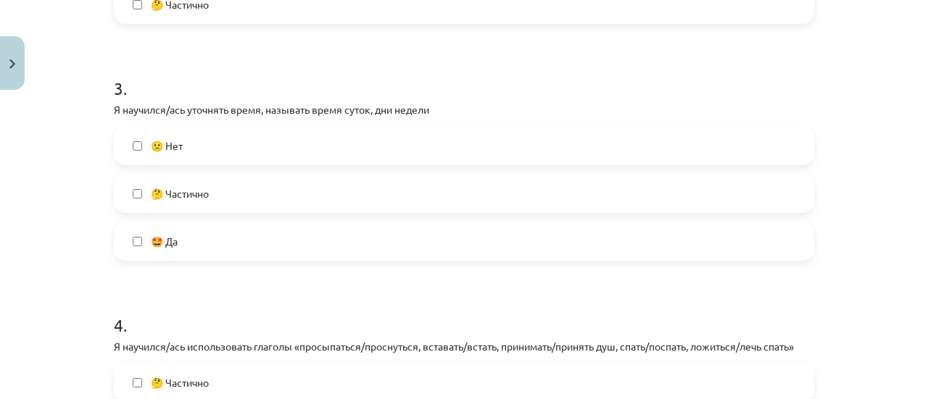
scroll to position [713, 0]
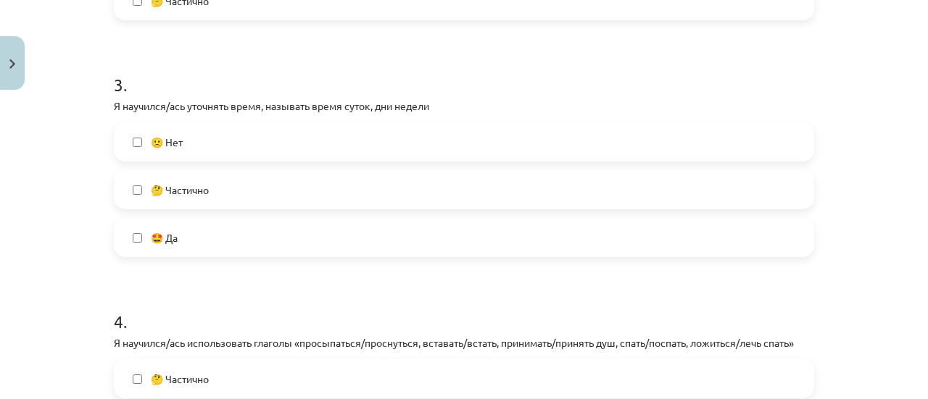
click at [439, 238] on label "🤩 Да" at bounding box center [463, 238] width 697 height 36
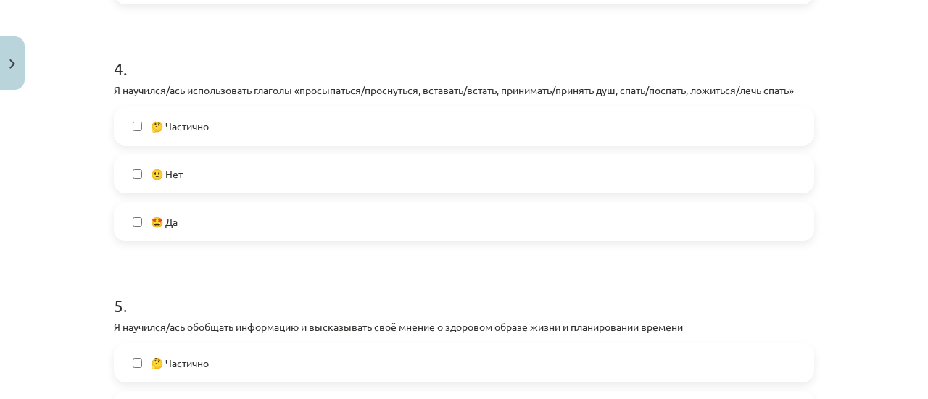
scroll to position [957, 0]
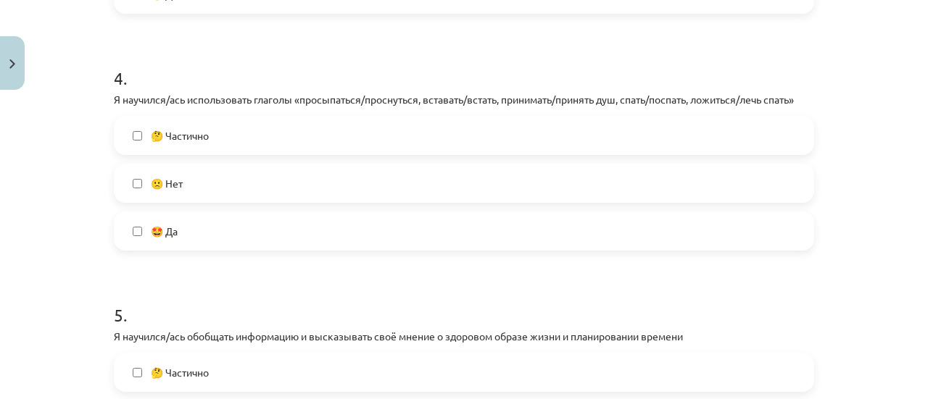
click at [431, 228] on label "🤩 Да" at bounding box center [463, 231] width 697 height 36
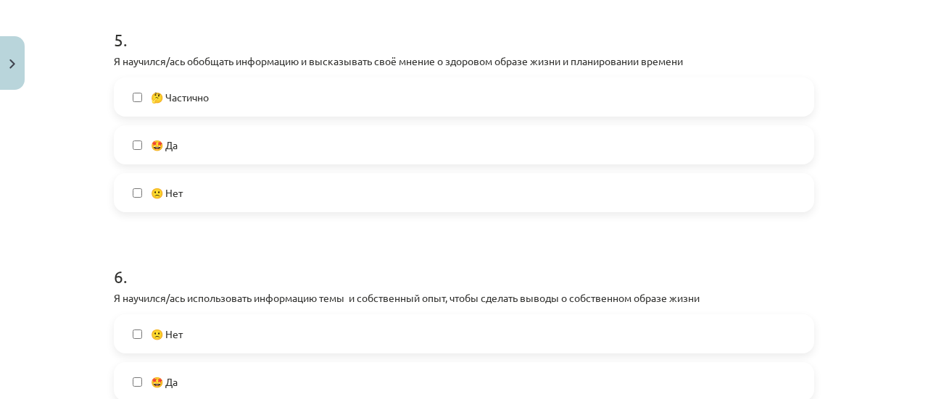
scroll to position [1248, 0]
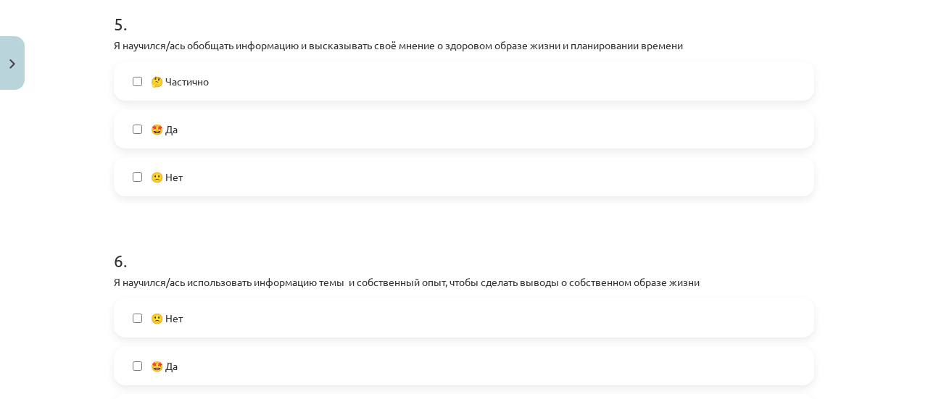
click at [304, 138] on label "🤩 Да" at bounding box center [463, 129] width 697 height 36
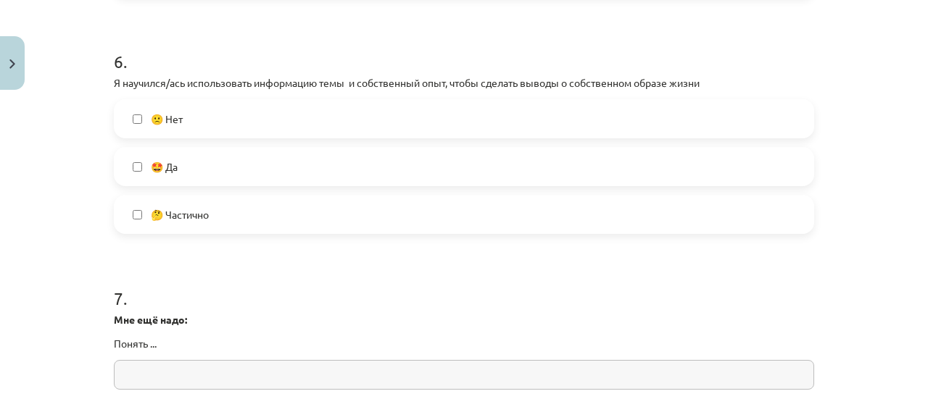
scroll to position [1463, 0]
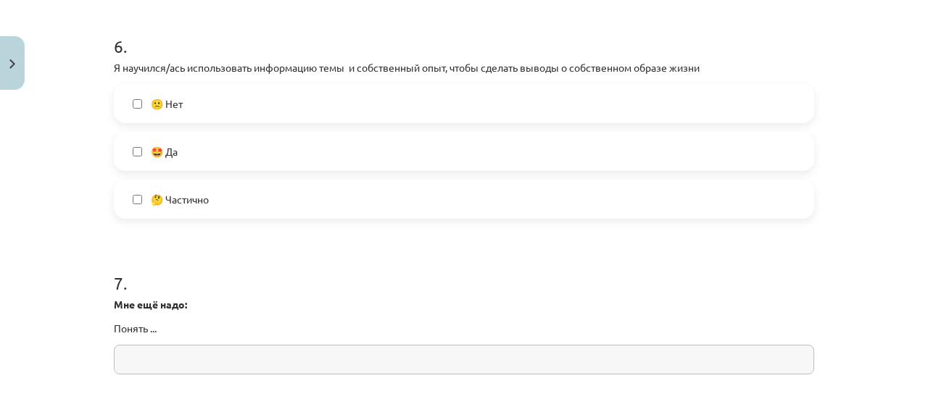
click at [474, 136] on label "🤩 Да" at bounding box center [463, 151] width 697 height 36
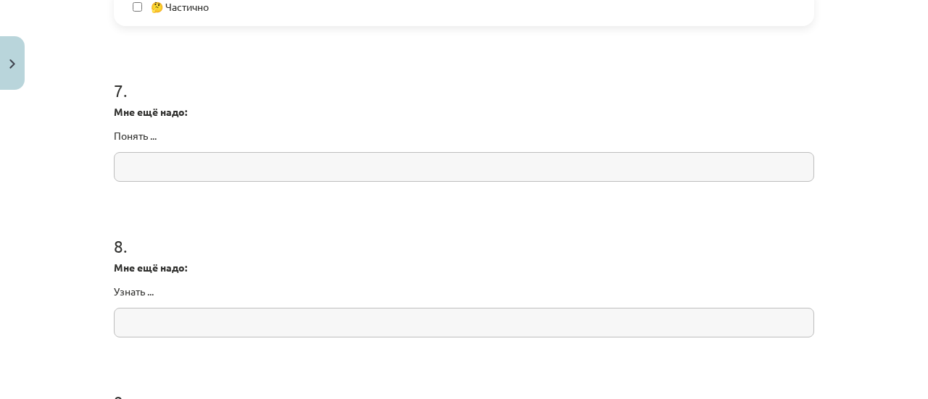
scroll to position [1682, 0]
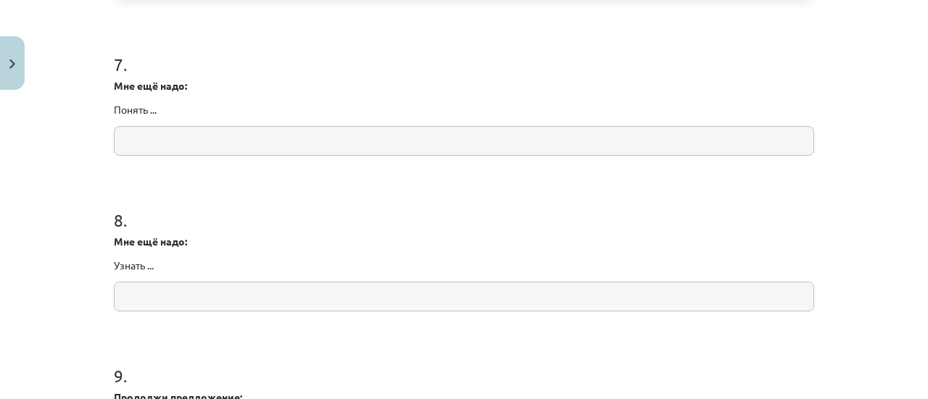
click at [519, 135] on input "text" at bounding box center [464, 141] width 700 height 30
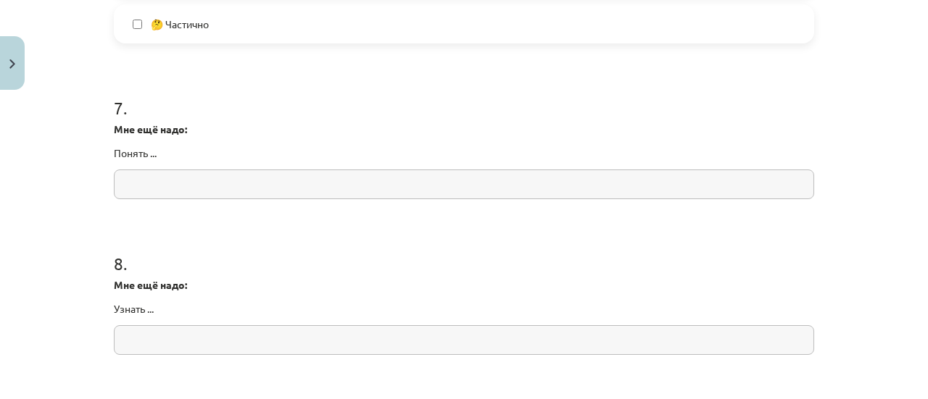
scroll to position [1690, 0]
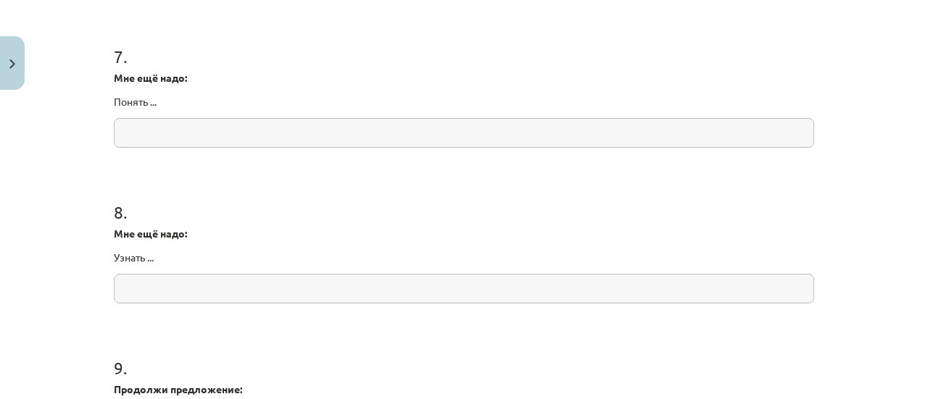
click at [665, 138] on input "text" at bounding box center [464, 133] width 700 height 30
type input "*******"
click at [303, 298] on input "text" at bounding box center [464, 289] width 700 height 30
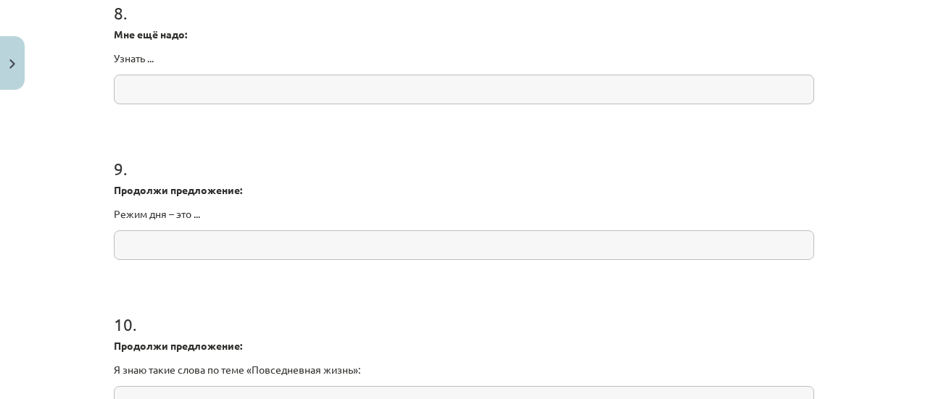
scroll to position [1876, 0]
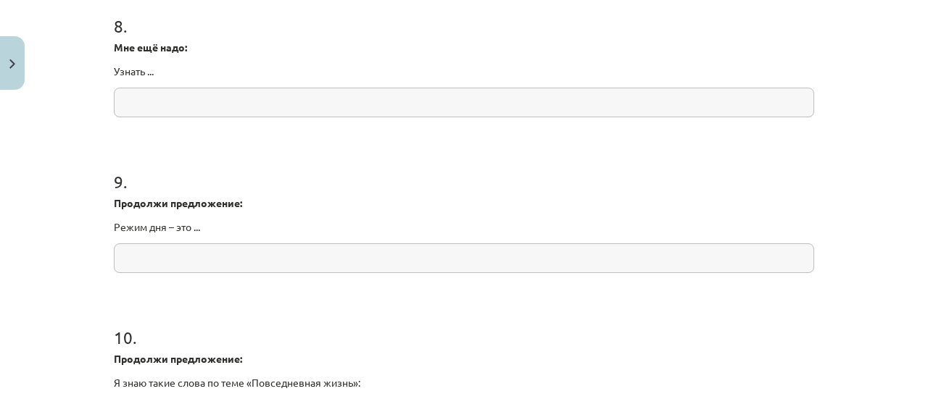
click at [632, 104] on input "text" at bounding box center [464, 103] width 700 height 30
type input "**********"
click at [362, 269] on input "text" at bounding box center [464, 259] width 700 height 30
type input "********"
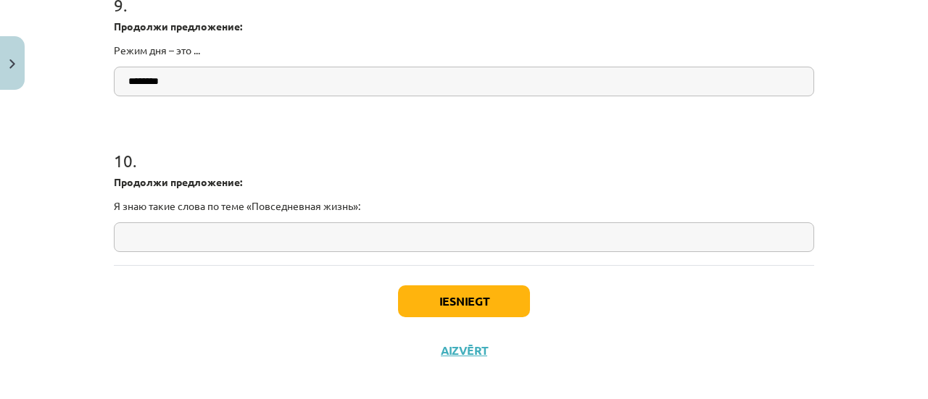
scroll to position [2064, 0]
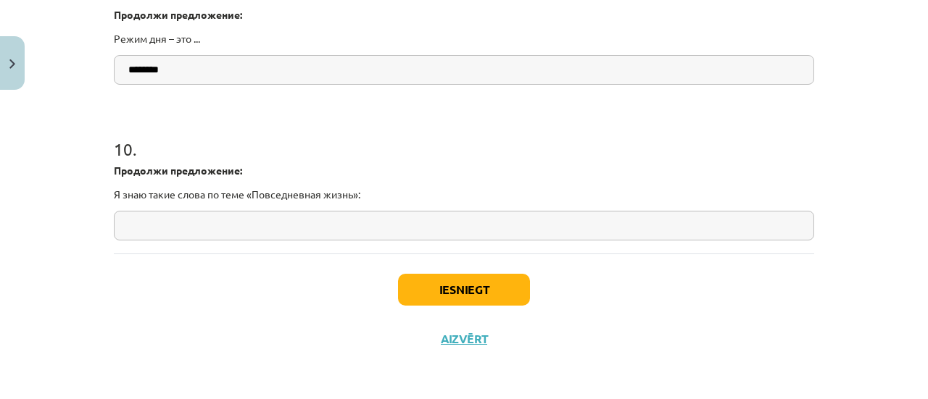
click at [358, 219] on input "text" at bounding box center [464, 226] width 700 height 30
type input "*"
click at [445, 287] on button "Iesniegt" at bounding box center [464, 290] width 132 height 32
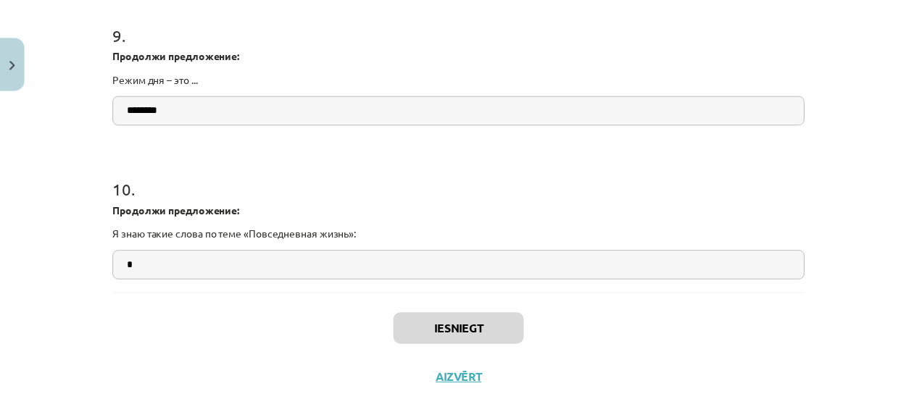
scroll to position [2022, 0]
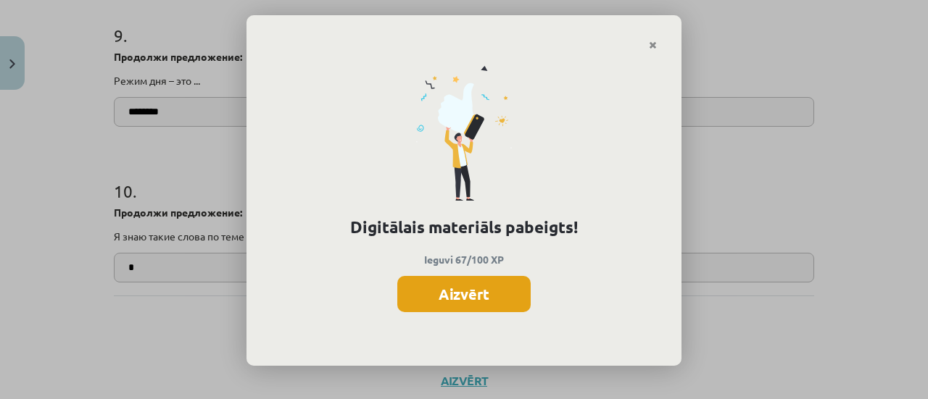
click at [462, 296] on button "Aizvērt" at bounding box center [463, 294] width 133 height 36
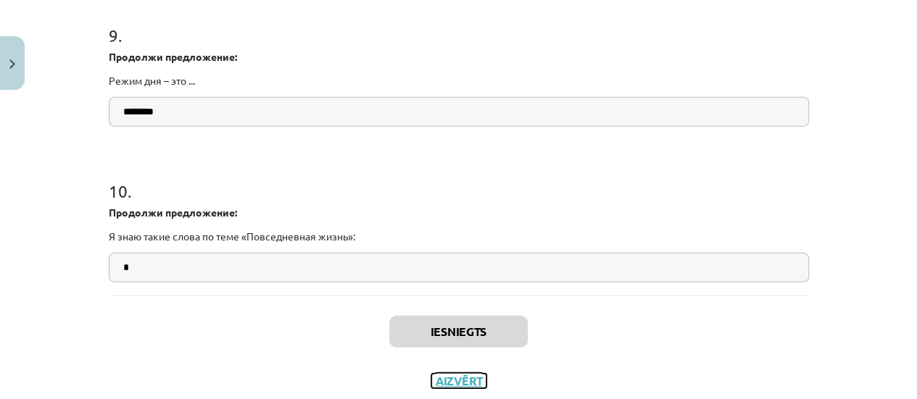
click at [460, 379] on button "Aizvērt" at bounding box center [458, 381] width 55 height 14
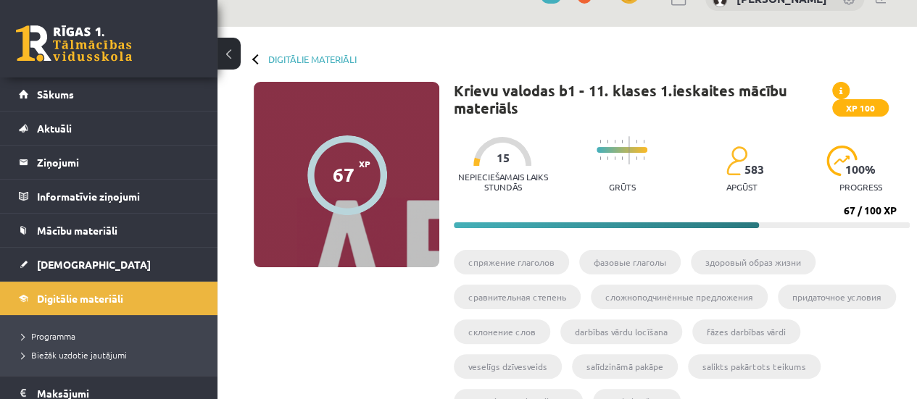
scroll to position [0, 0]
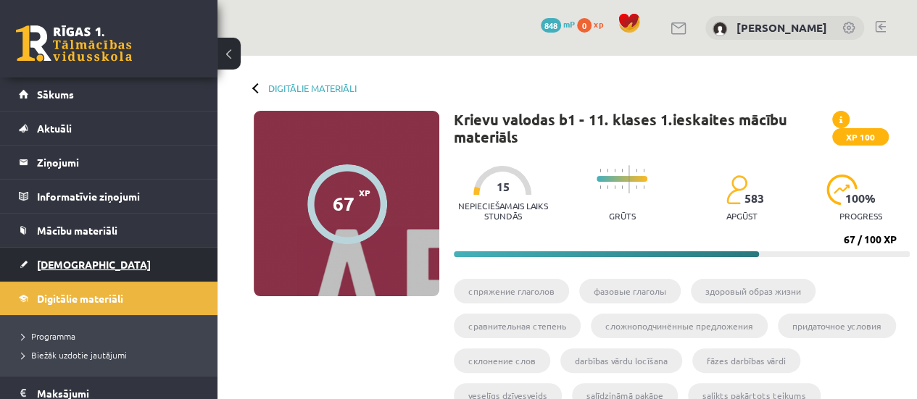
click at [85, 260] on link "[DEMOGRAPHIC_DATA]" at bounding box center [109, 264] width 180 height 33
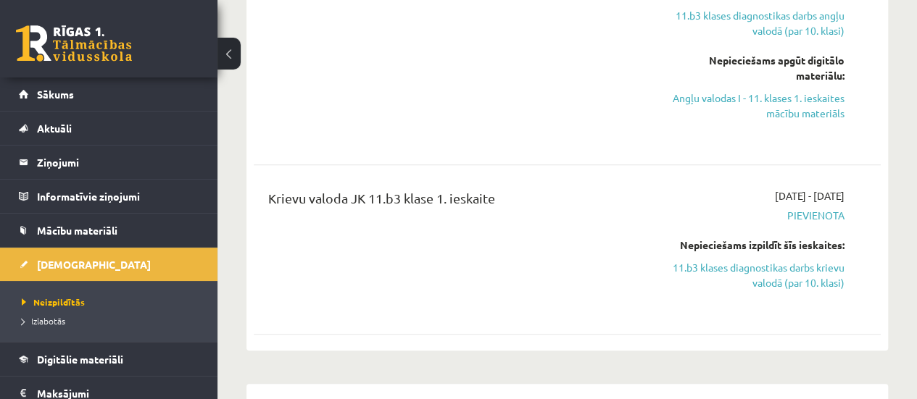
scroll to position [489, 0]
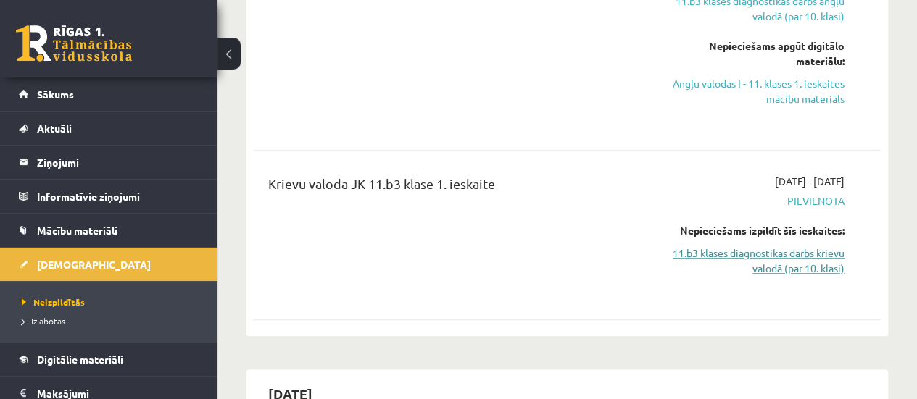
click at [767, 263] on link "11.b3 klases diagnostikas darbs krievu valodā (par 10. klasi)" at bounding box center [756, 261] width 178 height 30
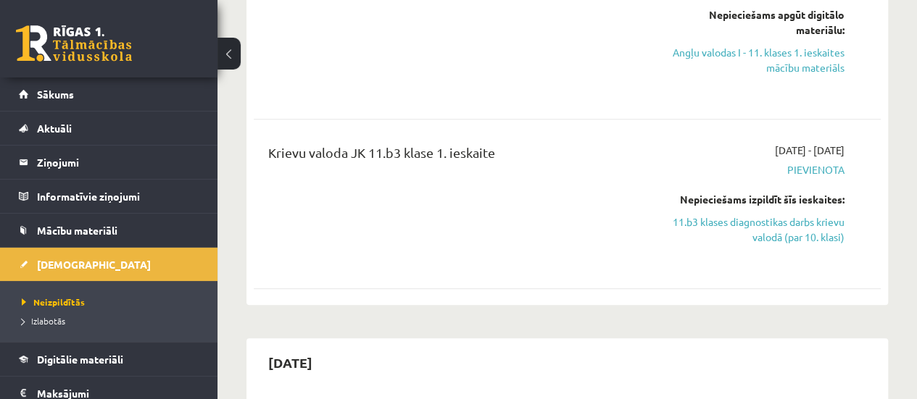
scroll to position [505, 0]
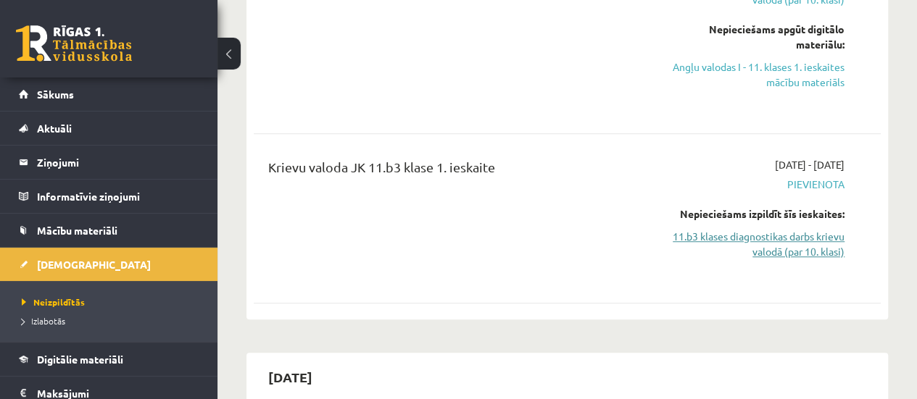
click at [789, 253] on link "11.b3 klases diagnostikas darbs krievu valodā (par 10. klasi)" at bounding box center [756, 244] width 178 height 30
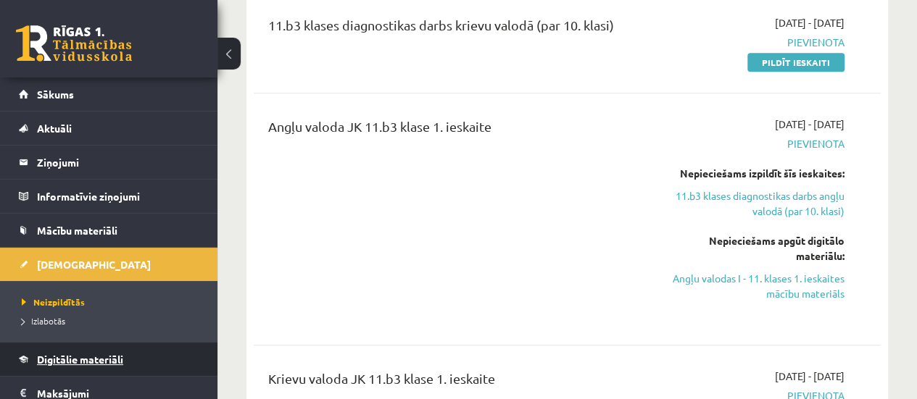
click at [87, 360] on span "Digitālie materiāli" at bounding box center [80, 359] width 86 height 13
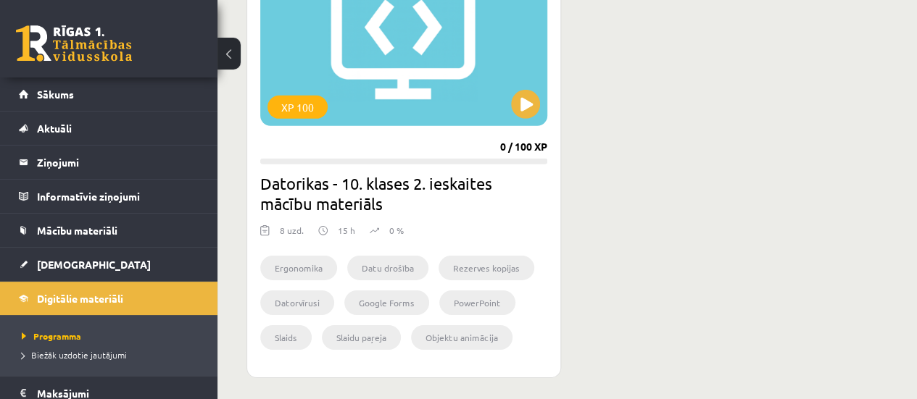
scroll to position [2207, 0]
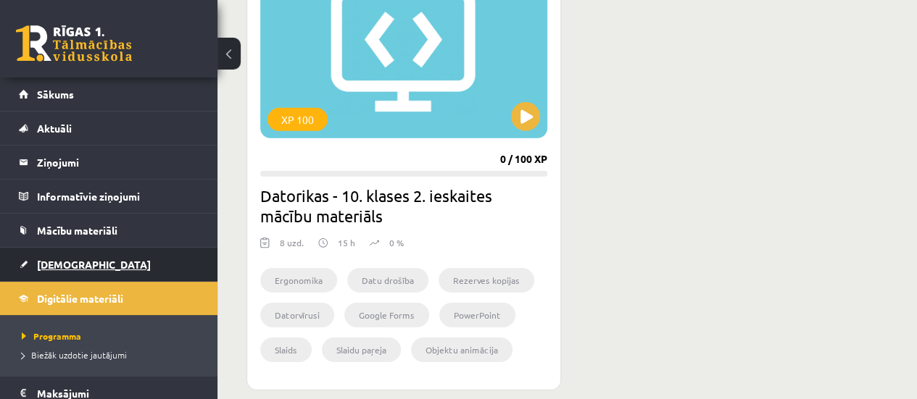
click at [101, 262] on link "[DEMOGRAPHIC_DATA]" at bounding box center [109, 264] width 180 height 33
